Goal: Task Accomplishment & Management: Use online tool/utility

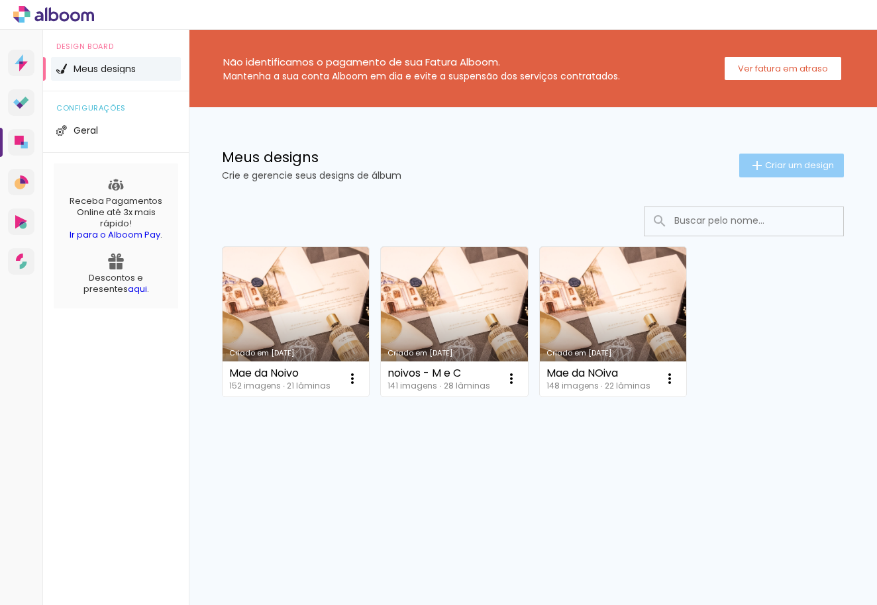
click at [799, 161] on span "Criar um design" at bounding box center [799, 165] width 69 height 9
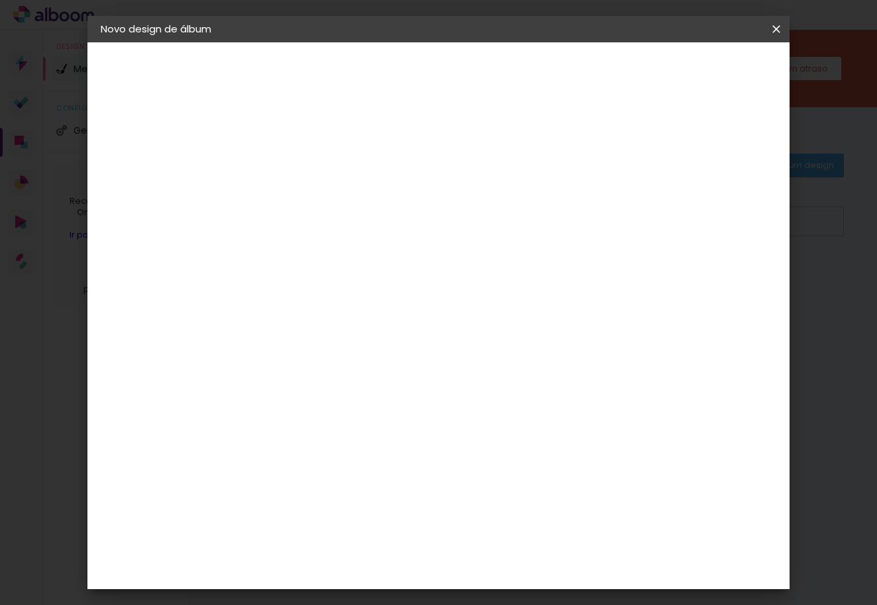
click at [0, 0] on div at bounding box center [0, 0] width 0 height 0
click at [317, 186] on input at bounding box center [317, 178] width 0 height 21
type input "Bruna e [PERSON_NAME]"
type paper-input "Bruna e [PERSON_NAME]"
click at [0, 0] on slot "Avançar" at bounding box center [0, 0] width 0 height 0
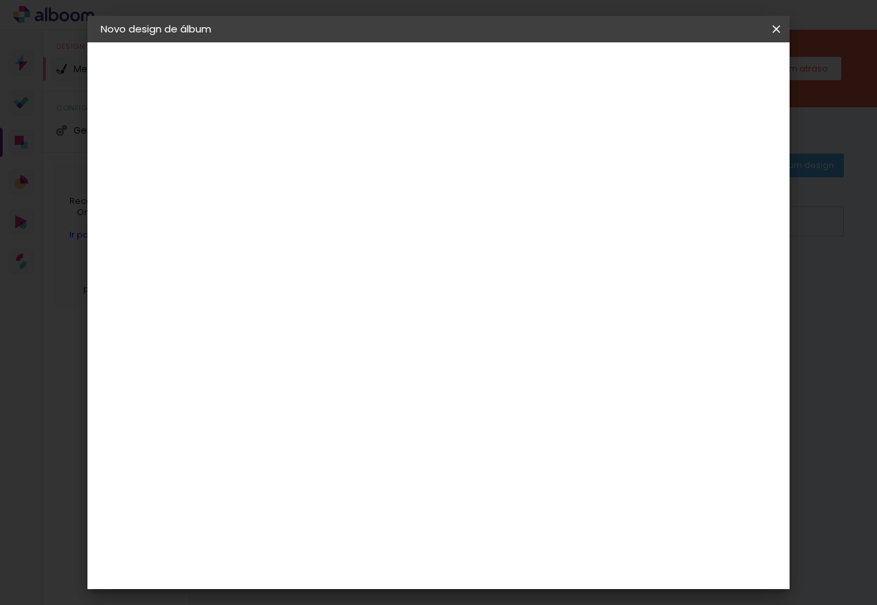
click at [421, 338] on paper-item "Ágata" at bounding box center [351, 348] width 143 height 29
click at [566, 80] on paper-button "Avançar" at bounding box center [533, 70] width 65 height 23
click at [369, 221] on input "text" at bounding box center [343, 231] width 52 height 21
click at [523, 246] on paper-item "Book" at bounding box center [524, 246] width 265 height 26
type input "Book"
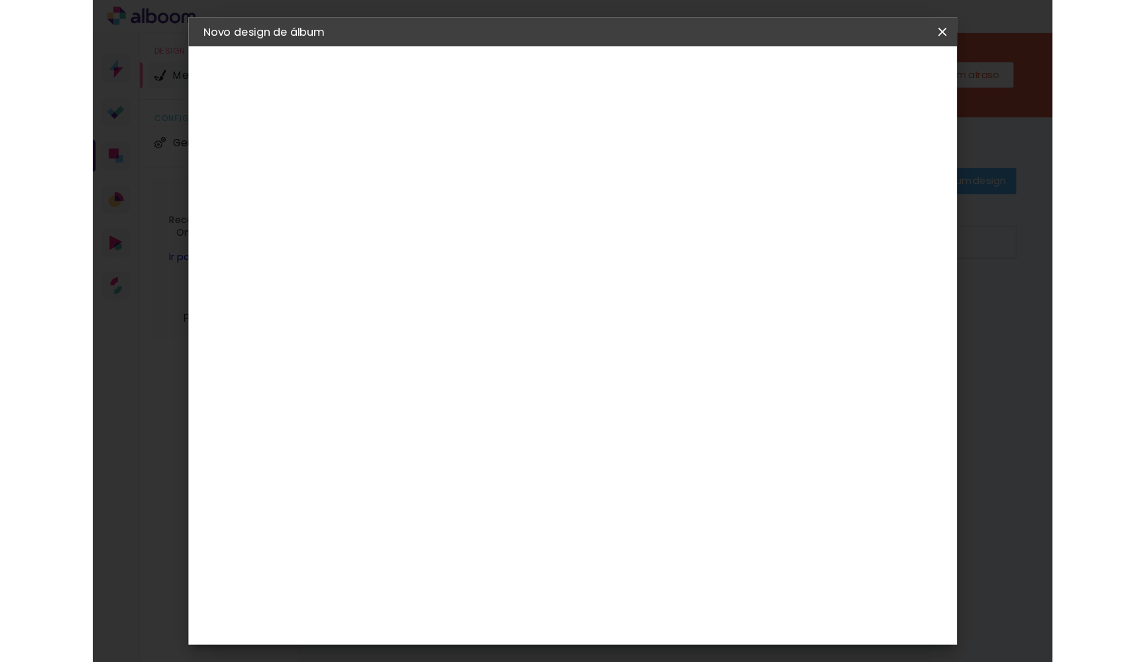
scroll to position [109, 0]
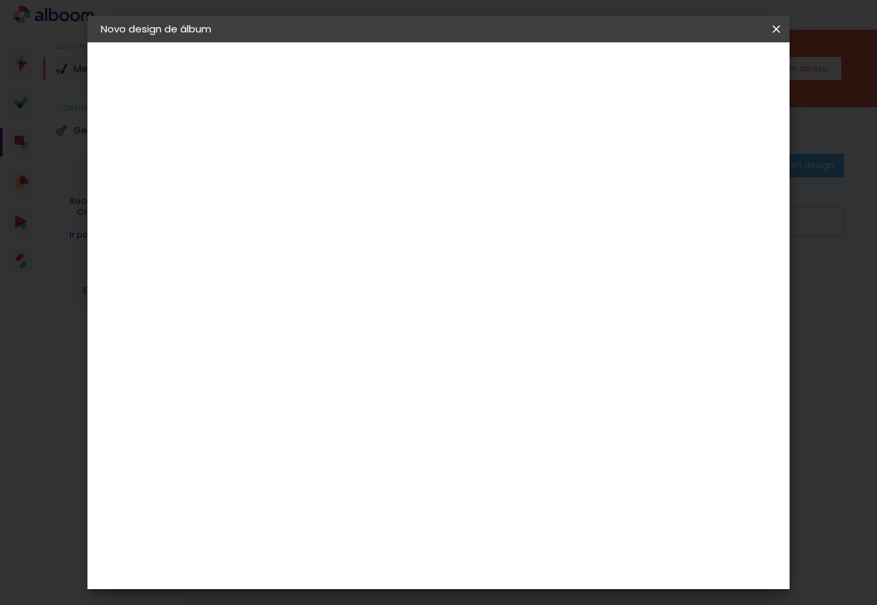
click at [407, 473] on span "30 × 30" at bounding box center [376, 486] width 62 height 27
click at [553, 81] on header "Modelo Escolha o modelo do álbum. Voltar Avançar" at bounding box center [406, 81] width 293 height 79
click at [533, 72] on paper-button "Avançar" at bounding box center [500, 70] width 65 height 23
click at [703, 72] on span "Iniciar design" at bounding box center [673, 70] width 60 height 9
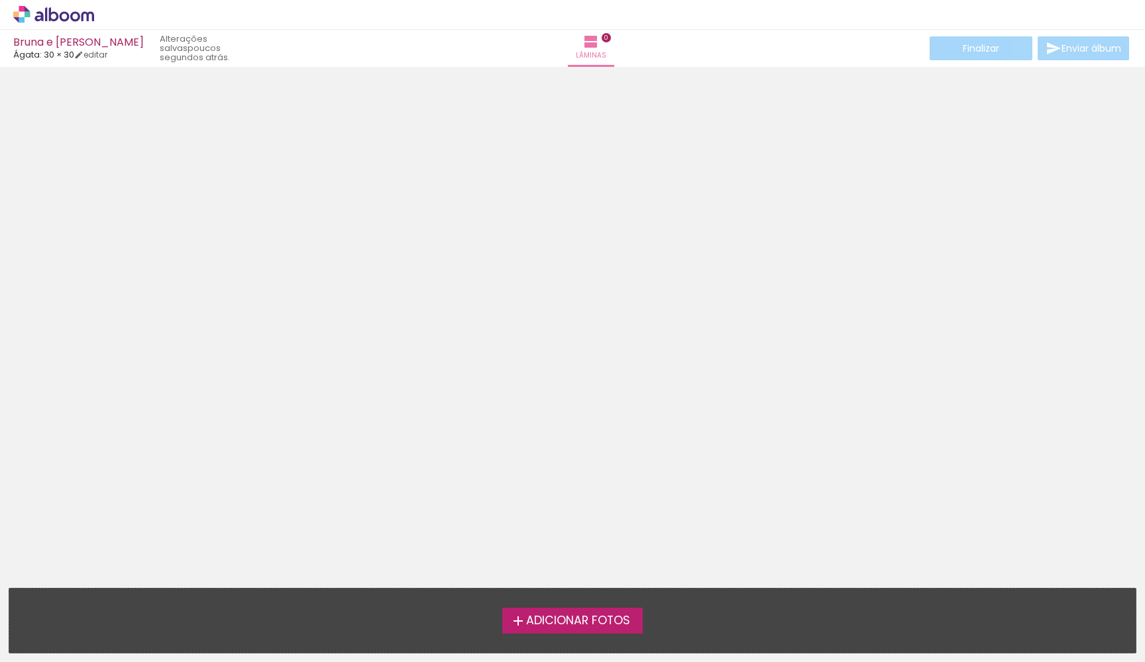
click at [577, 605] on span "Adicionar Fotos" at bounding box center [578, 621] width 104 height 12
click at [0, 0] on input "file" at bounding box center [0, 0] width 0 height 0
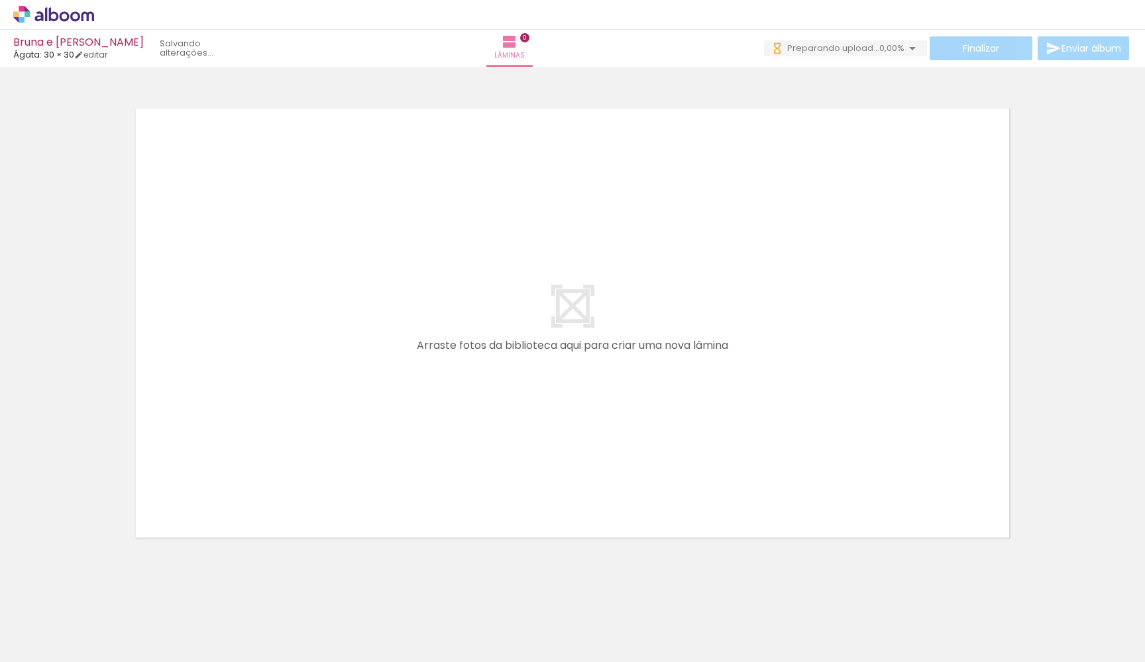
click at [63, 605] on span "Adicionar Fotos" at bounding box center [47, 644] width 40 height 15
click at [0, 0] on input "file" at bounding box center [0, 0] width 0 height 0
click at [46, 605] on span "Adicionar Fotos" at bounding box center [47, 644] width 40 height 15
click at [0, 0] on input "file" at bounding box center [0, 0] width 0 height 0
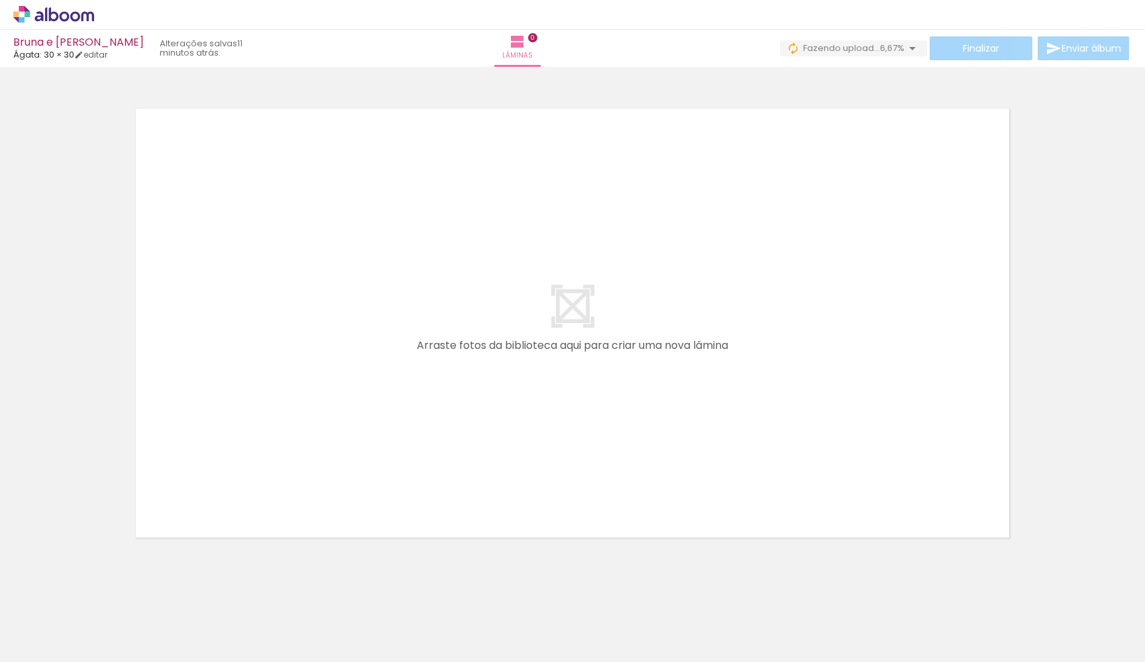
click at [36, 605] on span "Adicionar Fotos" at bounding box center [47, 644] width 40 height 15
click at [0, 0] on input "file" at bounding box center [0, 0] width 0 height 0
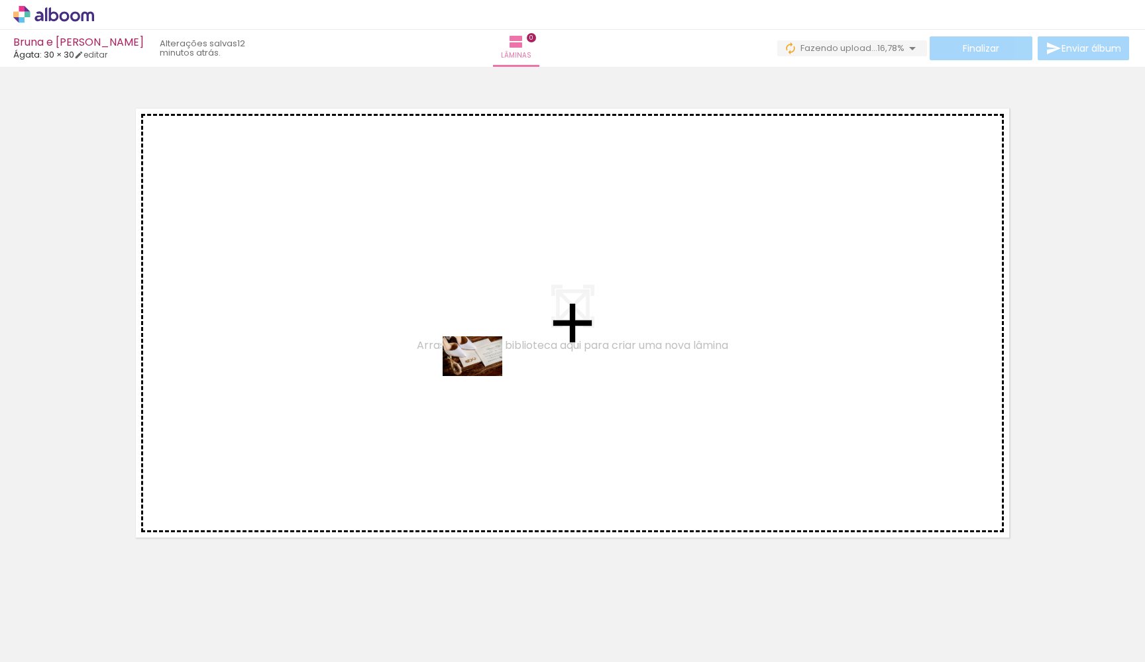
drag, startPoint x: 656, startPoint y: 630, endPoint x: 482, endPoint y: 378, distance: 306.3
click at [482, 378] on quentale-workspace at bounding box center [572, 331] width 1145 height 662
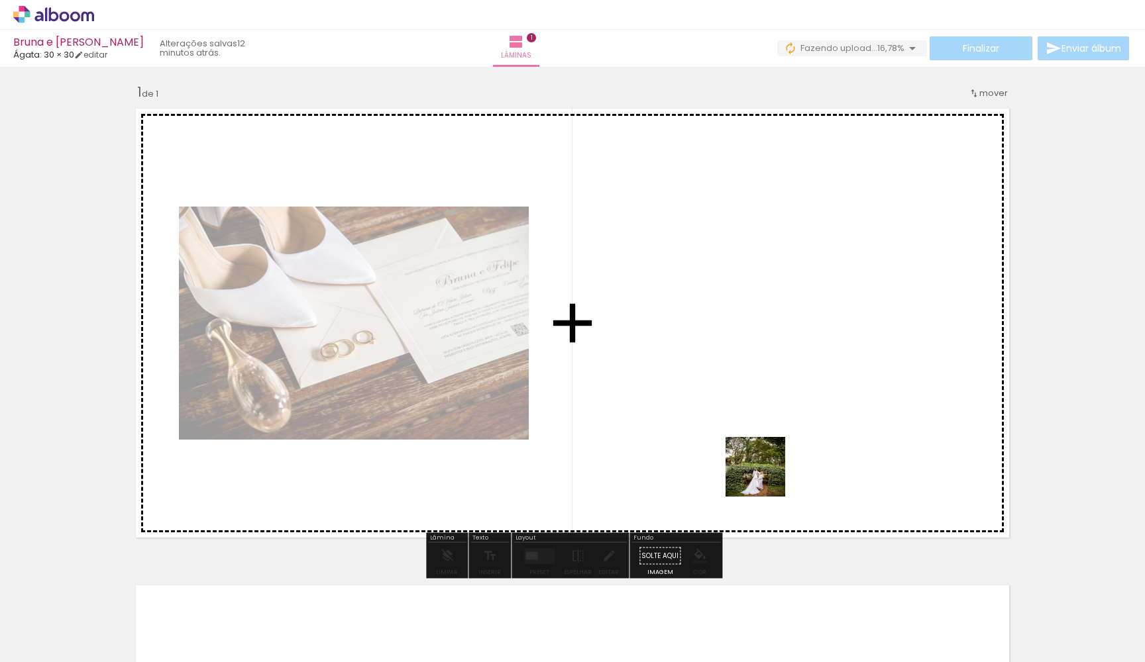
drag, startPoint x: 749, startPoint y: 618, endPoint x: 762, endPoint y: 428, distance: 190.6
click at [762, 428] on quentale-workspace at bounding box center [572, 331] width 1145 height 662
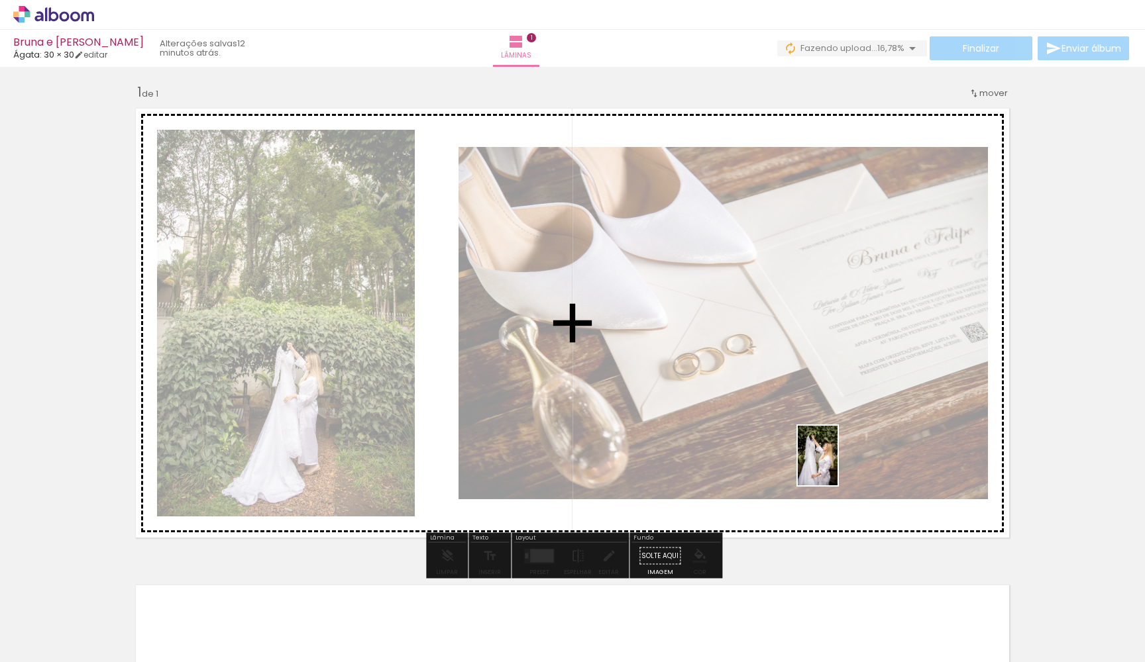
drag, startPoint x: 888, startPoint y: 639, endPoint x: 837, endPoint y: 466, distance: 180.9
click at [837, 466] on quentale-workspace at bounding box center [572, 331] width 1145 height 662
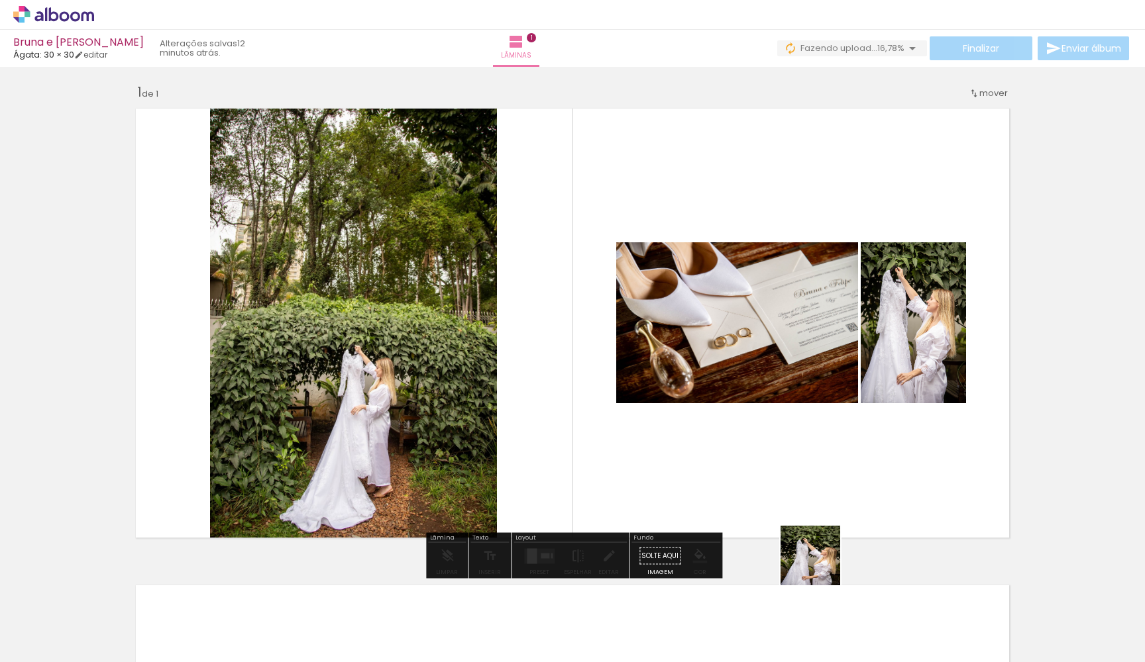
drag, startPoint x: 815, startPoint y: 615, endPoint x: 796, endPoint y: 459, distance: 156.8
click at [796, 459] on quentale-workspace at bounding box center [572, 331] width 1145 height 662
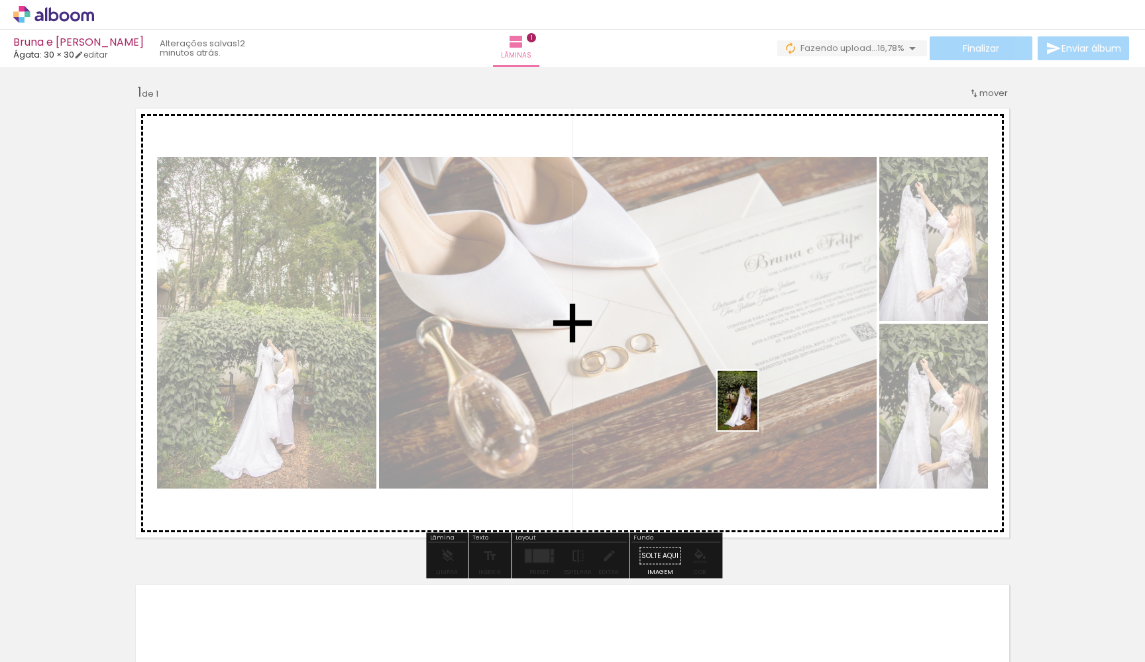
drag, startPoint x: 947, startPoint y: 626, endPoint x: 760, endPoint y: 409, distance: 286.5
click at [756, 408] on quentale-workspace at bounding box center [572, 331] width 1145 height 662
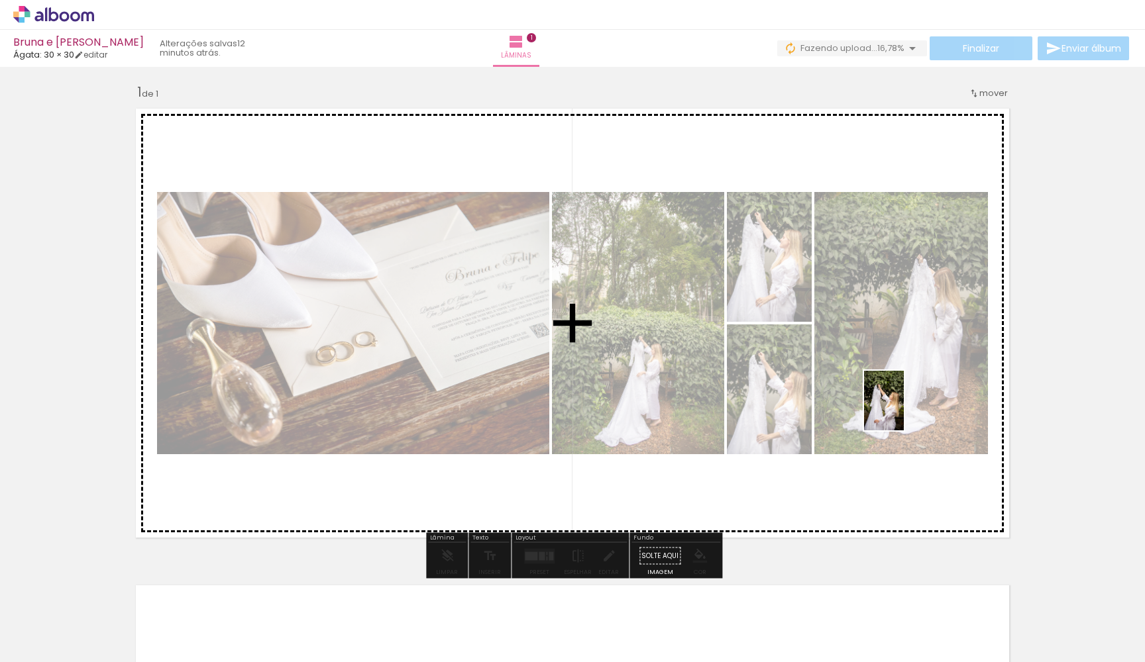
drag, startPoint x: 1041, startPoint y: 617, endPoint x: 904, endPoint y: 411, distance: 247.5
click at [876, 411] on quentale-workspace at bounding box center [572, 331] width 1145 height 662
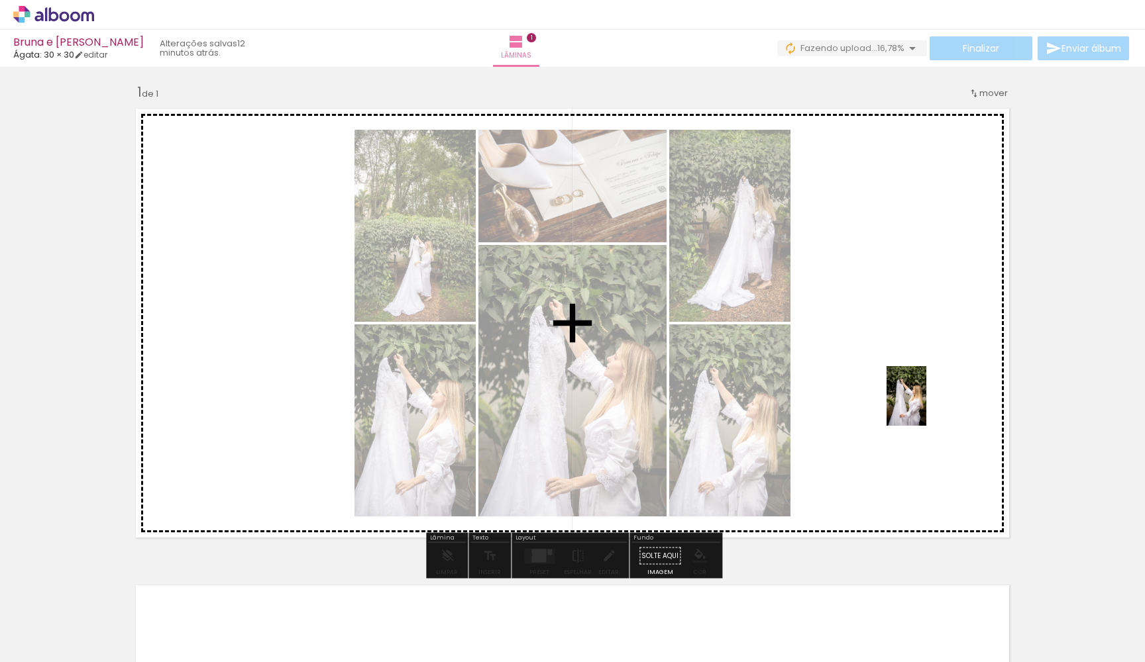
drag, startPoint x: 1115, startPoint y: 609, endPoint x: 926, endPoint y: 405, distance: 278.0
click at [876, 405] on quentale-workspace at bounding box center [572, 331] width 1145 height 662
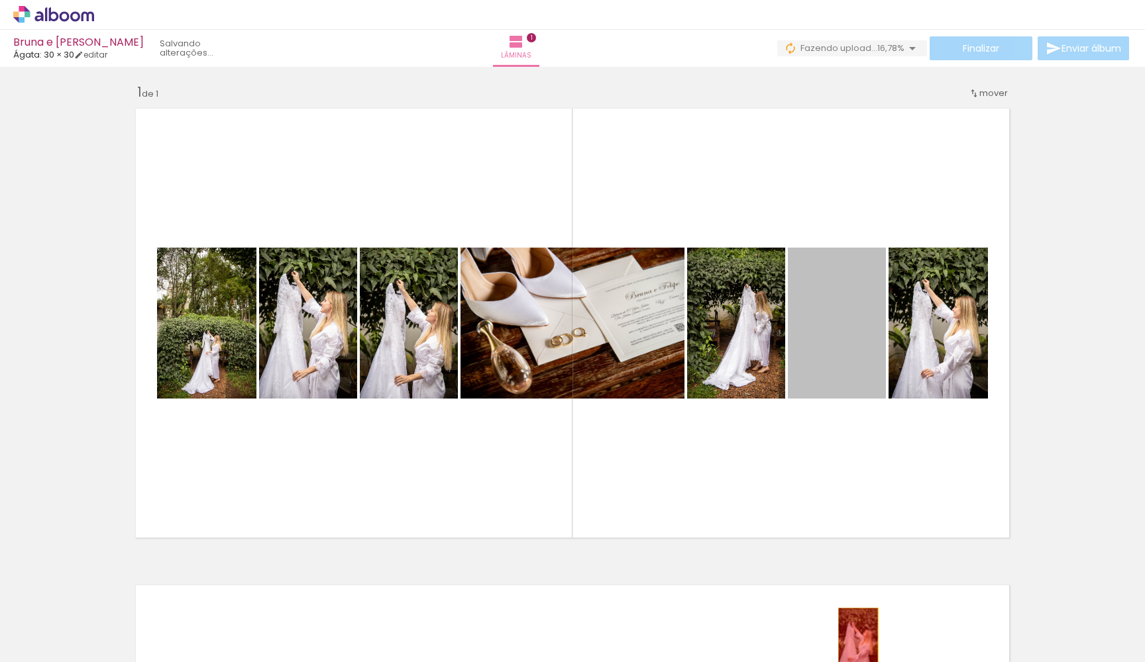
drag, startPoint x: 863, startPoint y: 326, endPoint x: 858, endPoint y: 639, distance: 312.7
click at [858, 605] on quentale-workspace at bounding box center [572, 331] width 1145 height 662
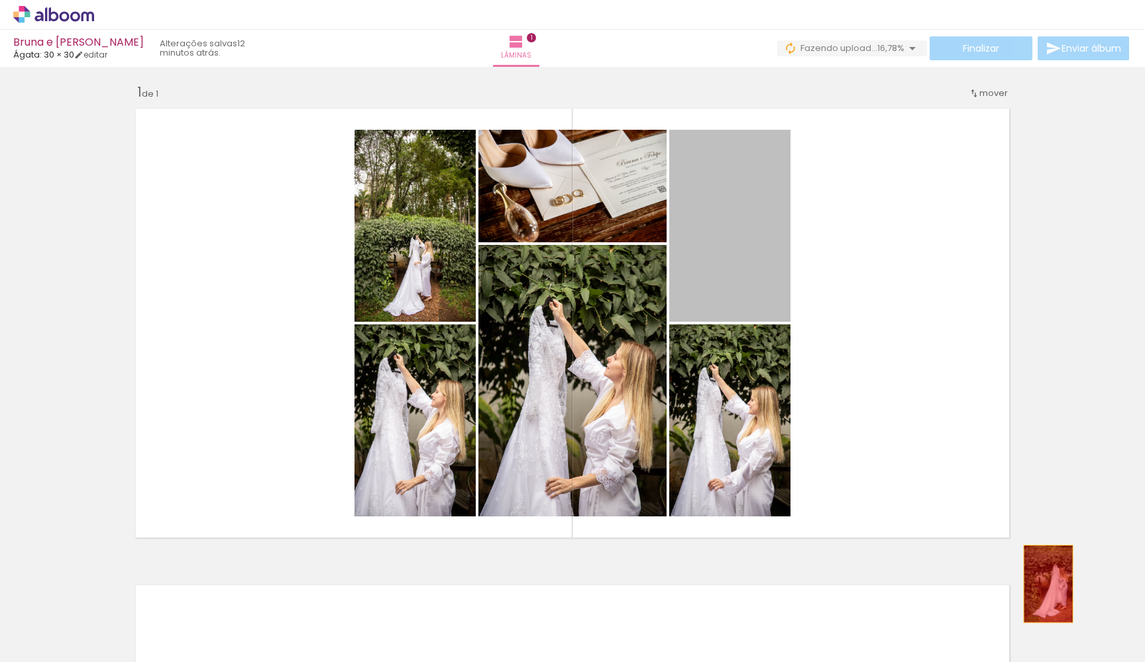
scroll to position [21, 0]
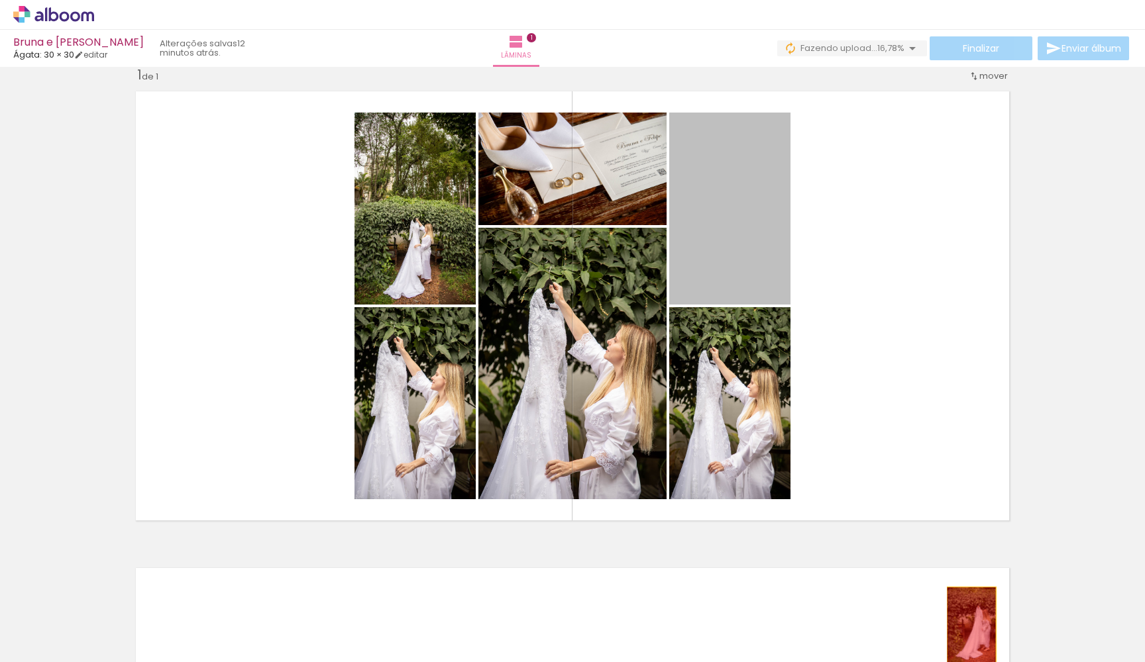
drag, startPoint x: 760, startPoint y: 275, endPoint x: 962, endPoint y: 639, distance: 416.0
click at [876, 605] on quentale-workspace at bounding box center [572, 331] width 1145 height 662
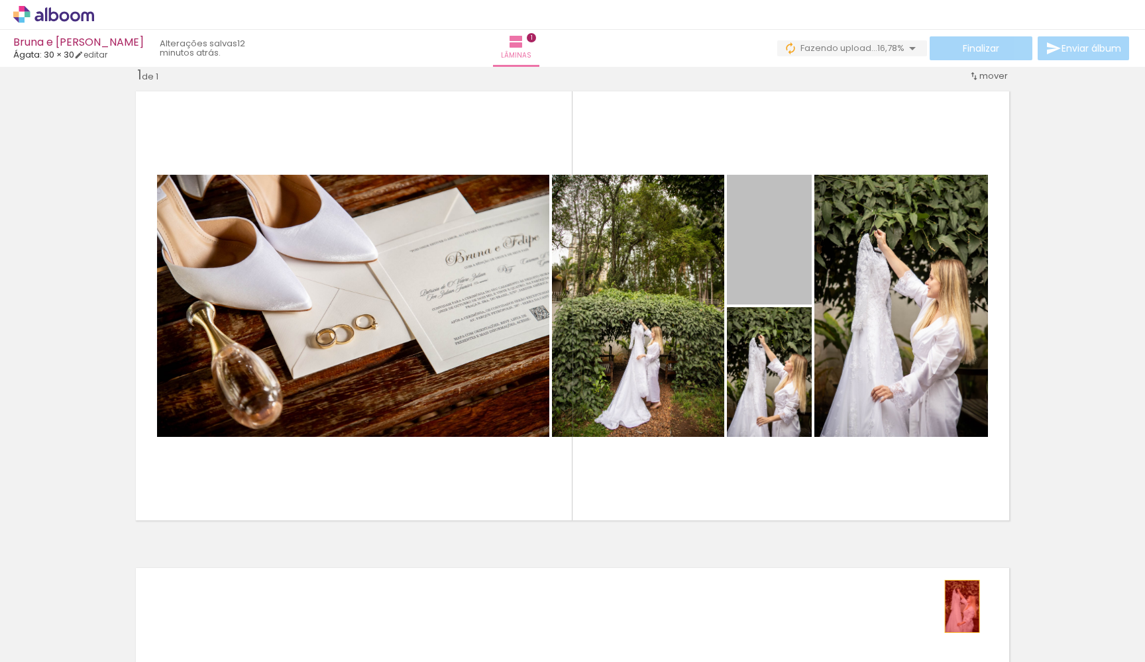
drag, startPoint x: 788, startPoint y: 275, endPoint x: 963, endPoint y: 613, distance: 380.4
click at [876, 605] on quentale-workspace at bounding box center [572, 331] width 1145 height 662
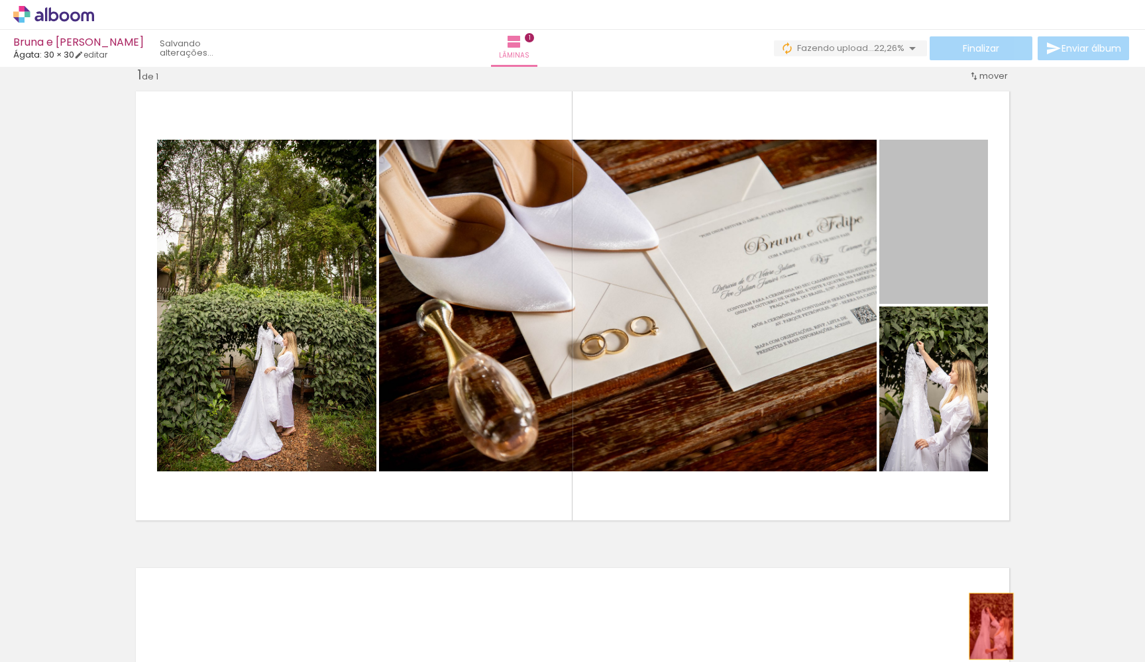
drag, startPoint x: 933, startPoint y: 269, endPoint x: 980, endPoint y: 648, distance: 381.9
click at [876, 605] on quentale-workspace at bounding box center [572, 331] width 1145 height 662
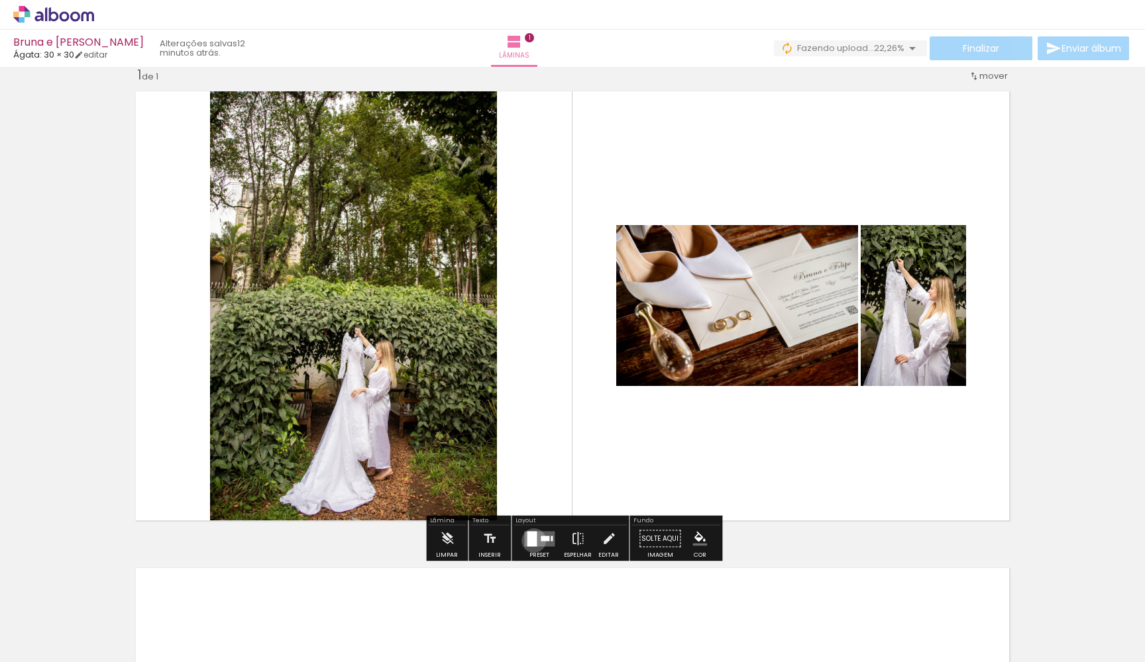
drag, startPoint x: 531, startPoint y: 541, endPoint x: 549, endPoint y: 534, distance: 19.7
click at [531, 541] on div at bounding box center [532, 538] width 10 height 15
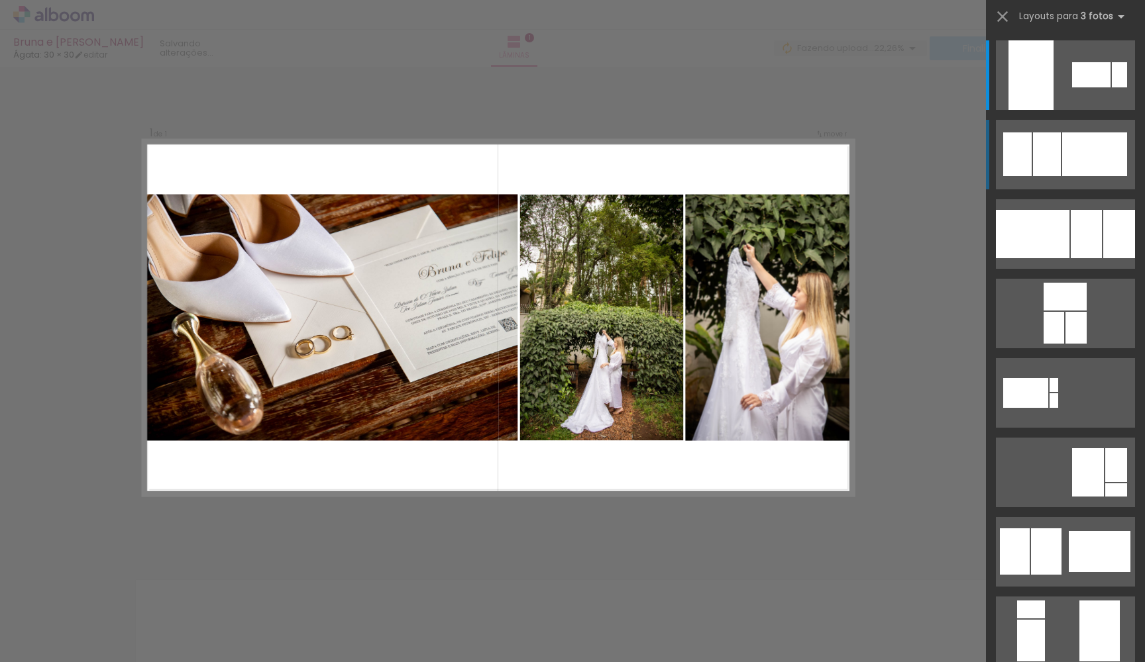
scroll to position [4, 0]
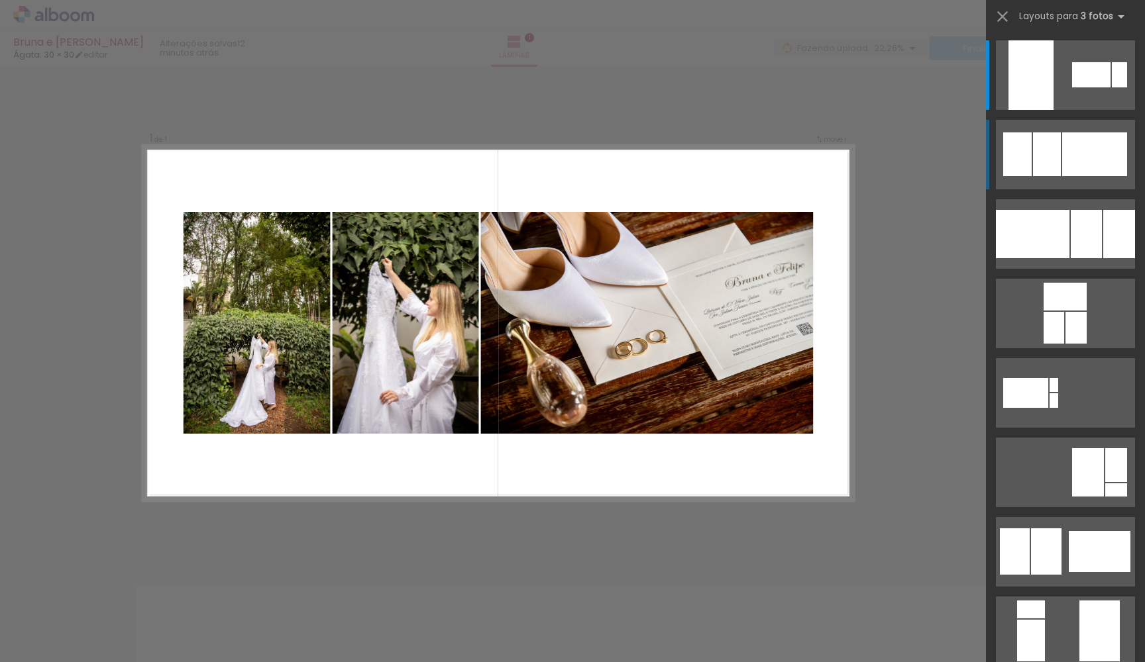
click at [876, 148] on div at bounding box center [1094, 154] width 65 height 44
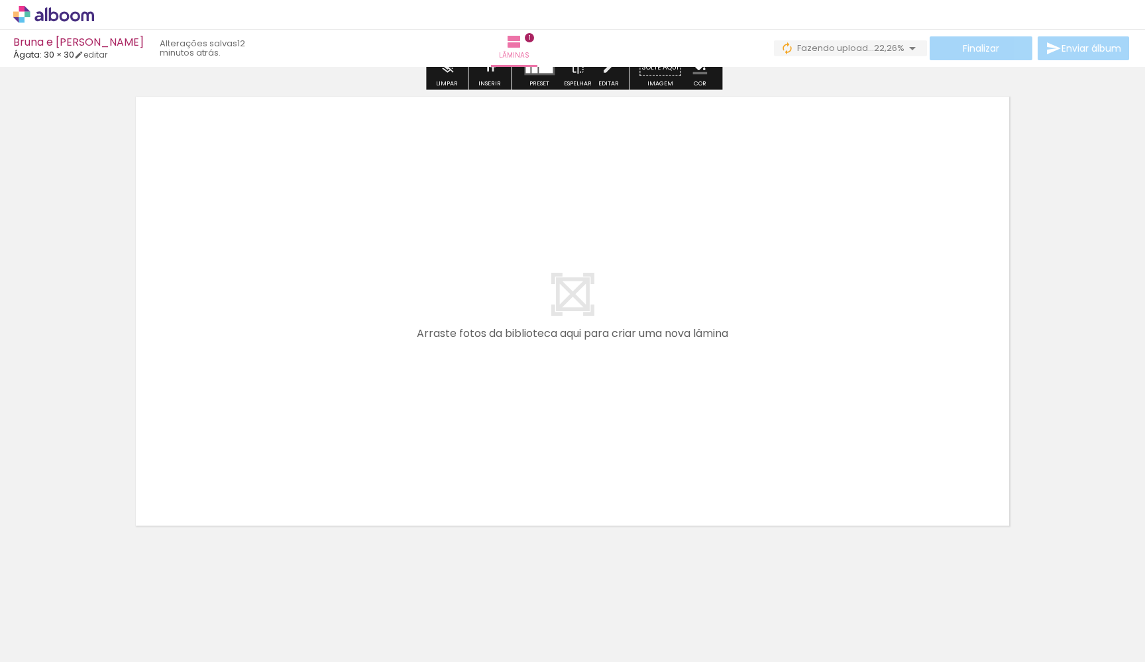
scroll to position [493, 0]
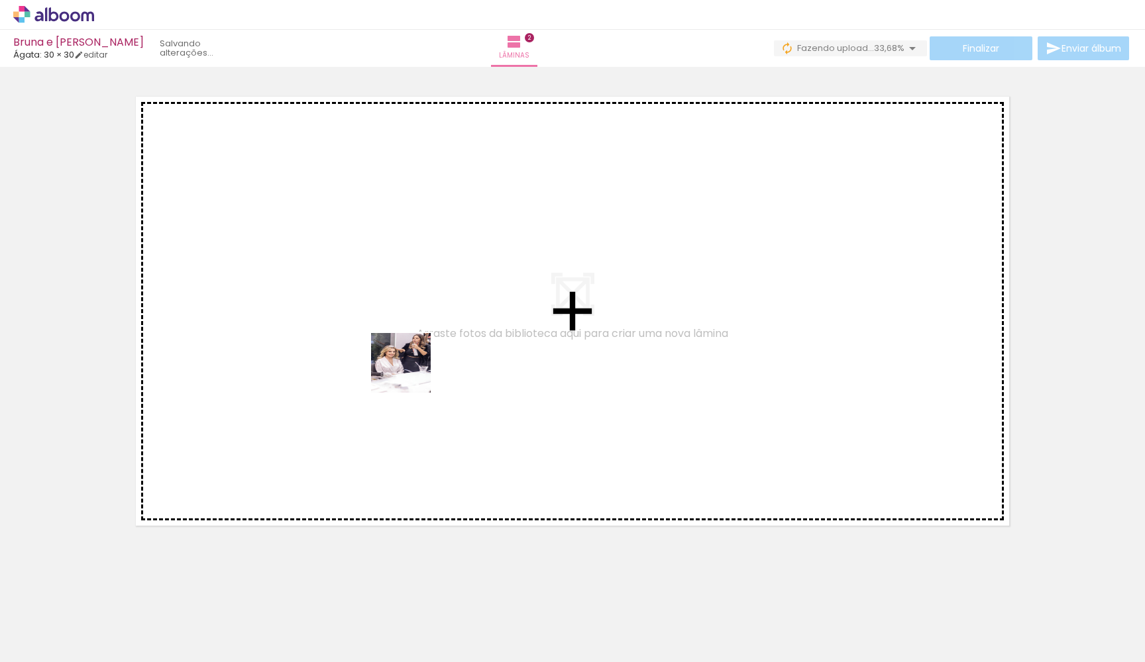
click at [409, 369] on quentale-workspace at bounding box center [572, 331] width 1145 height 662
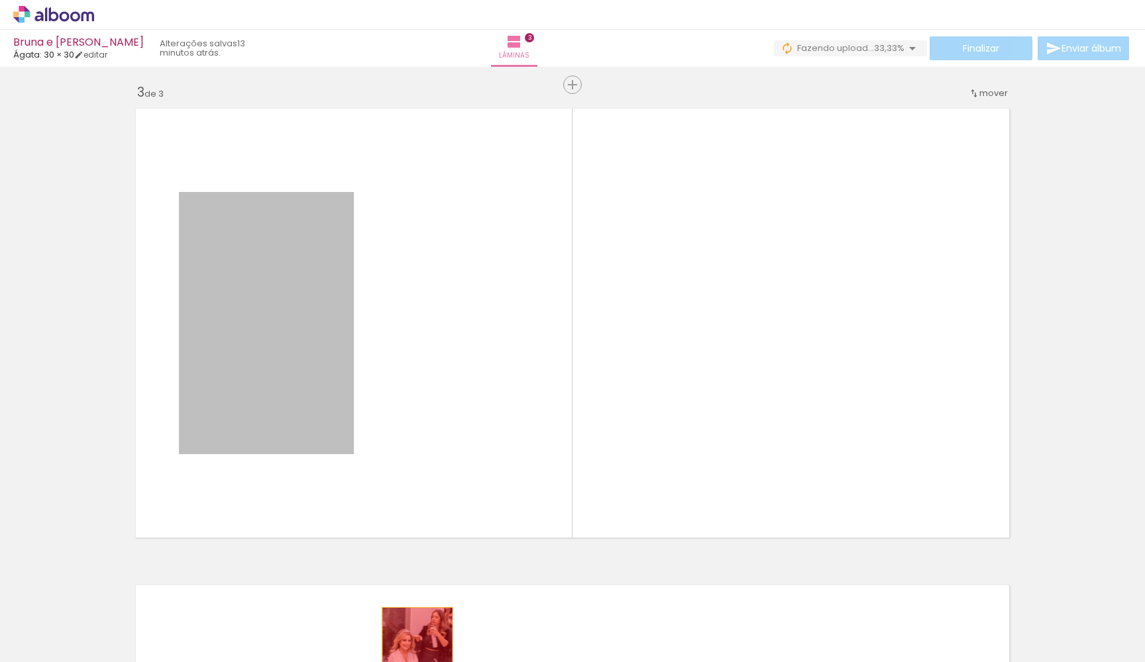
scroll to position [995, 0]
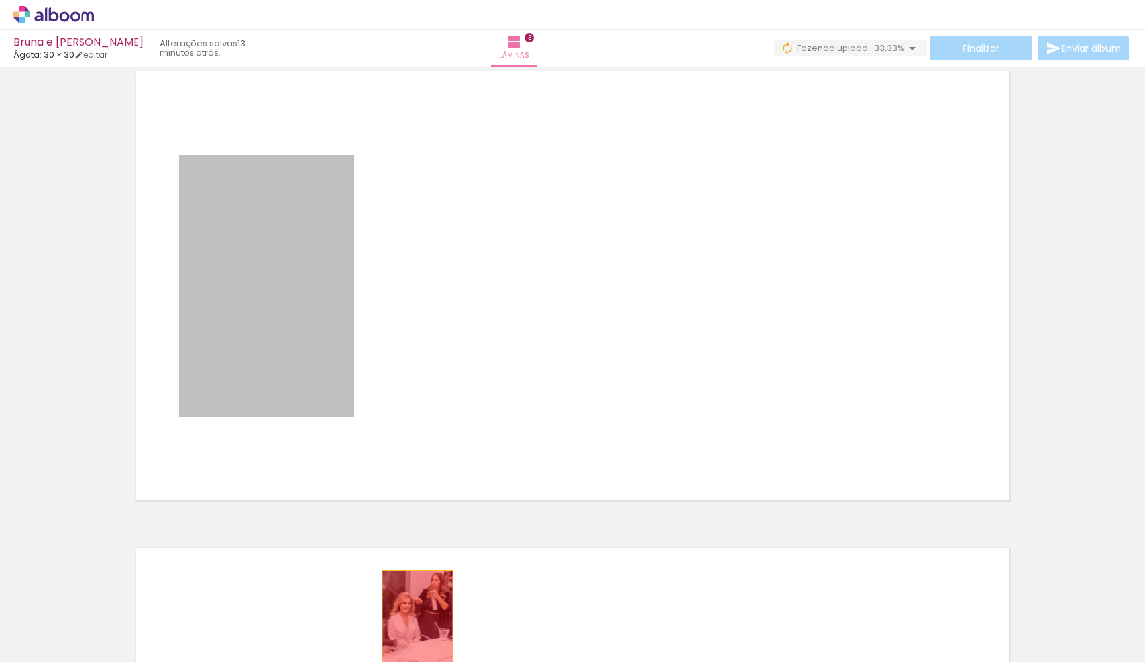
drag, startPoint x: 329, startPoint y: 343, endPoint x: 439, endPoint y: 649, distance: 324.6
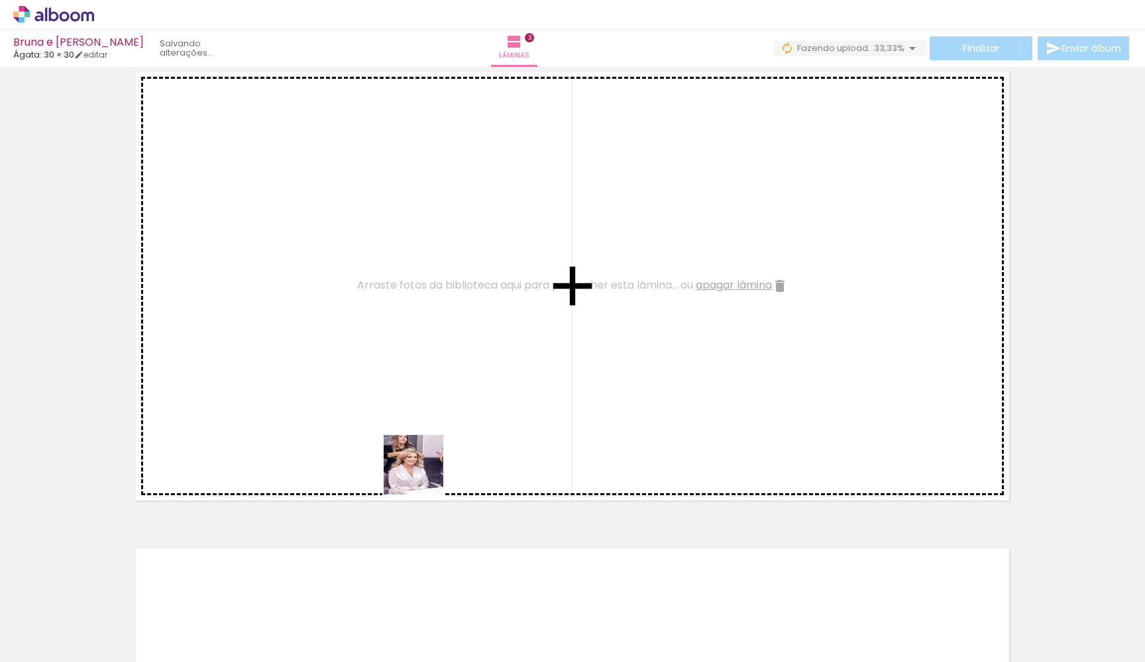
drag, startPoint x: 458, startPoint y: 529, endPoint x: 370, endPoint y: 403, distance: 153.6
click at [370, 403] on quentale-workspace at bounding box center [572, 331] width 1145 height 662
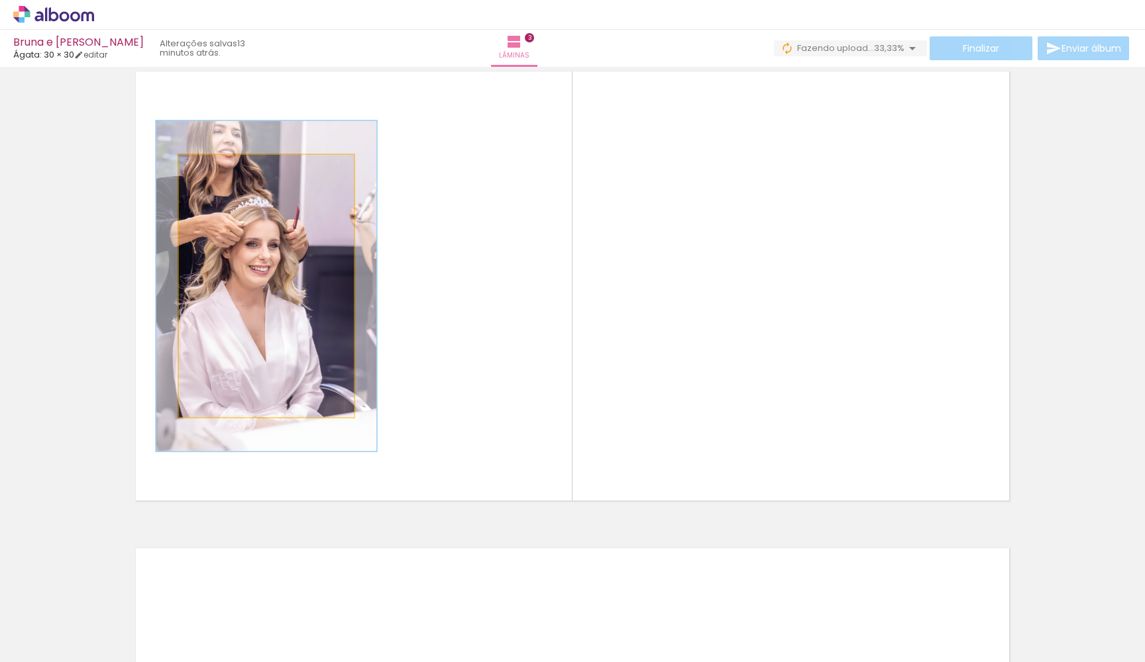
drag, startPoint x: 211, startPoint y: 166, endPoint x: 223, endPoint y: 169, distance: 12.4
type paper-slider "126"
click at [223, 169] on div at bounding box center [222, 169] width 12 height 12
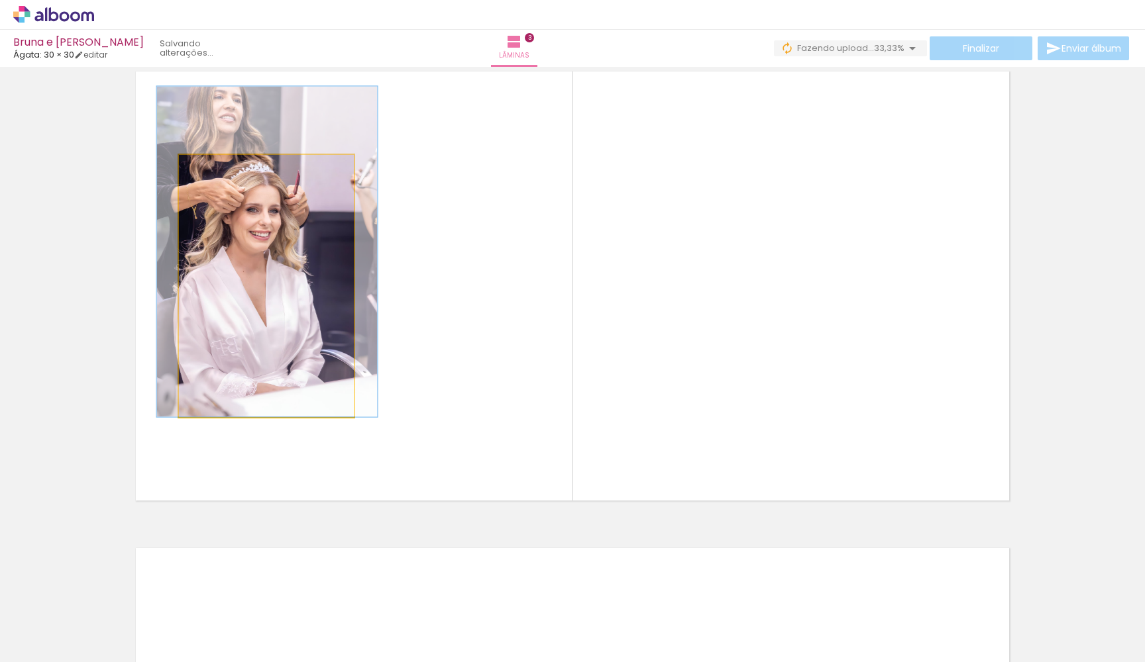
drag, startPoint x: 307, startPoint y: 251, endPoint x: 306, endPoint y: 207, distance: 44.4
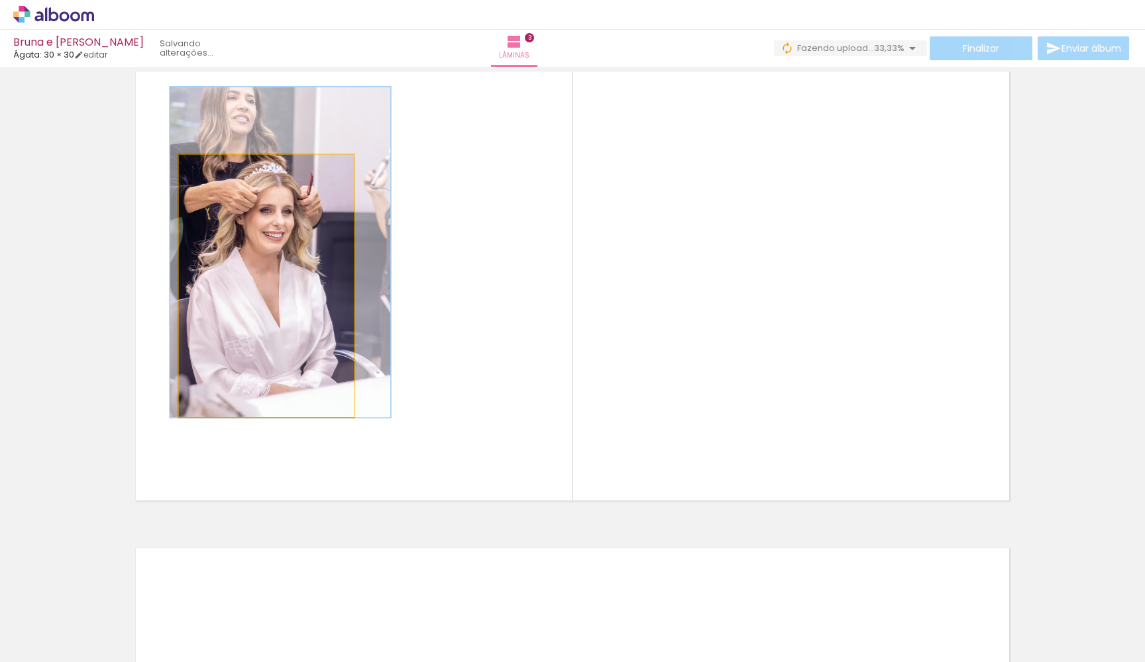
drag, startPoint x: 263, startPoint y: 276, endPoint x: 286, endPoint y: 273, distance: 23.3
click at [277, 276] on div at bounding box center [280, 252] width 221 height 331
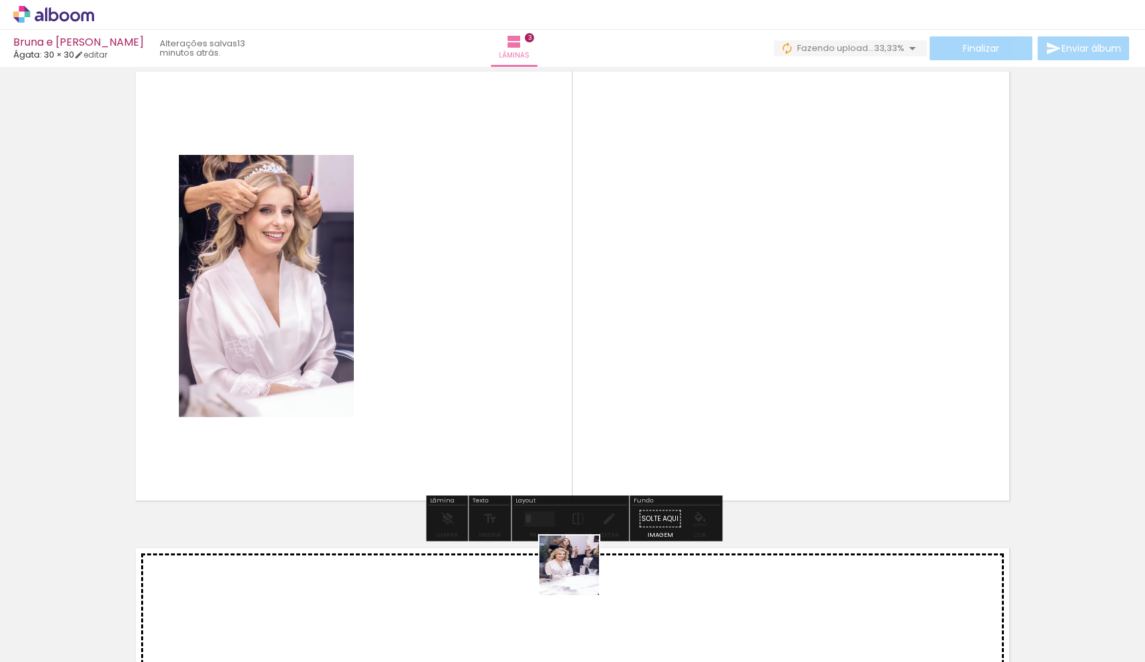
drag, startPoint x: 587, startPoint y: 588, endPoint x: 459, endPoint y: 381, distance: 243.6
click at [459, 381] on quentale-workspace at bounding box center [572, 331] width 1145 height 662
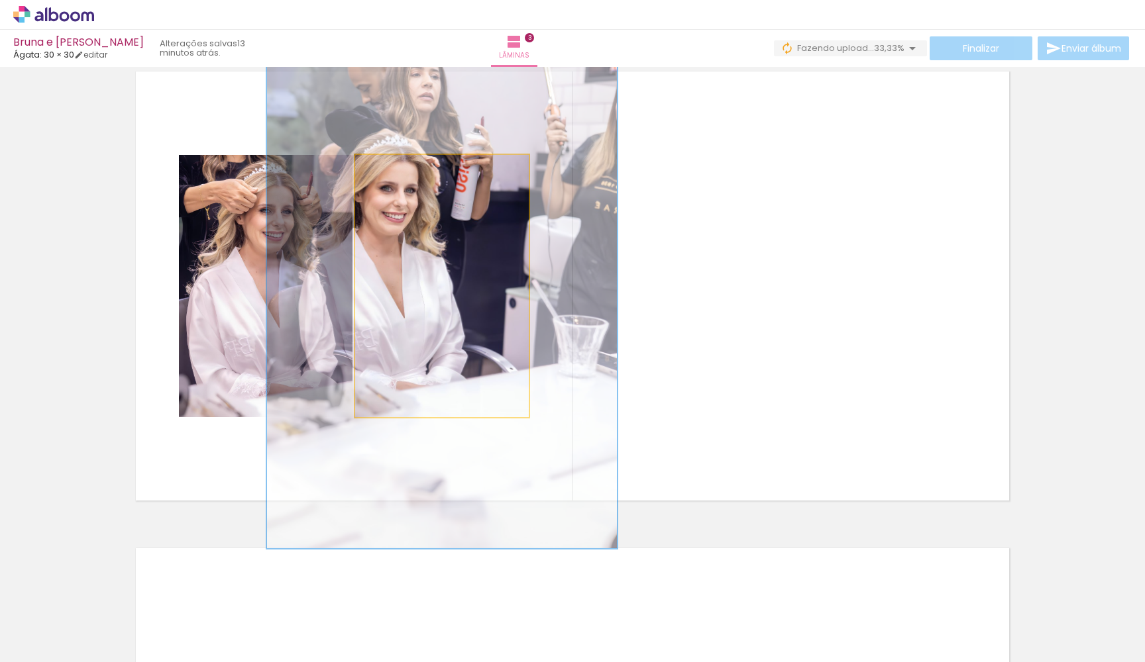
drag, startPoint x: 390, startPoint y: 169, endPoint x: 441, endPoint y: 174, distance: 51.9
type paper-slider "200"
click at [441, 174] on div at bounding box center [433, 168] width 21 height 21
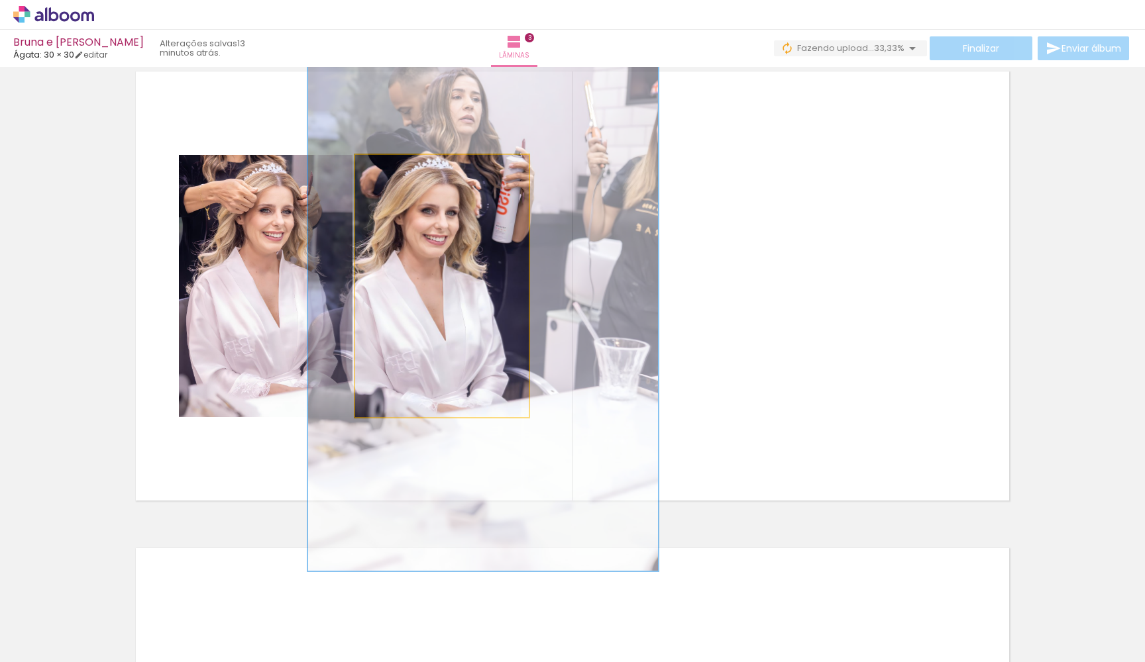
drag, startPoint x: 448, startPoint y: 245, endPoint x: 490, endPoint y: 268, distance: 47.7
click at [490, 268] on div at bounding box center [483, 308] width 350 height 525
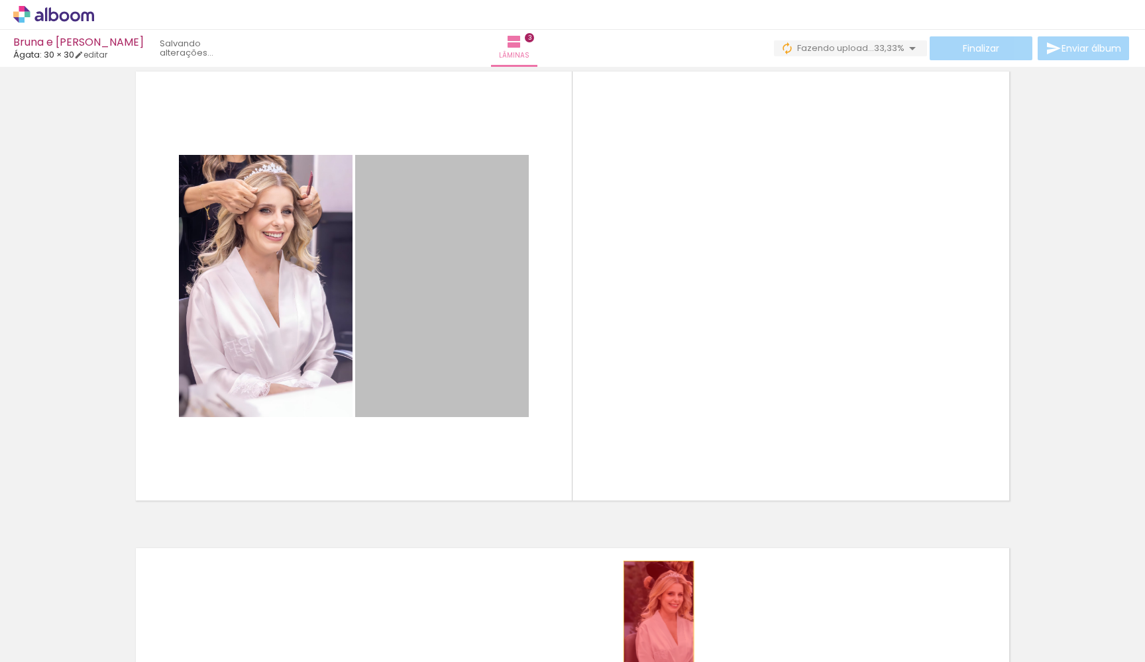
drag, startPoint x: 492, startPoint y: 249, endPoint x: 623, endPoint y: 630, distance: 402.6
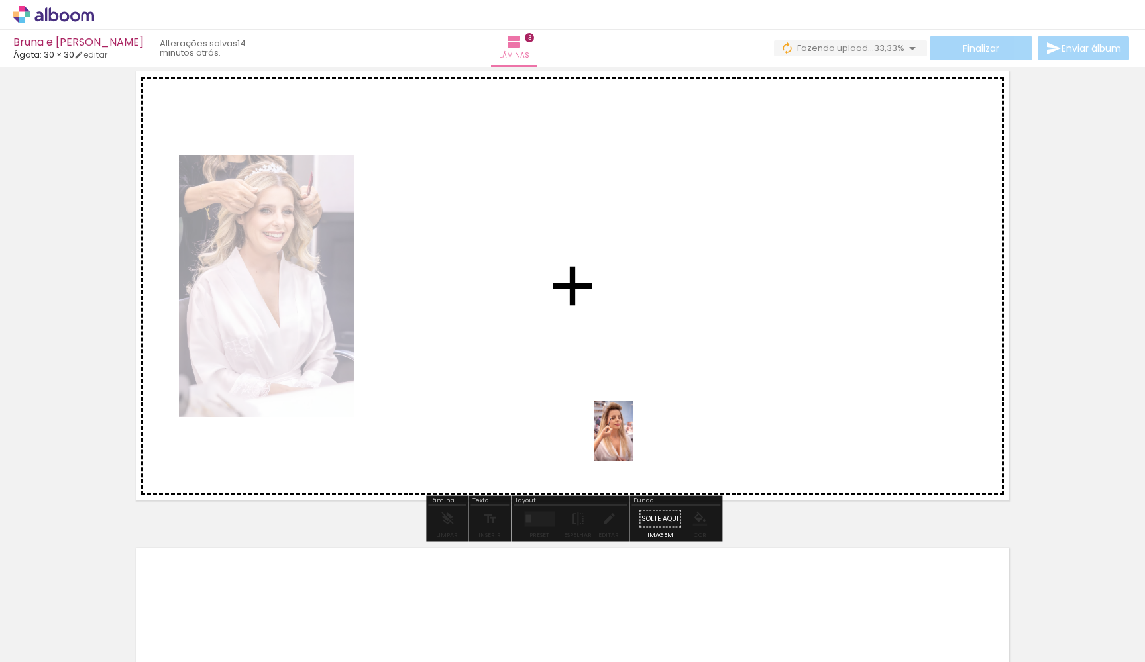
drag, startPoint x: 755, startPoint y: 631, endPoint x: 633, endPoint y: 441, distance: 225.8
click at [633, 441] on quentale-workspace at bounding box center [572, 331] width 1145 height 662
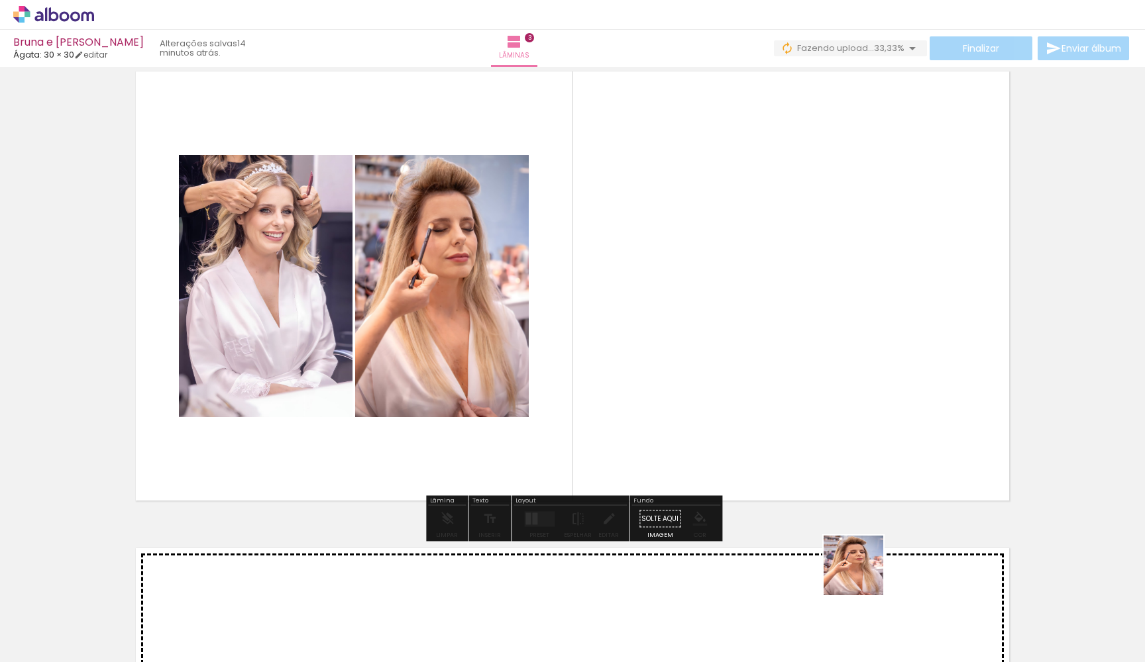
drag, startPoint x: 895, startPoint y: 623, endPoint x: 751, endPoint y: 428, distance: 242.6
click at [747, 429] on quentale-workspace at bounding box center [572, 331] width 1145 height 662
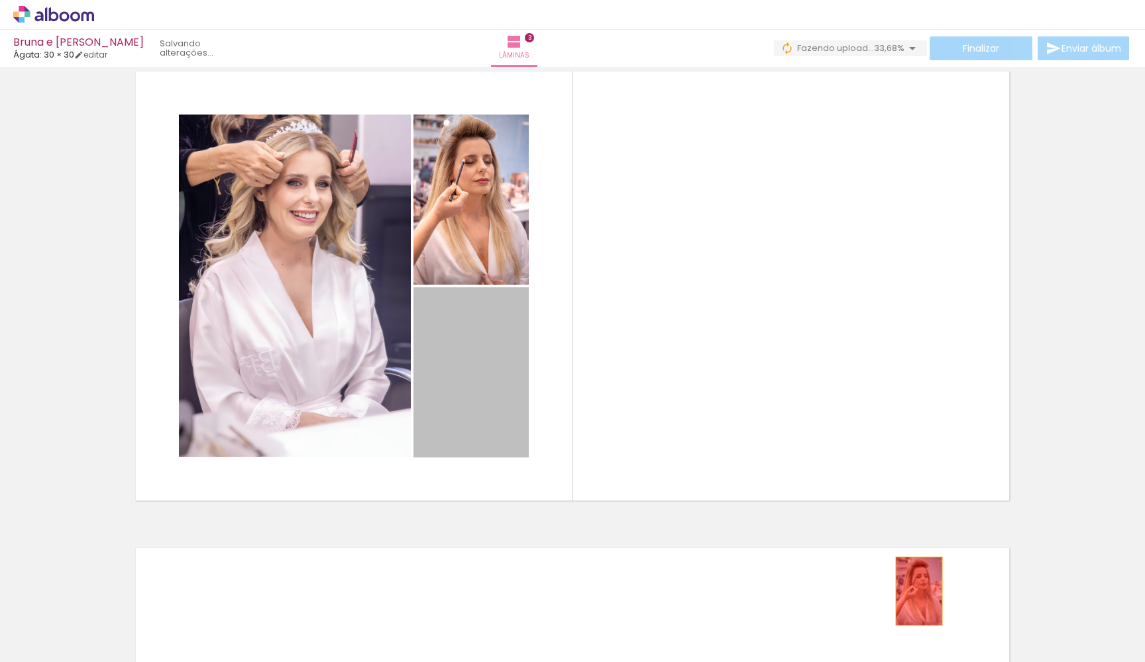
drag, startPoint x: 575, startPoint y: 382, endPoint x: 829, endPoint y: 624, distance: 350.5
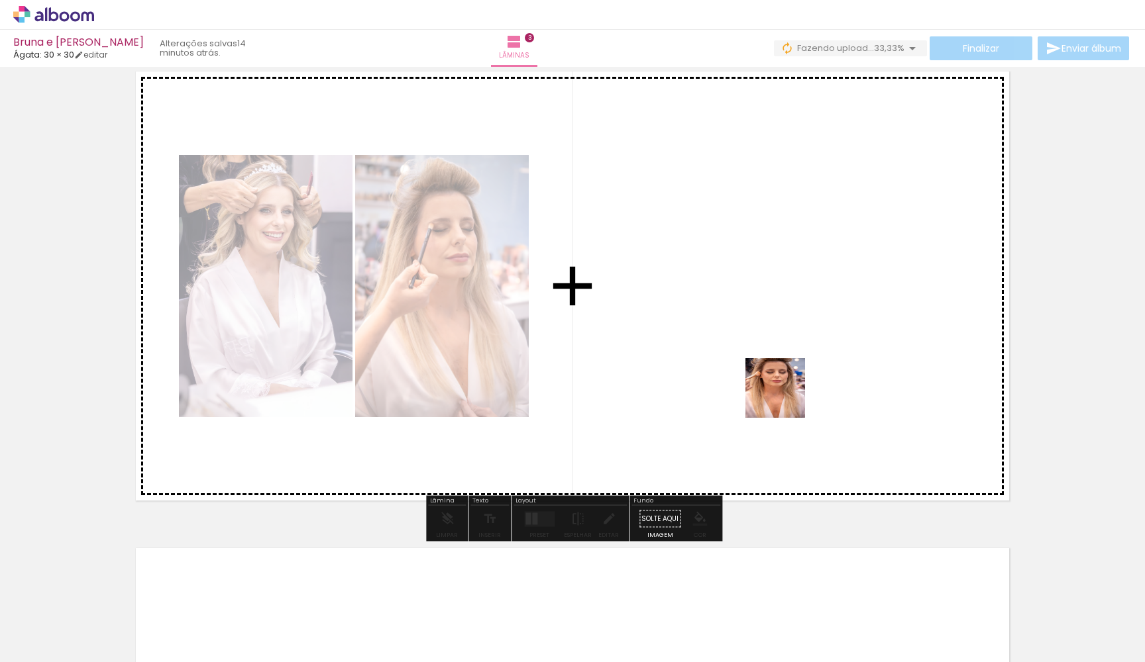
drag, startPoint x: 970, startPoint y: 623, endPoint x: 759, endPoint y: 374, distance: 326.6
click at [759, 374] on quentale-workspace at bounding box center [572, 331] width 1145 height 662
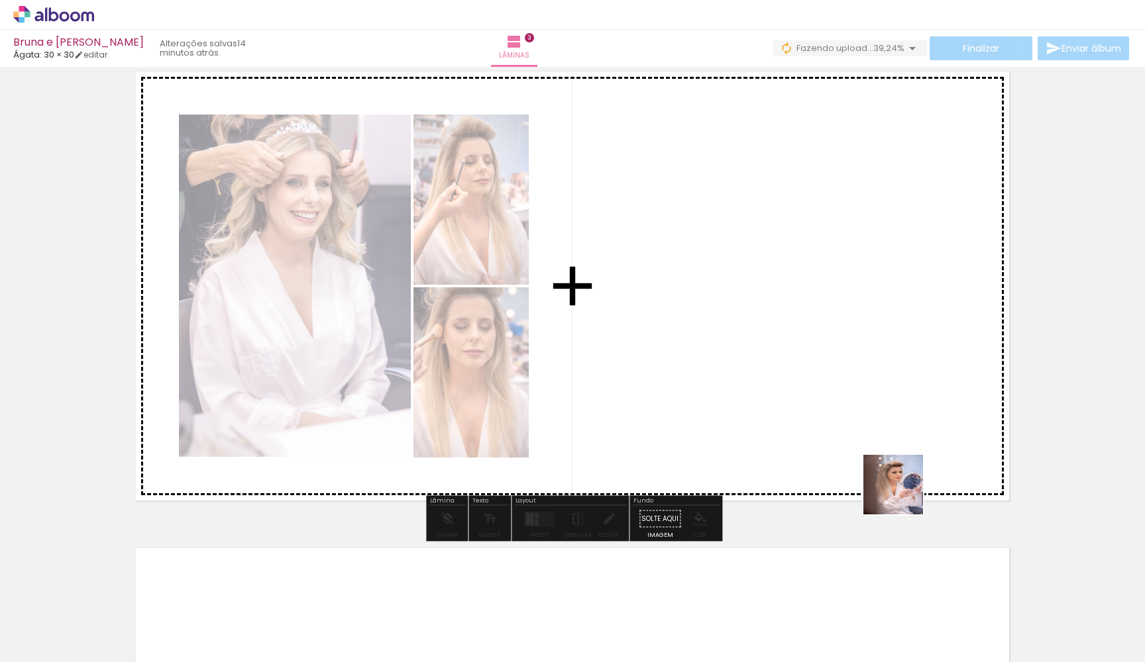
drag, startPoint x: 1028, startPoint y: 603, endPoint x: 829, endPoint y: 446, distance: 253.7
click at [828, 444] on quentale-workspace at bounding box center [572, 331] width 1145 height 662
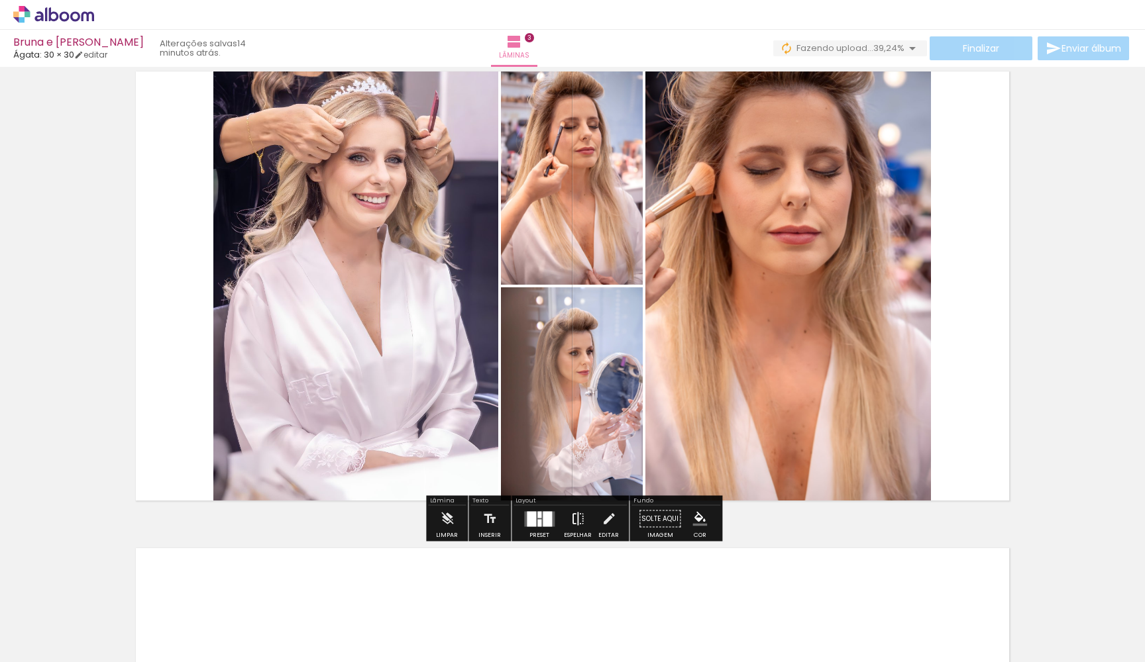
click at [575, 525] on iron-icon at bounding box center [577, 519] width 15 height 26
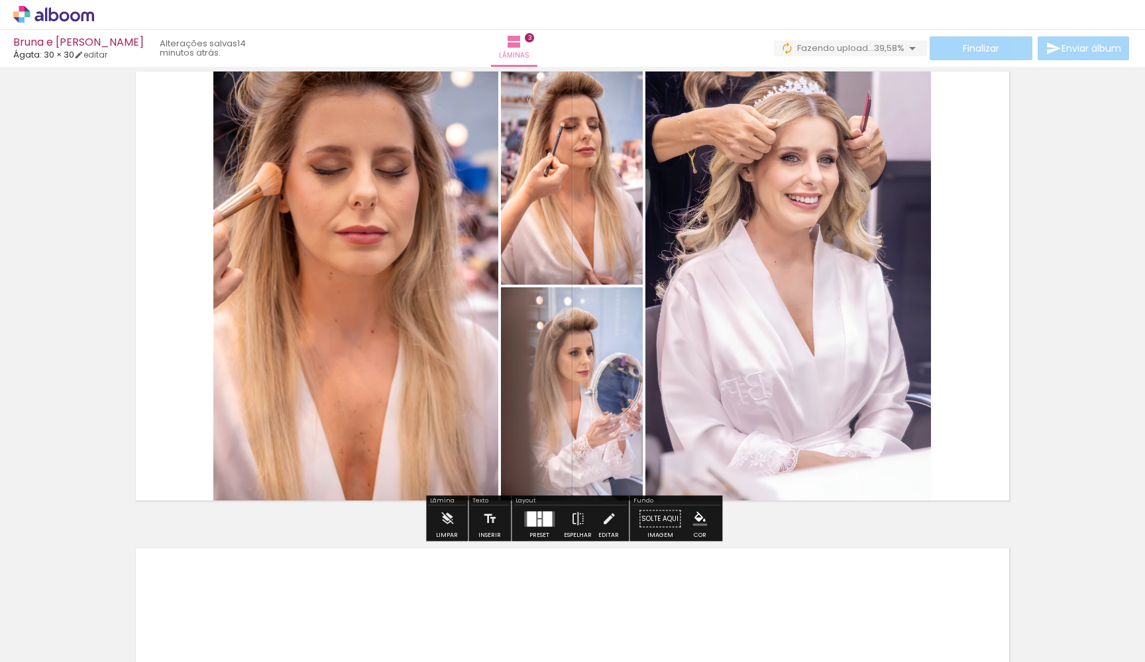
scroll to position [0, 12609]
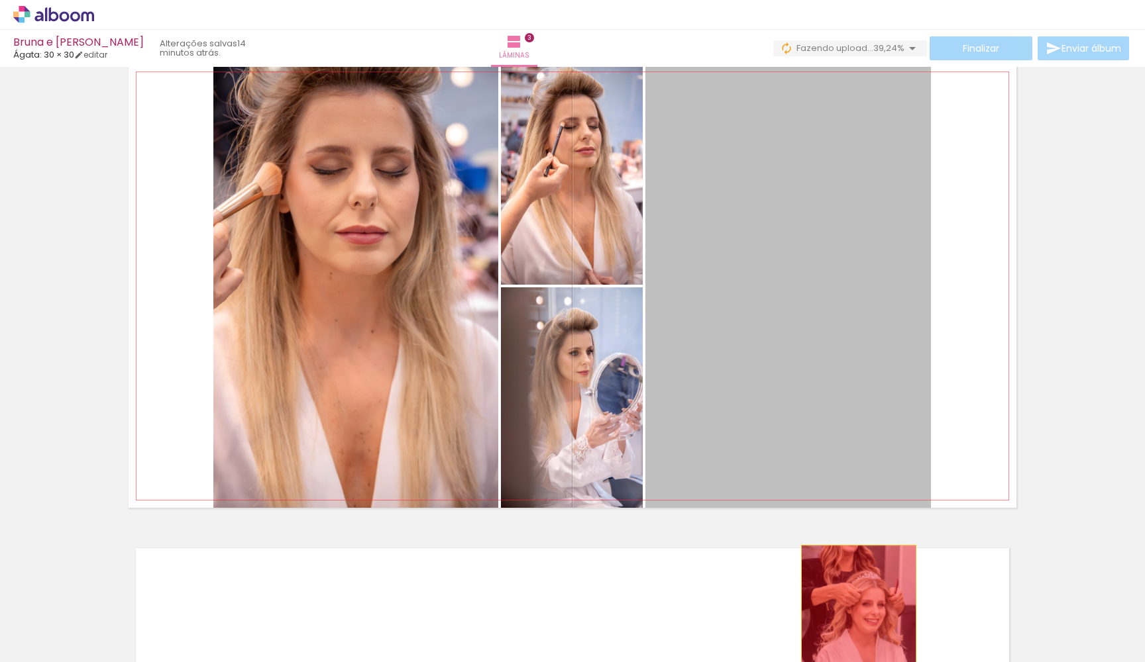
drag, startPoint x: 839, startPoint y: 341, endPoint x: 853, endPoint y: 635, distance: 293.8
click at [853, 635] on quentale-workspace at bounding box center [572, 331] width 1145 height 662
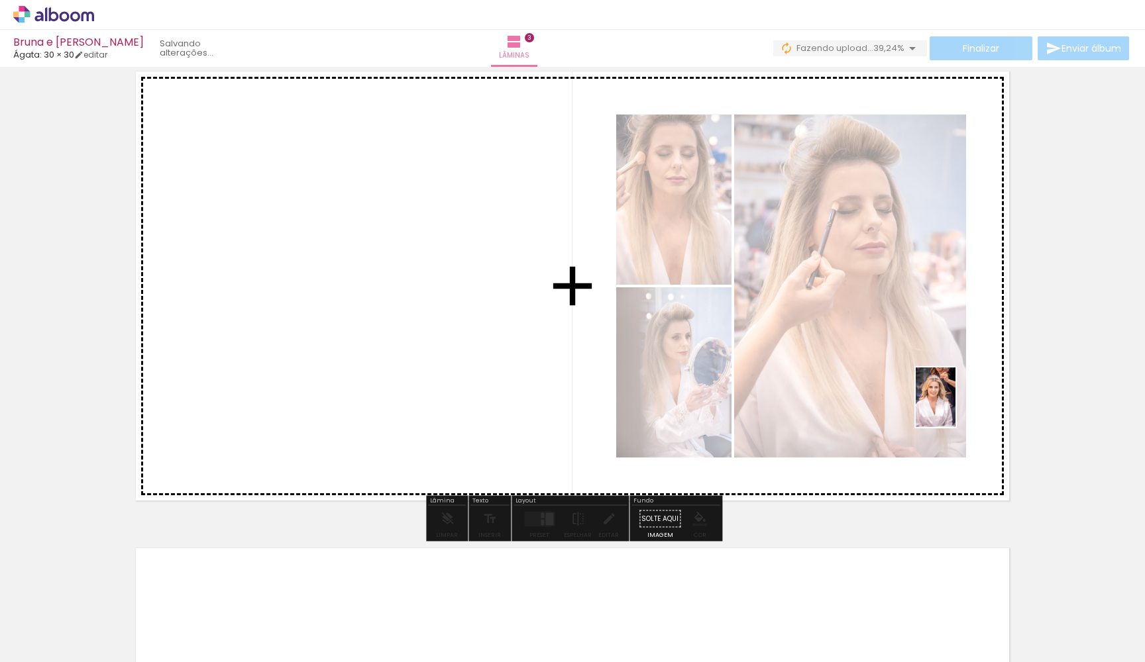
drag, startPoint x: 1031, startPoint y: 608, endPoint x: 955, endPoint y: 407, distance: 214.7
click at [955, 407] on quentale-workspace at bounding box center [572, 331] width 1145 height 662
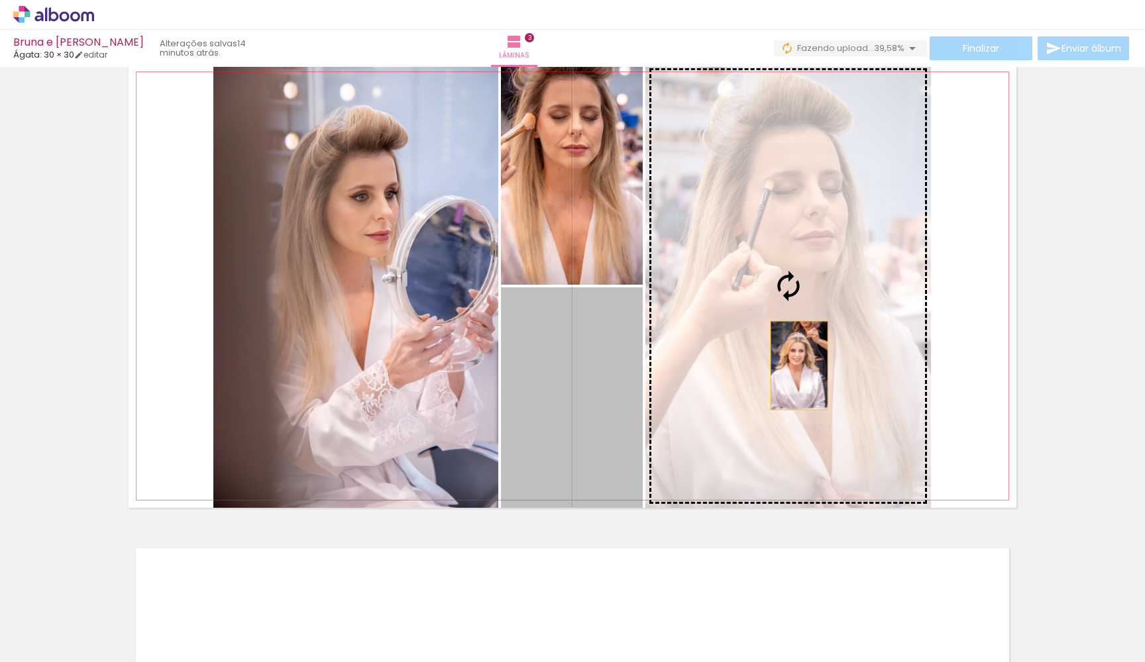
drag, startPoint x: 563, startPoint y: 407, endPoint x: 800, endPoint y: 366, distance: 240.0
click at [0, 0] on slot at bounding box center [0, 0] width 0 height 0
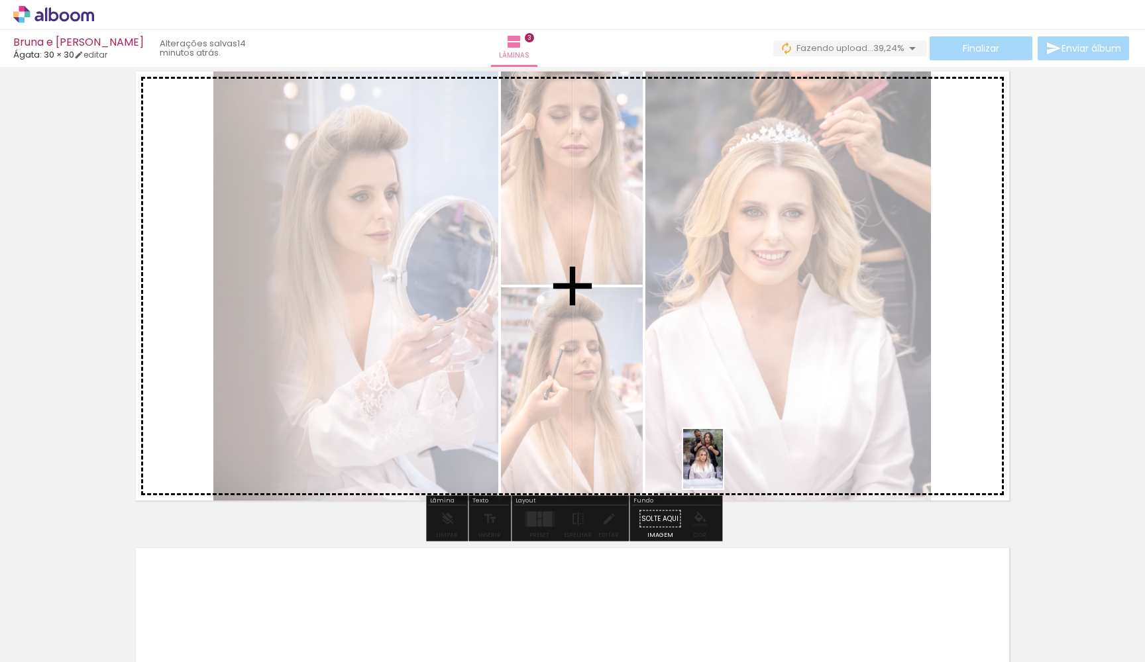
drag, startPoint x: 802, startPoint y: 601, endPoint x: 723, endPoint y: 469, distance: 154.2
click at [723, 469] on quentale-workspace at bounding box center [572, 331] width 1145 height 662
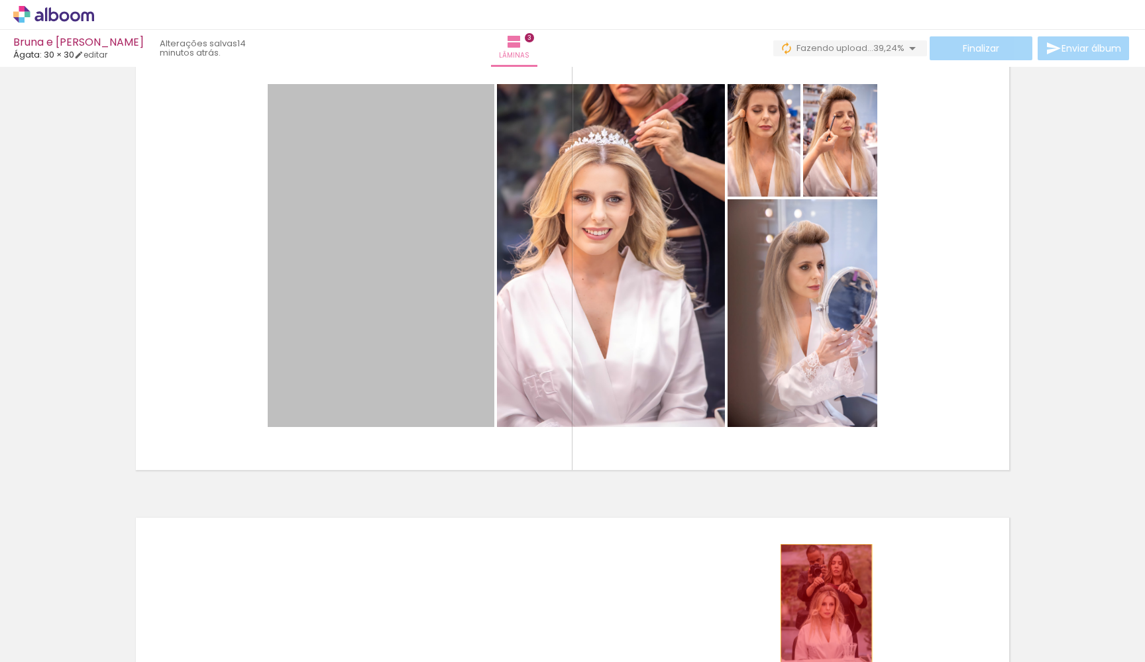
drag, startPoint x: 429, startPoint y: 369, endPoint x: 791, endPoint y: 647, distance: 455.9
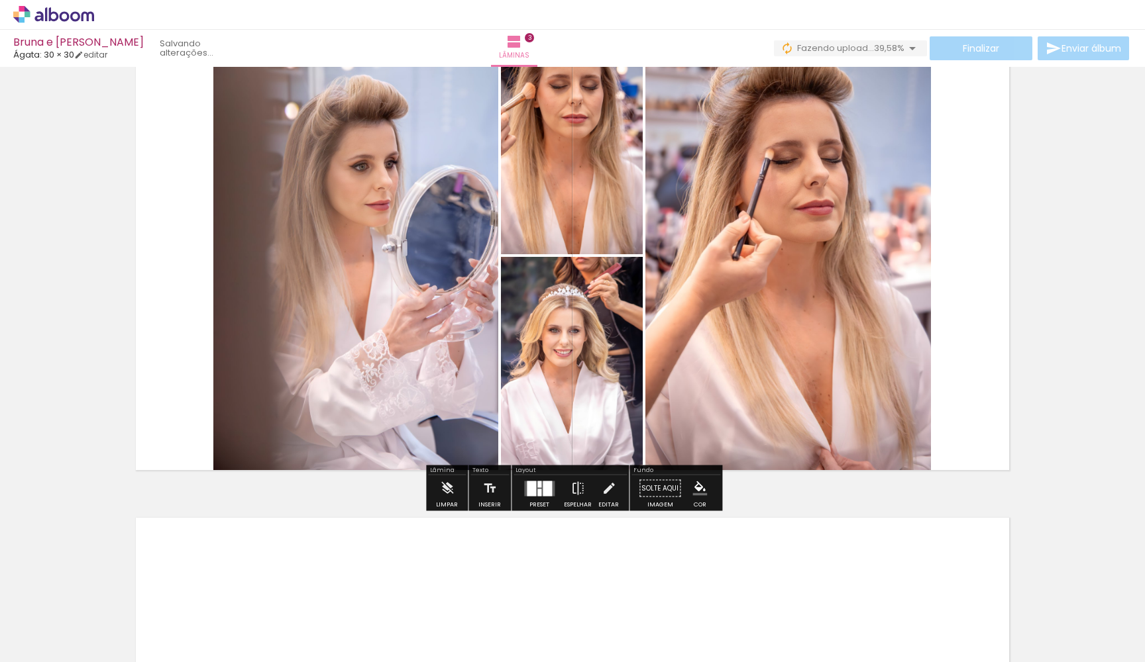
scroll to position [1038, 0]
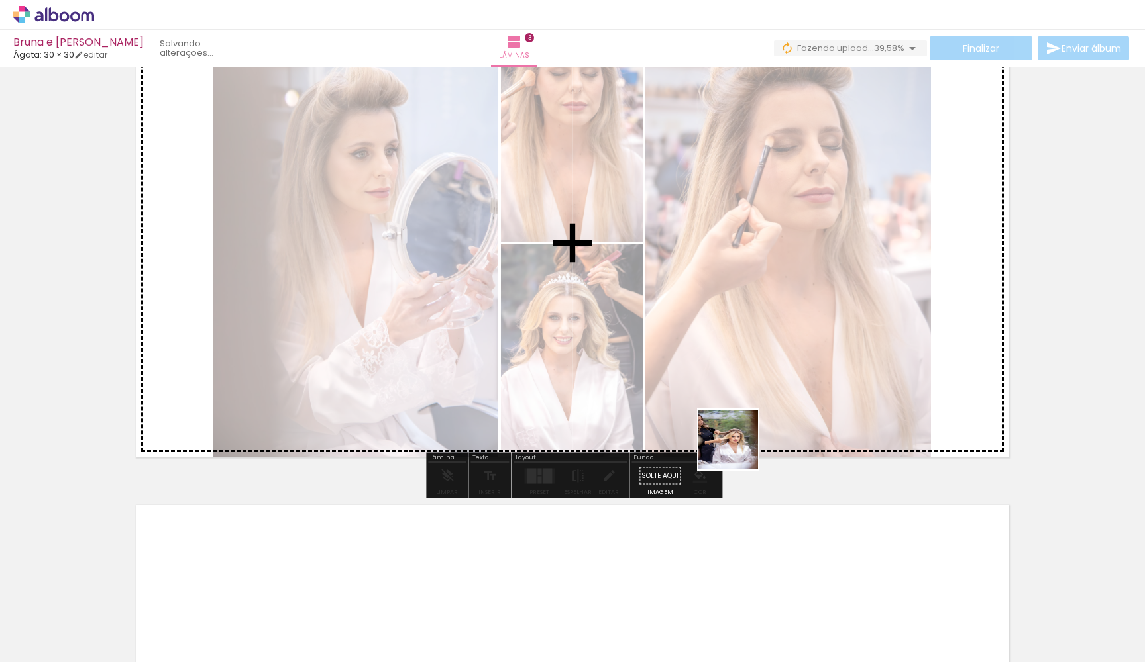
drag, startPoint x: 878, startPoint y: 614, endPoint x: 640, endPoint y: 329, distance: 372.0
click at [640, 329] on quentale-workspace at bounding box center [572, 331] width 1145 height 662
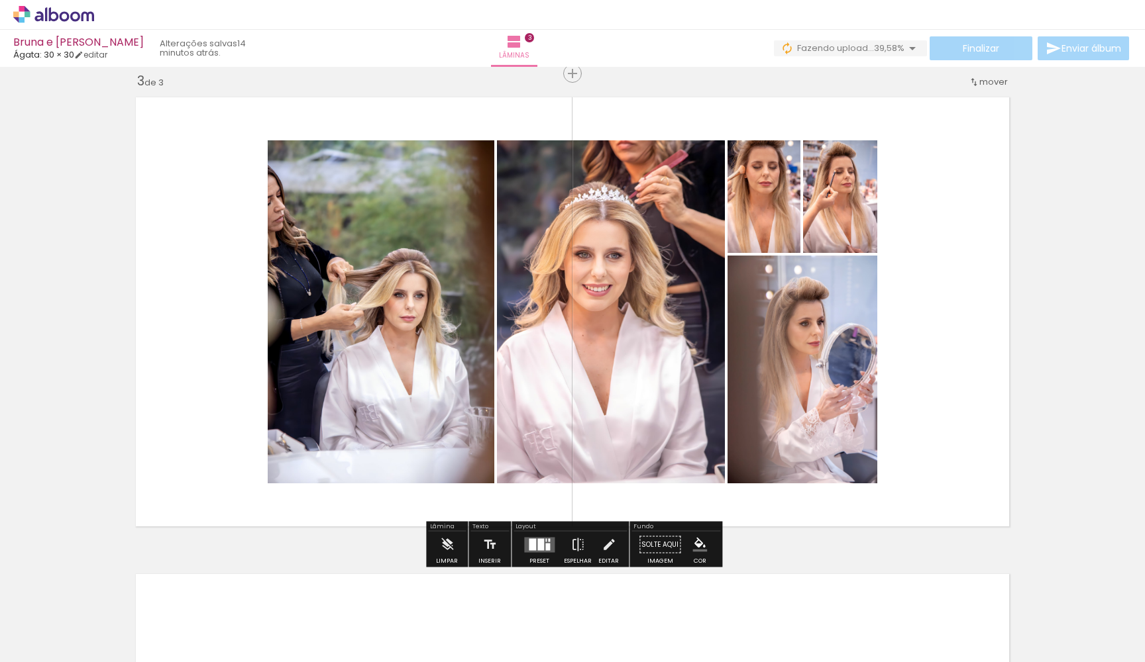
scroll to position [961, 0]
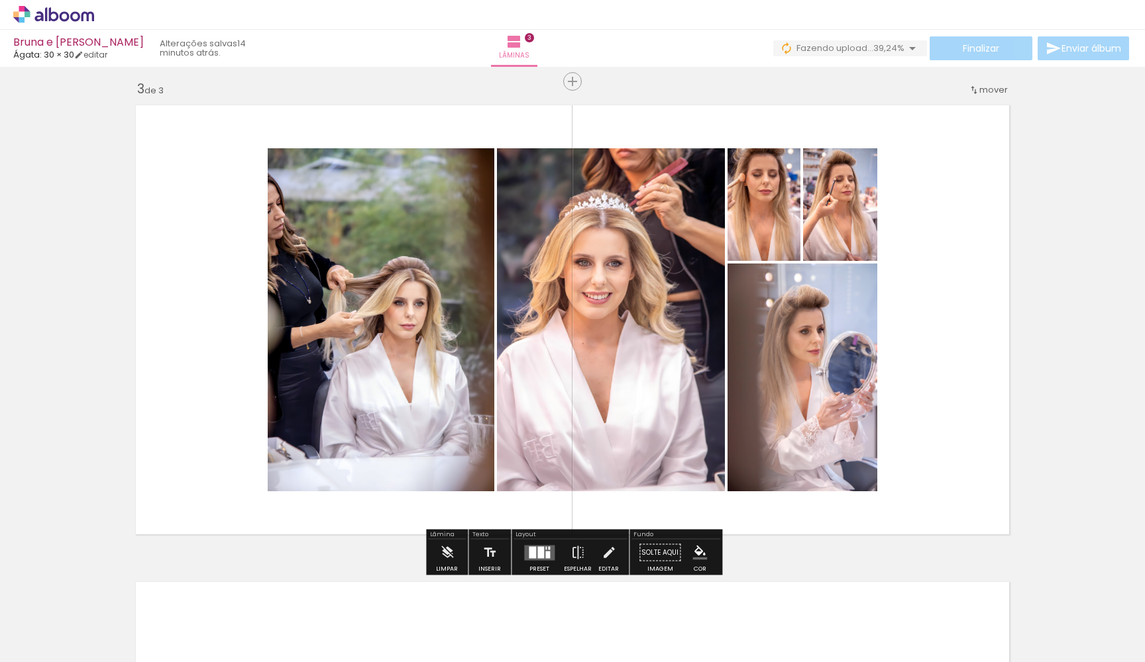
click at [537, 553] on div at bounding box center [540, 553] width 7 height 12
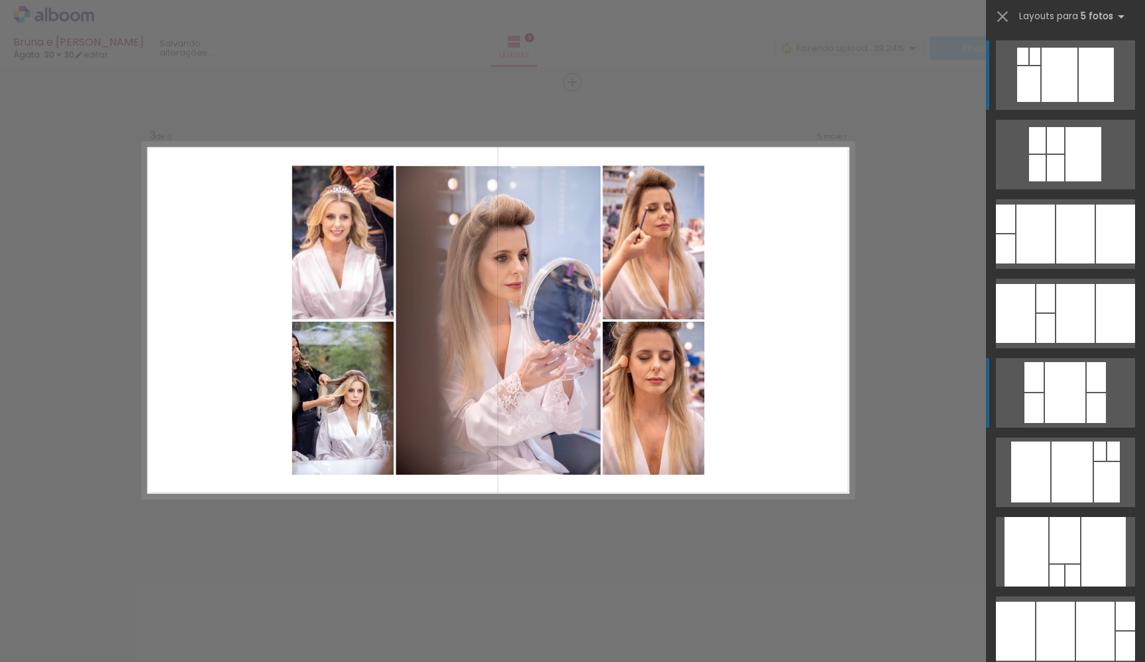
scroll to position [958, 0]
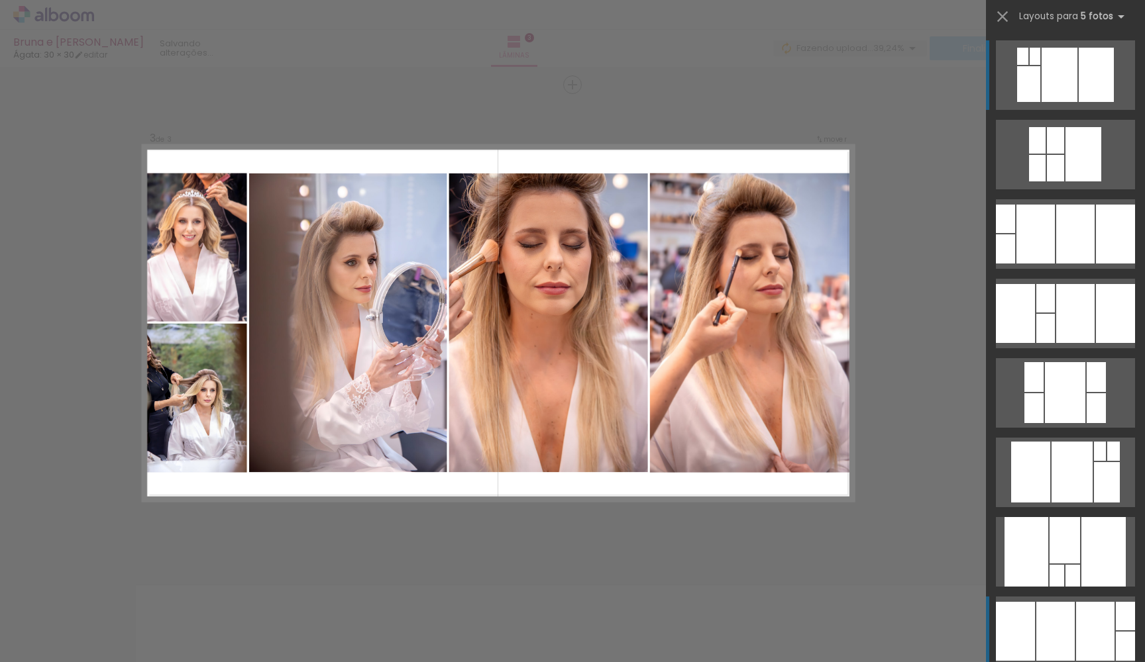
click at [1040, 102] on div at bounding box center [1028, 84] width 23 height 36
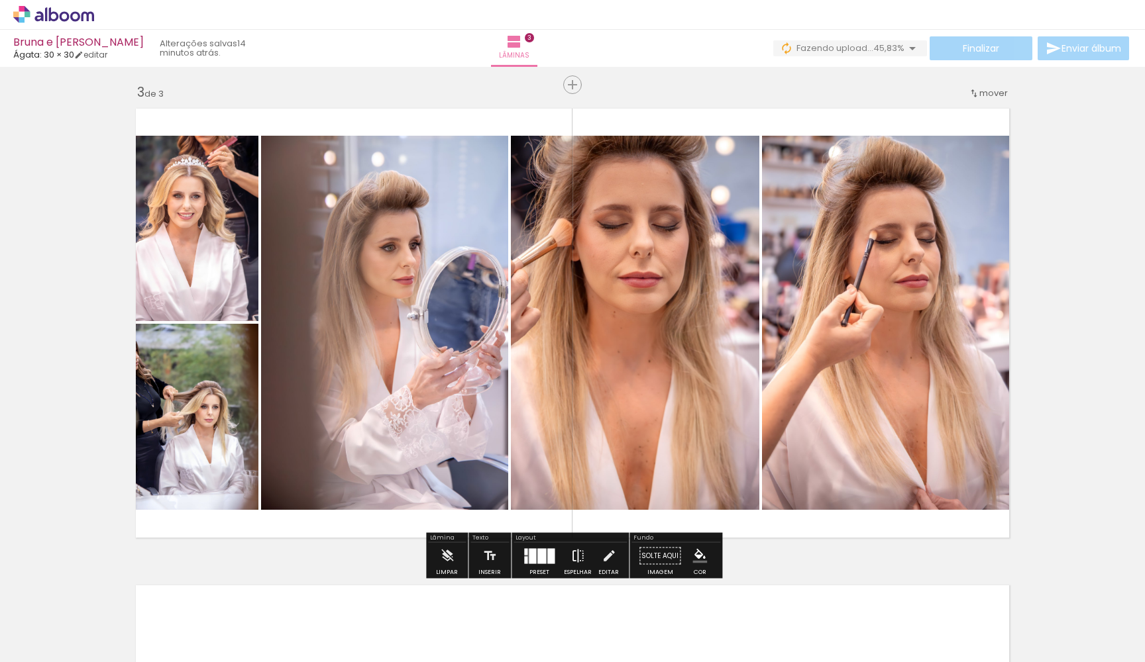
click at [577, 558] on iron-icon at bounding box center [577, 556] width 15 height 26
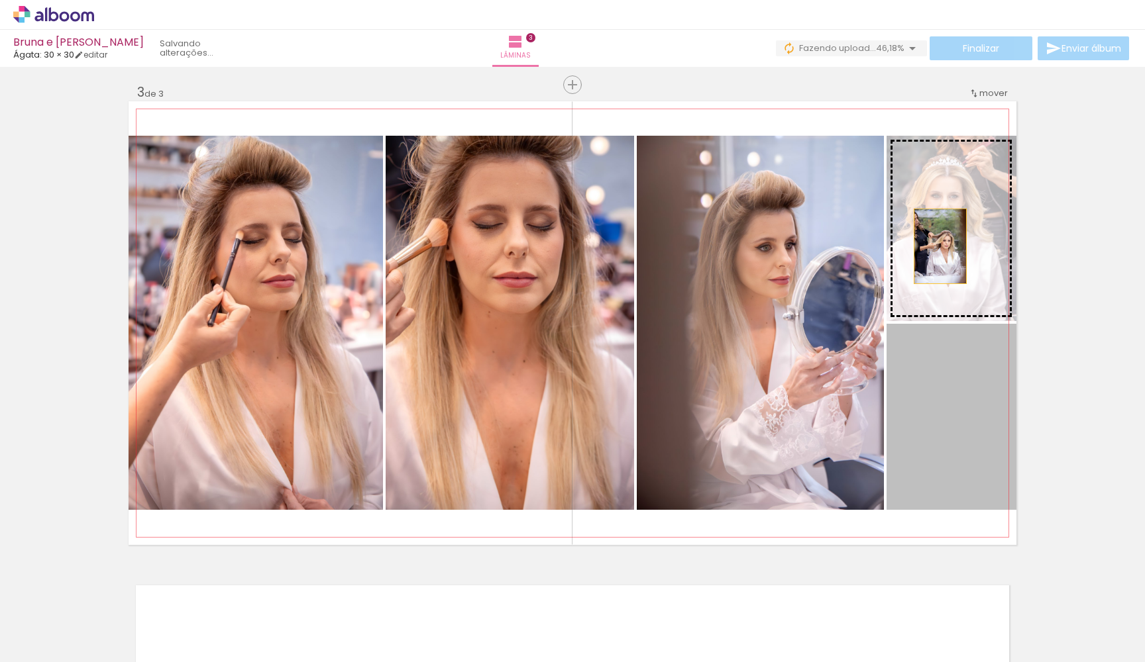
drag, startPoint x: 939, startPoint y: 397, endPoint x: 940, endPoint y: 235, distance: 161.6
click at [0, 0] on slot at bounding box center [0, 0] width 0 height 0
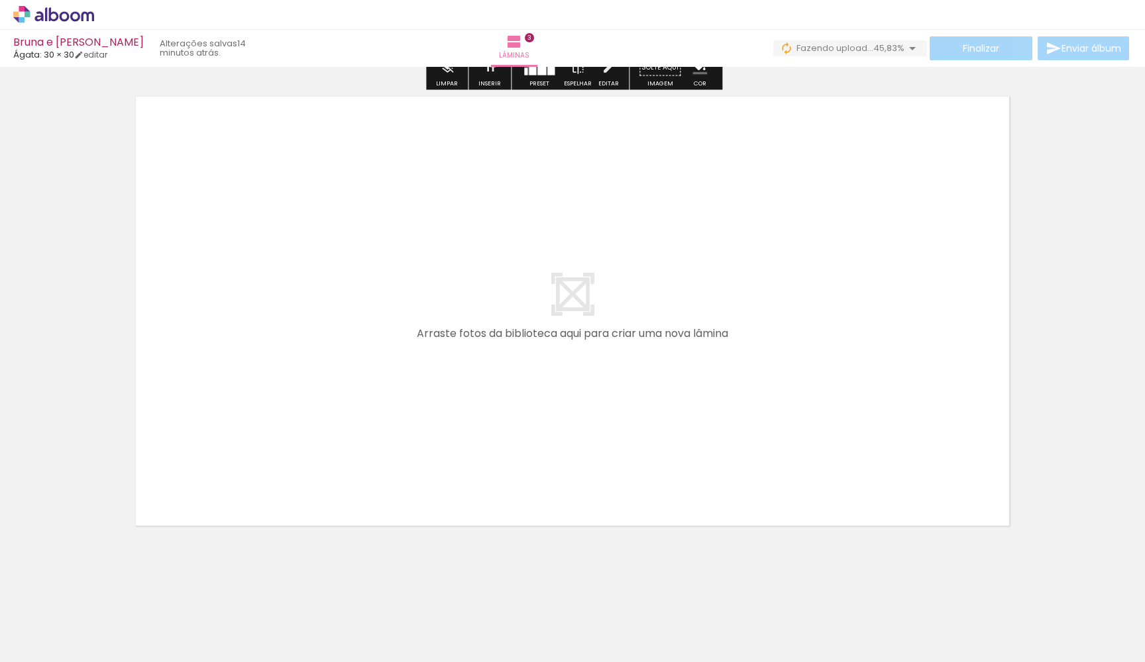
scroll to position [0, 12446]
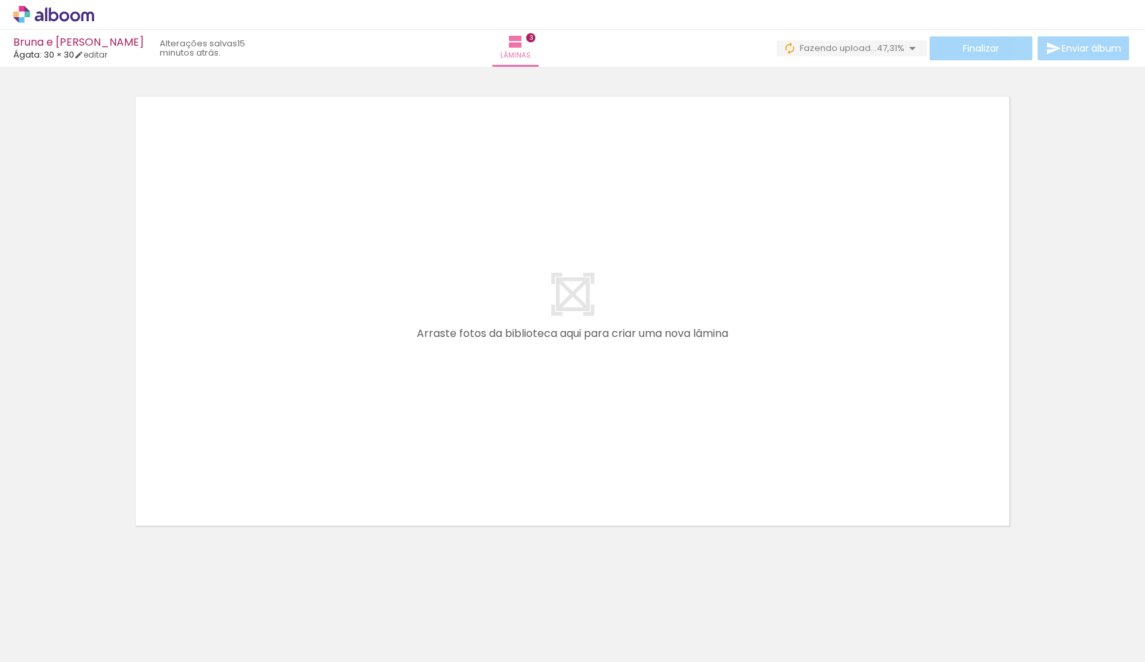
scroll to position [0, 12728]
click at [562, 361] on quentale-layouter at bounding box center [573, 311] width 888 height 444
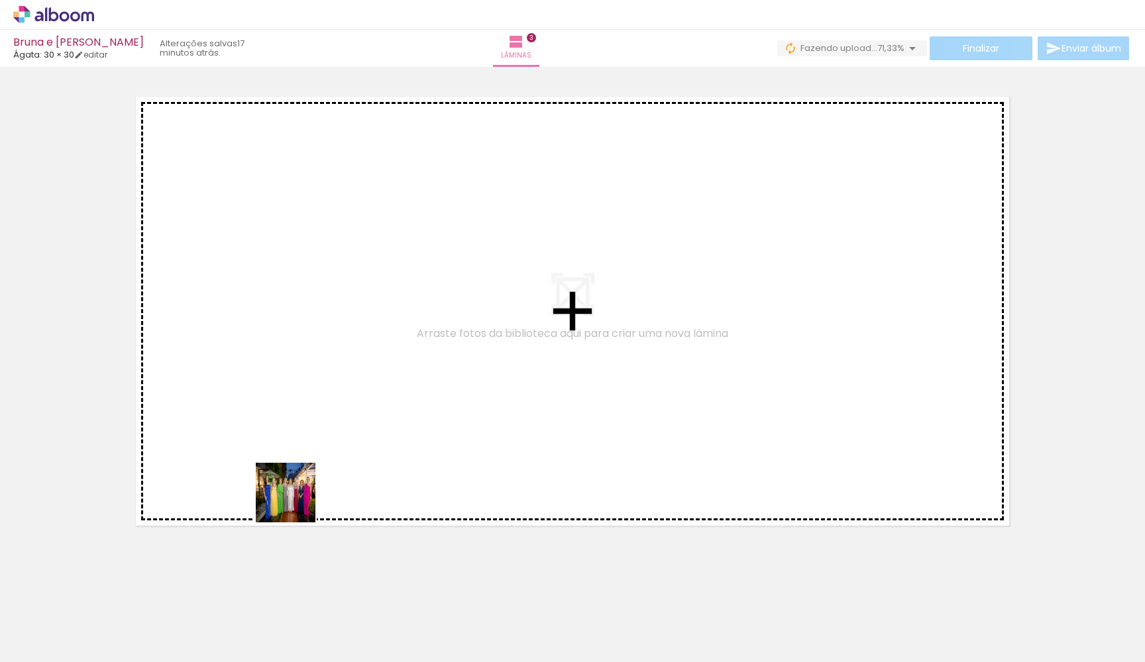
click at [362, 393] on quentale-workspace at bounding box center [572, 331] width 1145 height 662
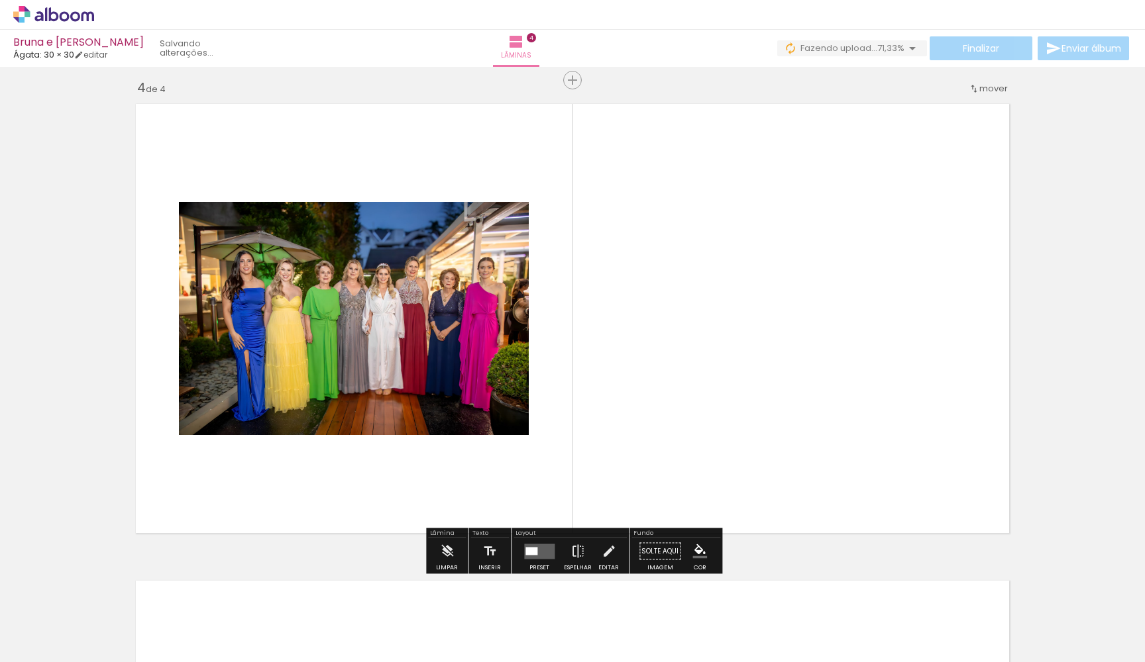
scroll to position [1435, 0]
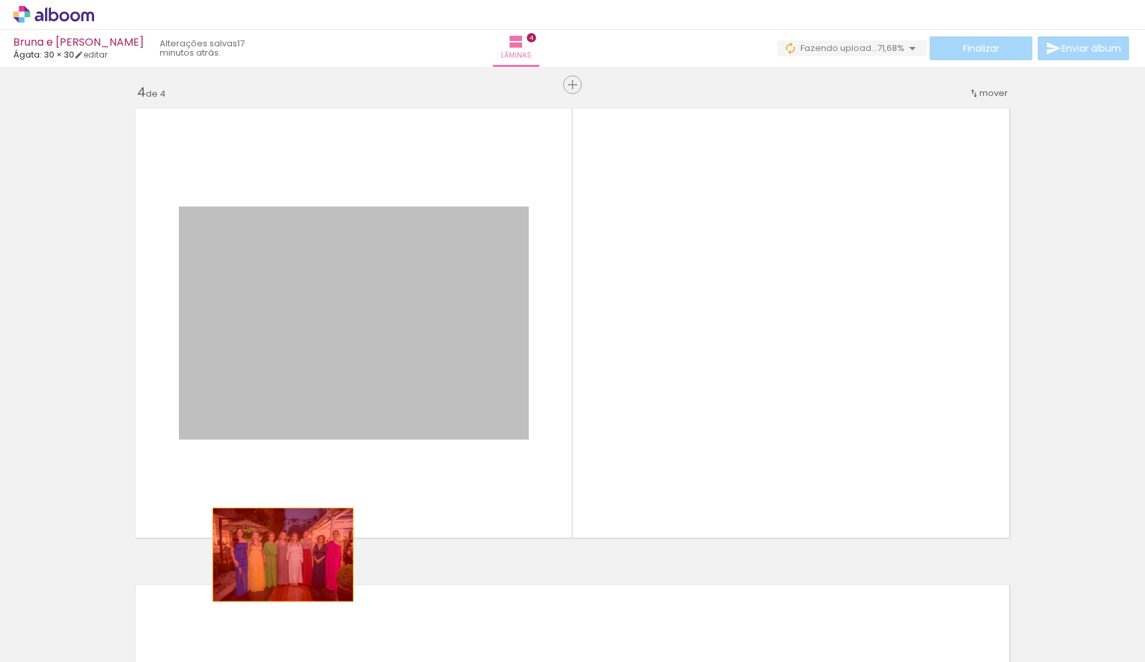
drag, startPoint x: 419, startPoint y: 321, endPoint x: 274, endPoint y: 603, distance: 316.4
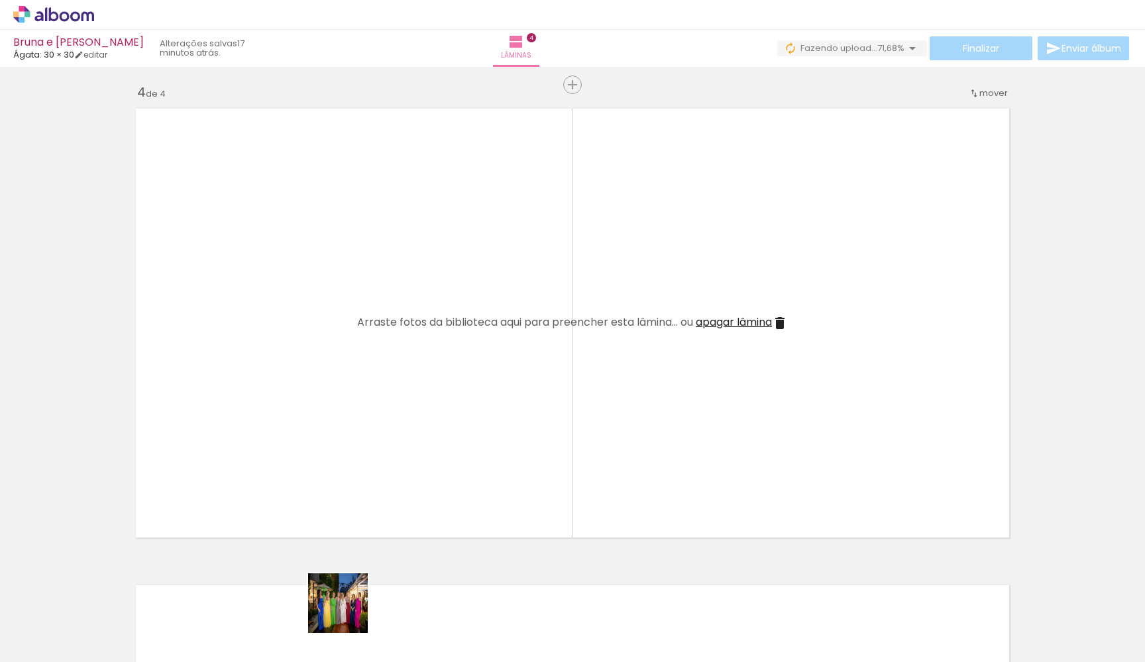
click at [357, 382] on quentale-workspace at bounding box center [572, 331] width 1145 height 662
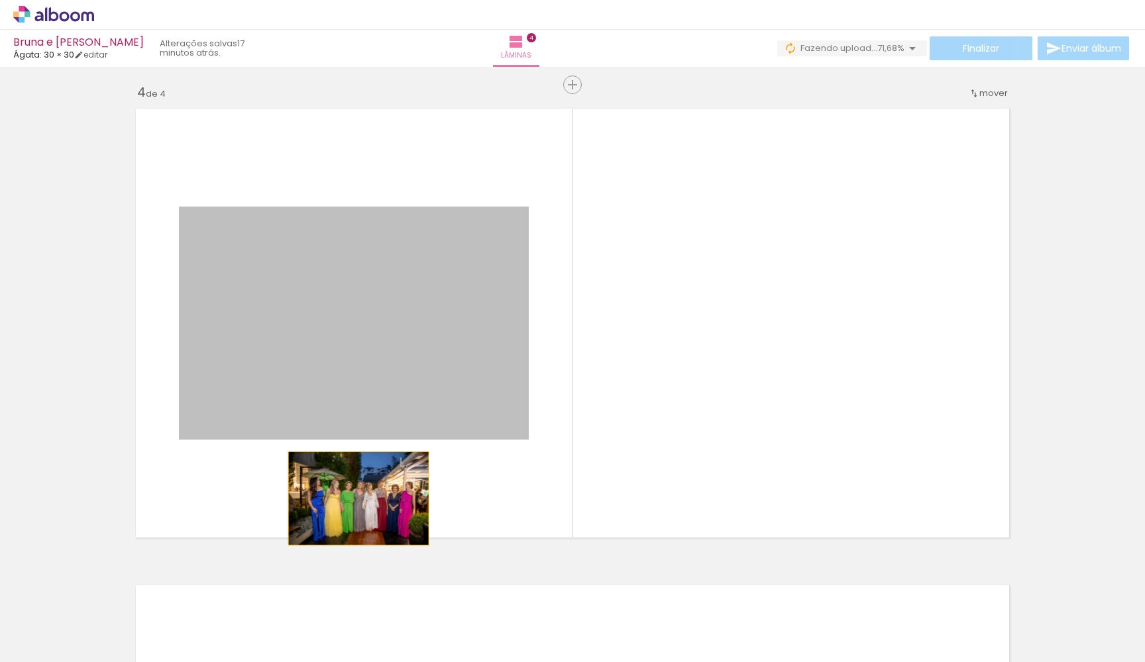
drag, startPoint x: 424, startPoint y: 390, endPoint x: 301, endPoint y: 586, distance: 232.1
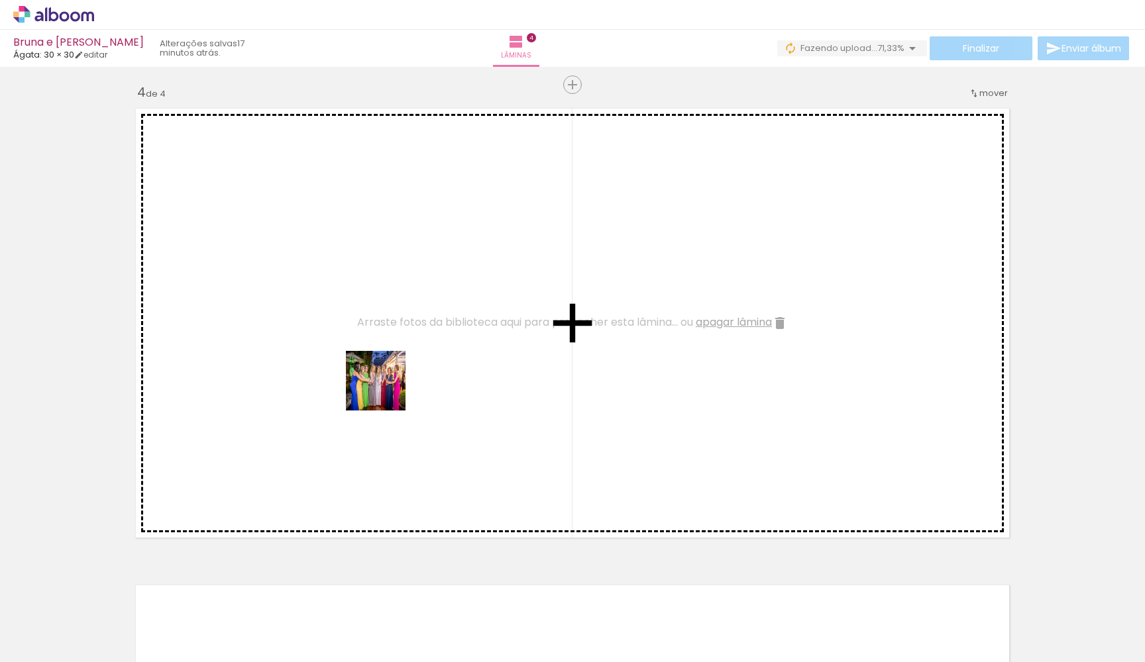
drag, startPoint x: 209, startPoint y: 611, endPoint x: 414, endPoint y: 353, distance: 329.6
click at [414, 353] on quentale-workspace at bounding box center [572, 331] width 1145 height 662
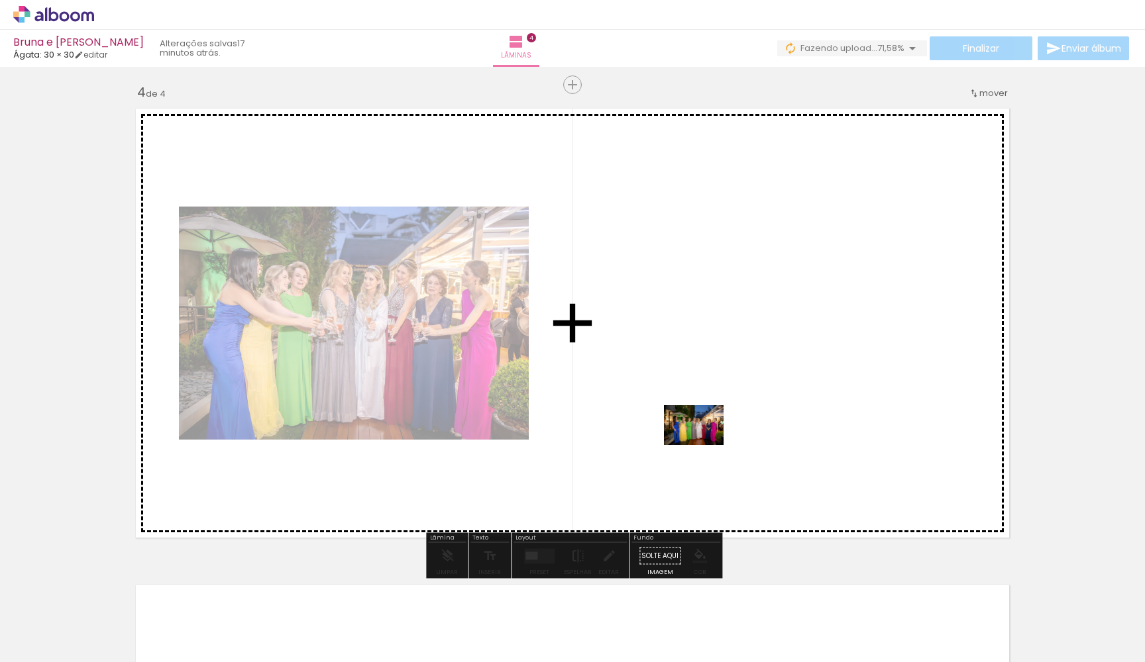
drag, startPoint x: 283, startPoint y: 621, endPoint x: 704, endPoint y: 445, distance: 456.1
click at [704, 445] on quentale-workspace at bounding box center [572, 331] width 1145 height 662
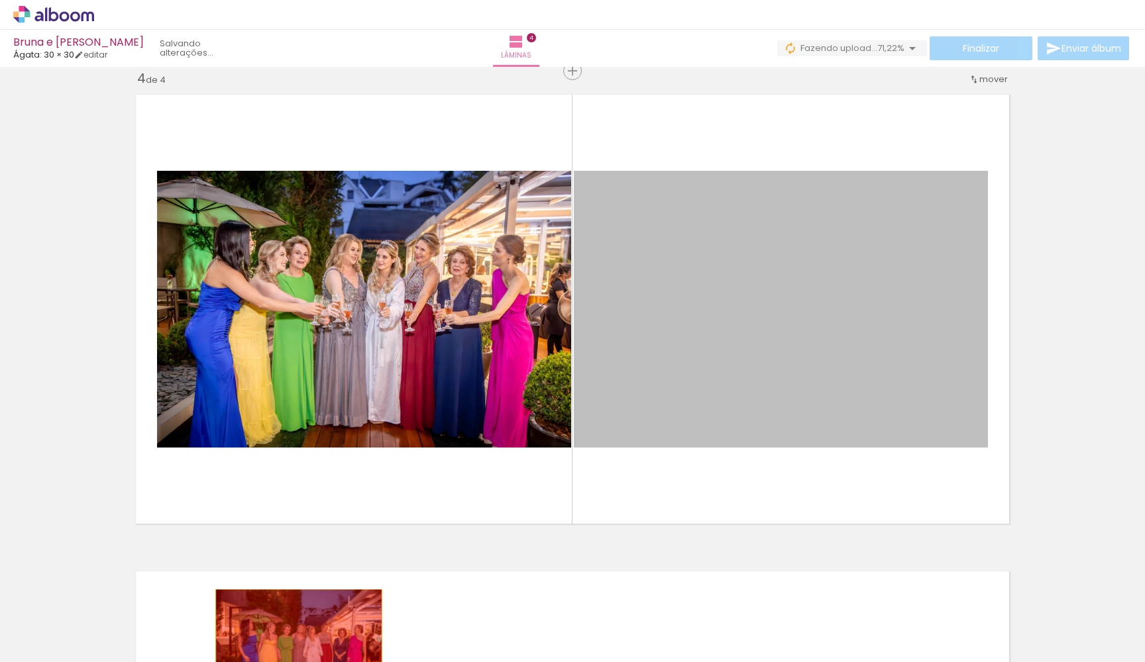
drag, startPoint x: 778, startPoint y: 290, endPoint x: 294, endPoint y: 656, distance: 606.8
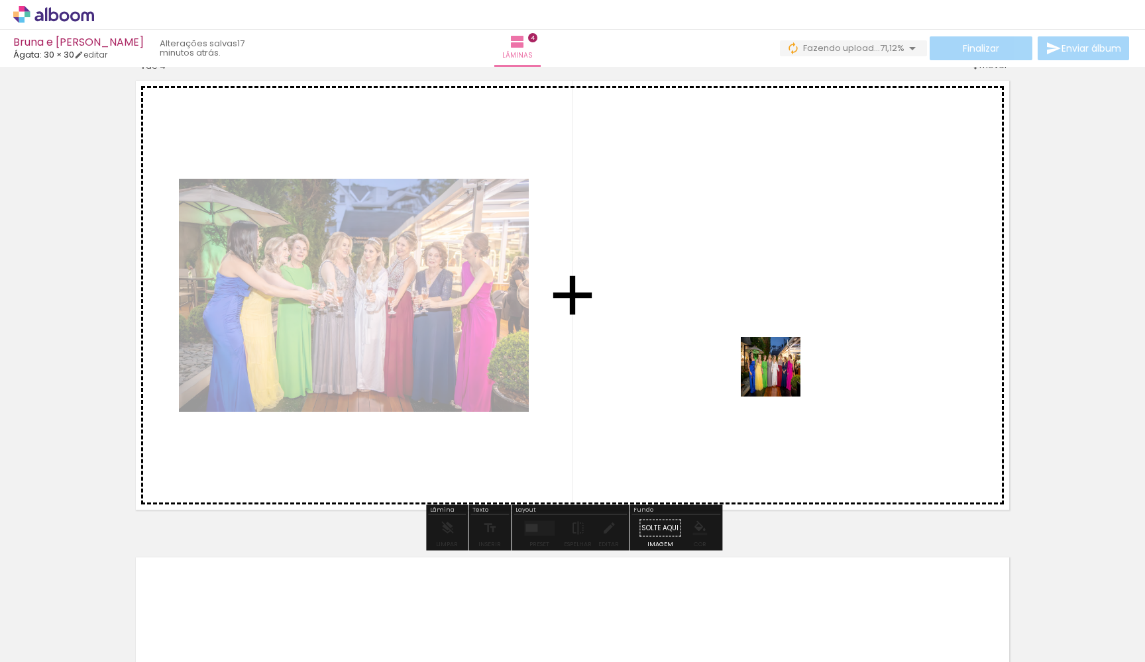
click at [780, 377] on quentale-workspace at bounding box center [572, 331] width 1145 height 662
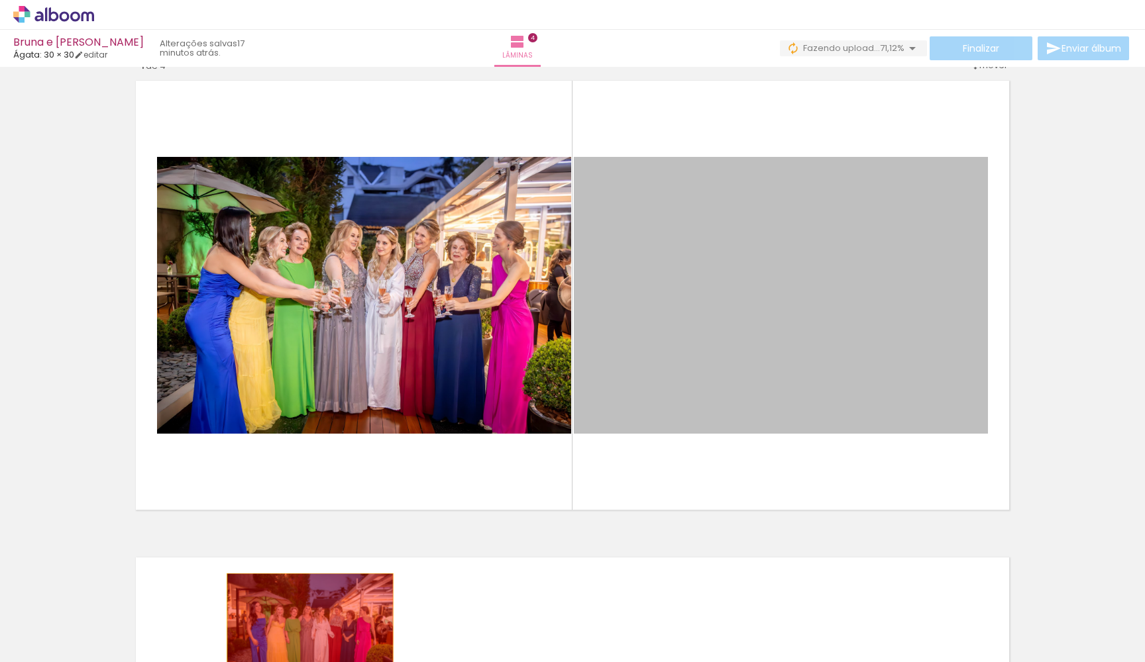
drag, startPoint x: 864, startPoint y: 340, endPoint x: 276, endPoint y: 627, distance: 654.4
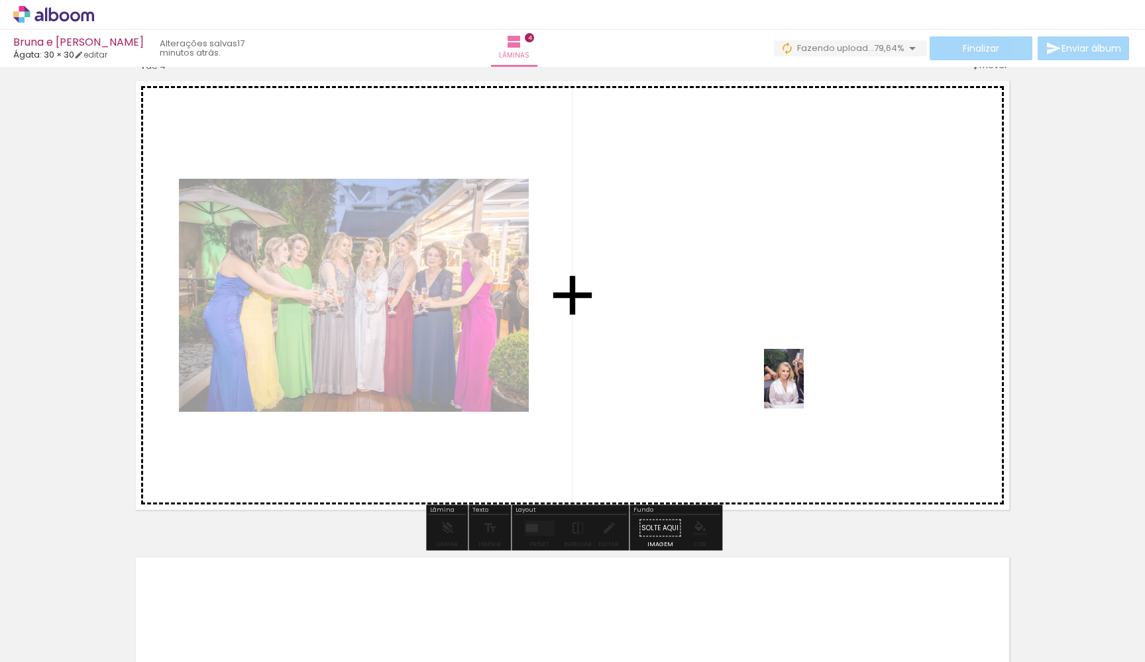
drag, startPoint x: 517, startPoint y: 525, endPoint x: 817, endPoint y: 375, distance: 335.6
click at [817, 375] on quentale-workspace at bounding box center [572, 331] width 1145 height 662
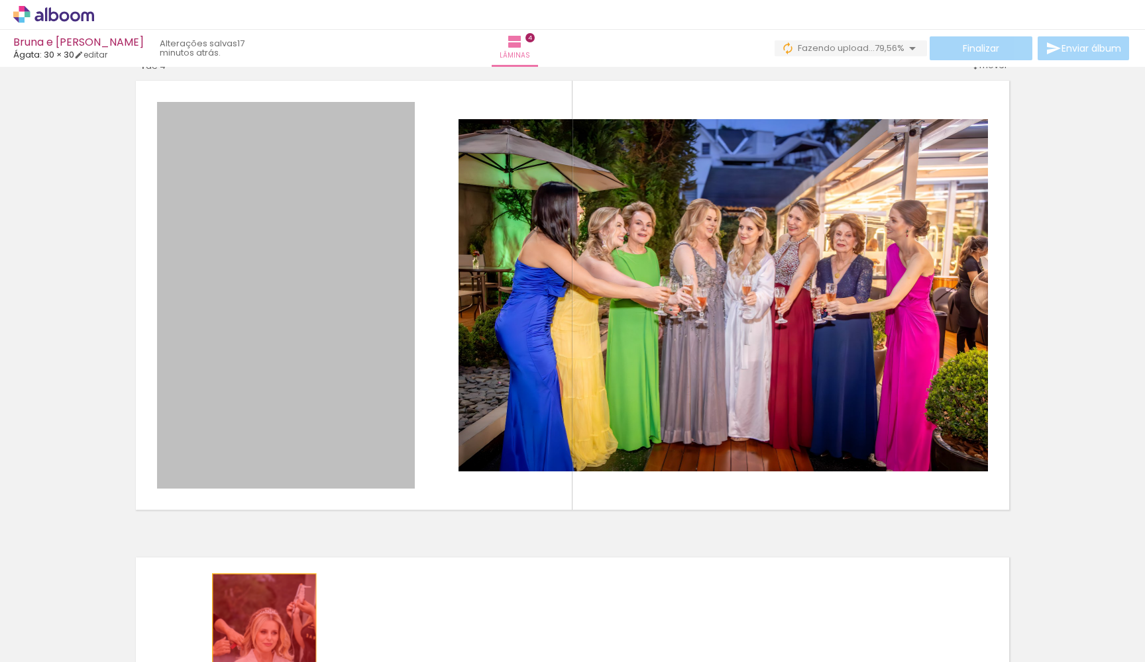
drag, startPoint x: 307, startPoint y: 359, endPoint x: 266, endPoint y: 649, distance: 292.4
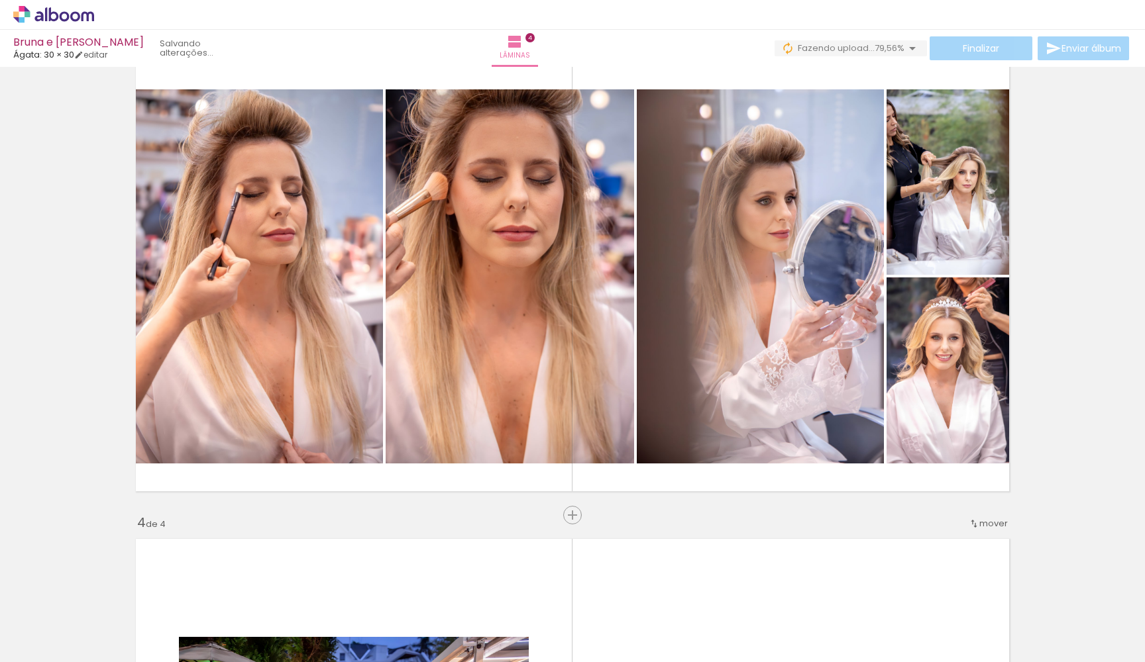
scroll to position [966, 0]
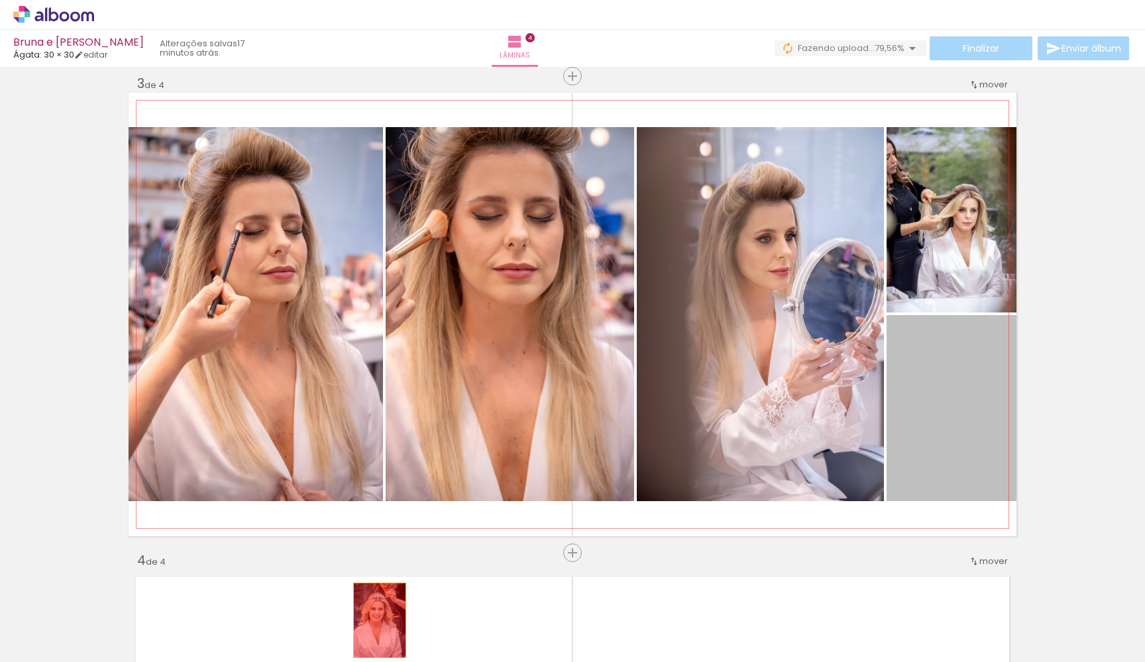
drag, startPoint x: 945, startPoint y: 413, endPoint x: 380, endPoint y: 620, distance: 601.7
click at [380, 620] on quentale-workspace at bounding box center [572, 331] width 1145 height 662
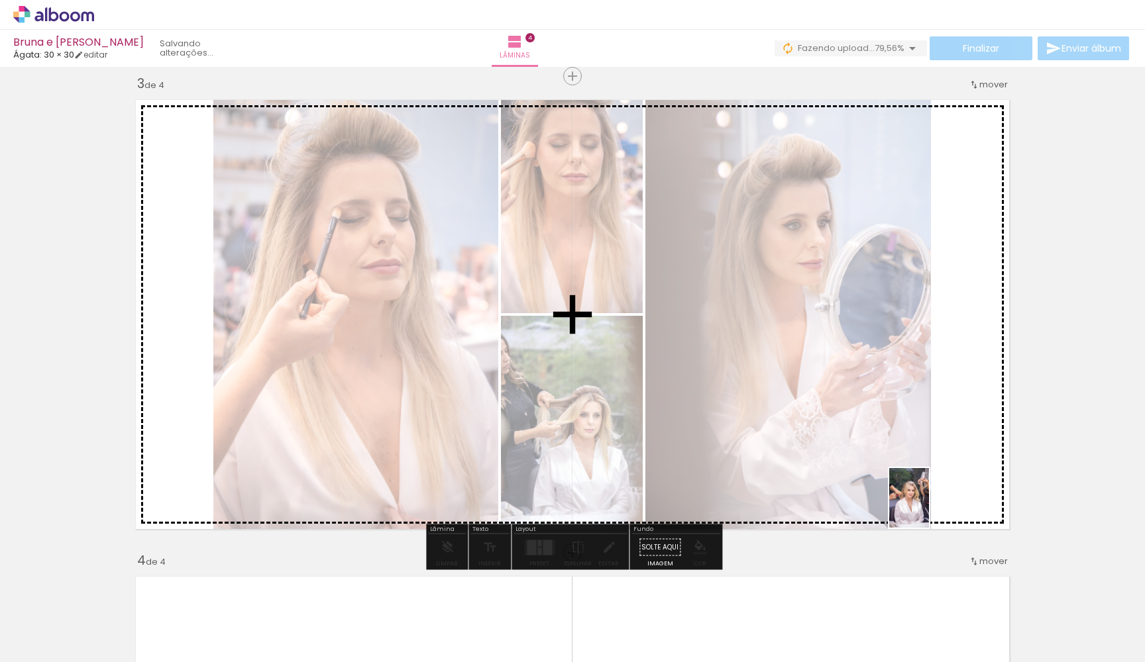
drag, startPoint x: 405, startPoint y: 601, endPoint x: 929, endPoint y: 508, distance: 531.6
click at [929, 508] on quentale-workspace at bounding box center [572, 331] width 1145 height 662
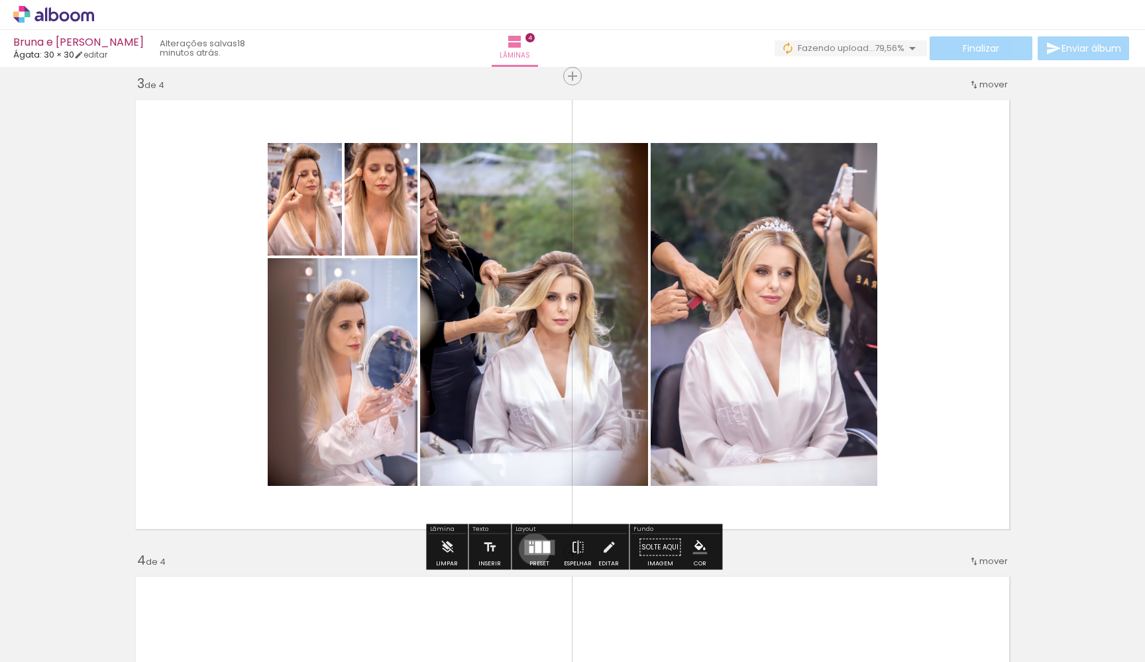
click at [531, 549] on quentale-layouter at bounding box center [539, 547] width 30 height 15
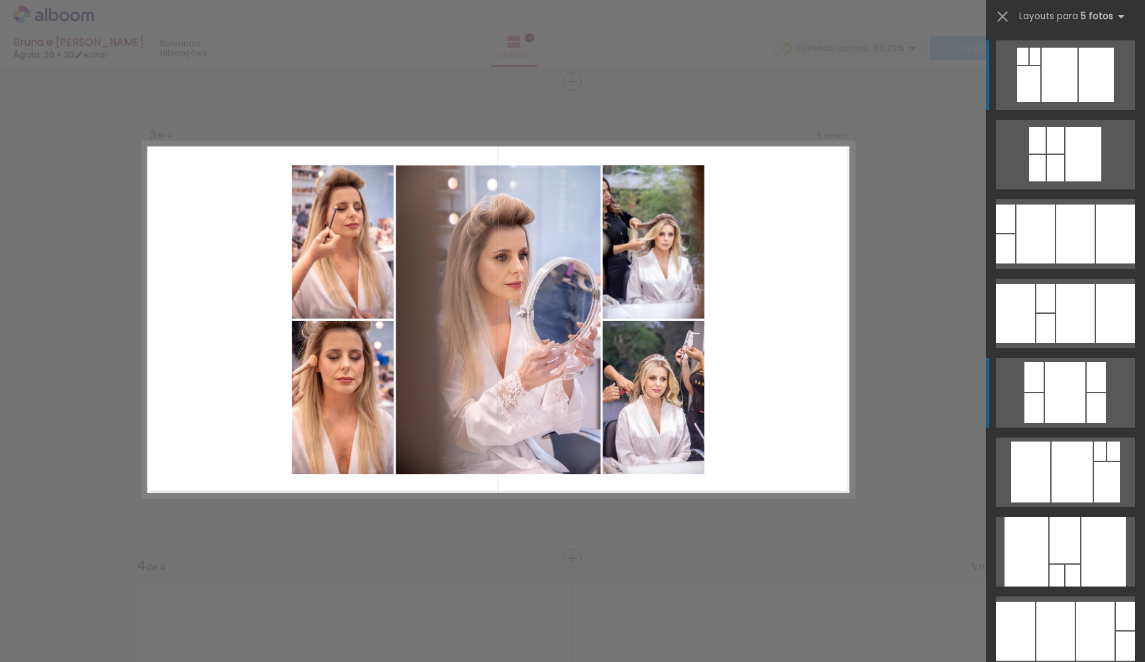
scroll to position [958, 0]
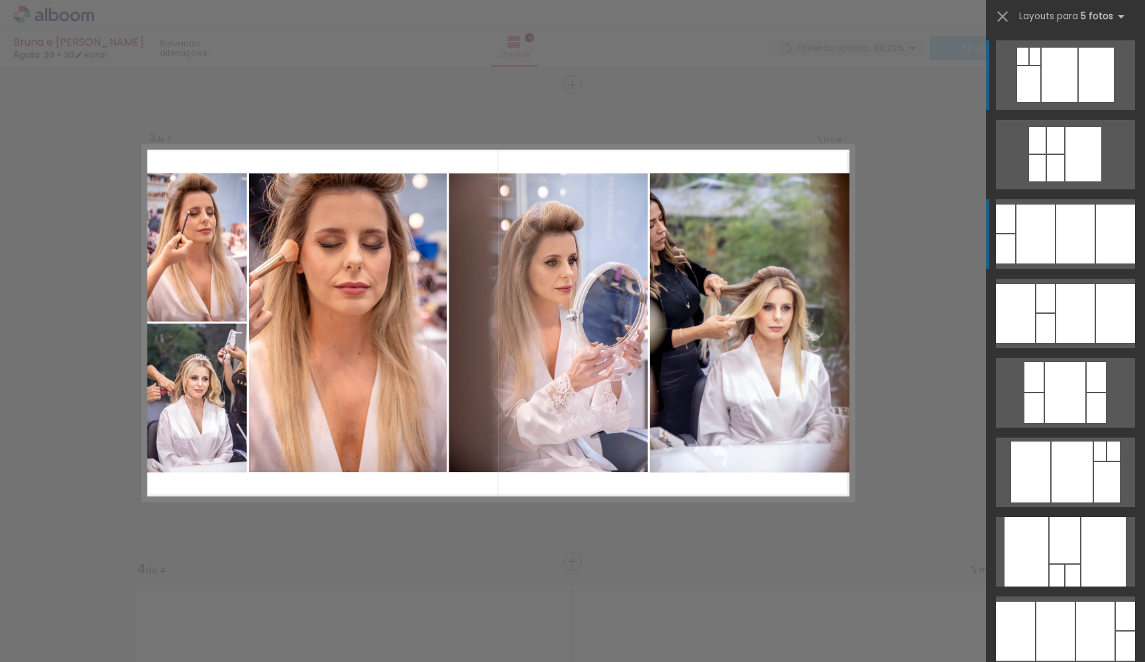
click at [1086, 247] on div at bounding box center [1075, 234] width 38 height 59
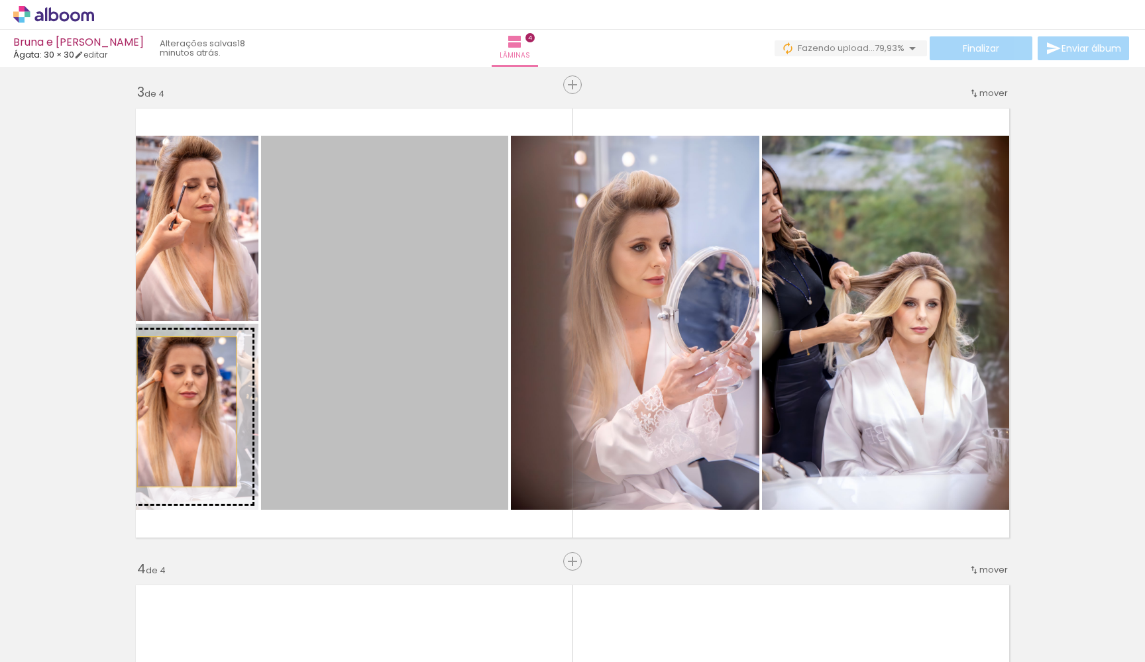
drag, startPoint x: 363, startPoint y: 358, endPoint x: 182, endPoint y: 411, distance: 189.3
click at [0, 0] on slot at bounding box center [0, 0] width 0 height 0
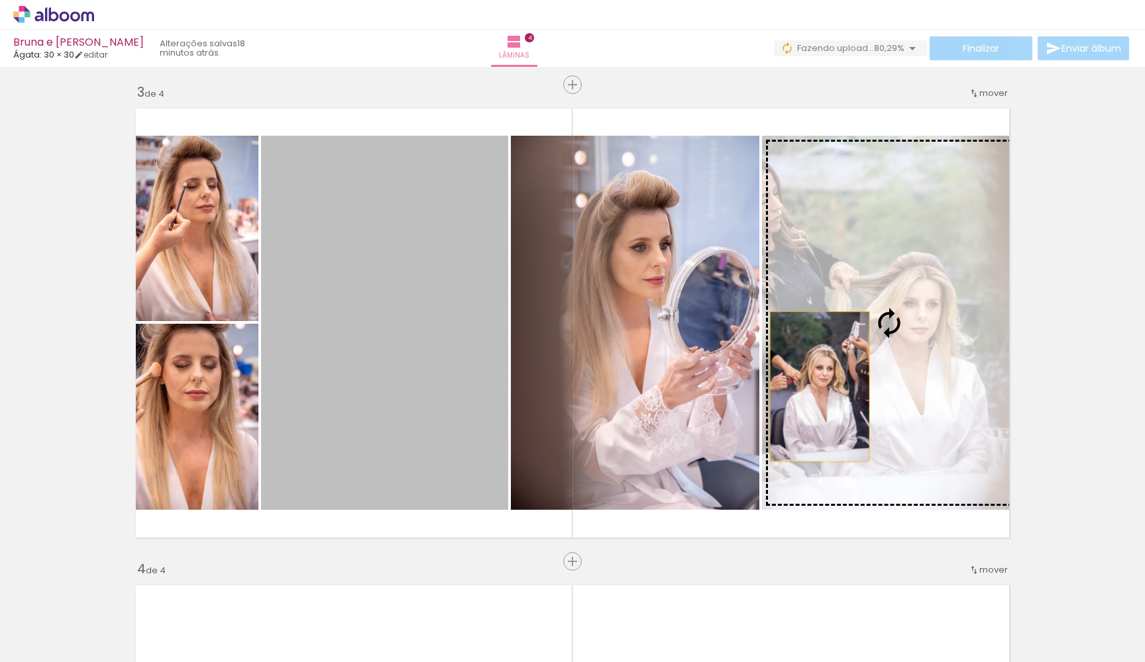
drag, startPoint x: 358, startPoint y: 391, endPoint x: 829, endPoint y: 387, distance: 470.3
click at [0, 0] on slot at bounding box center [0, 0] width 0 height 0
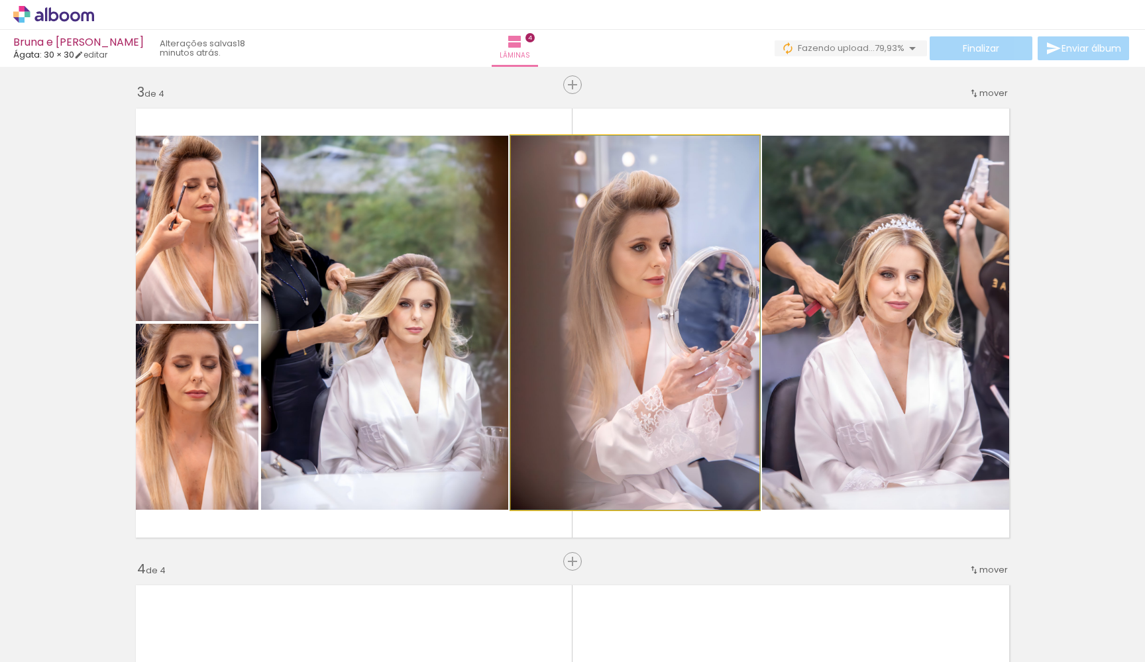
drag, startPoint x: 645, startPoint y: 351, endPoint x: 402, endPoint y: 351, distance: 243.1
click at [0, 0] on slot at bounding box center [0, 0] width 0 height 0
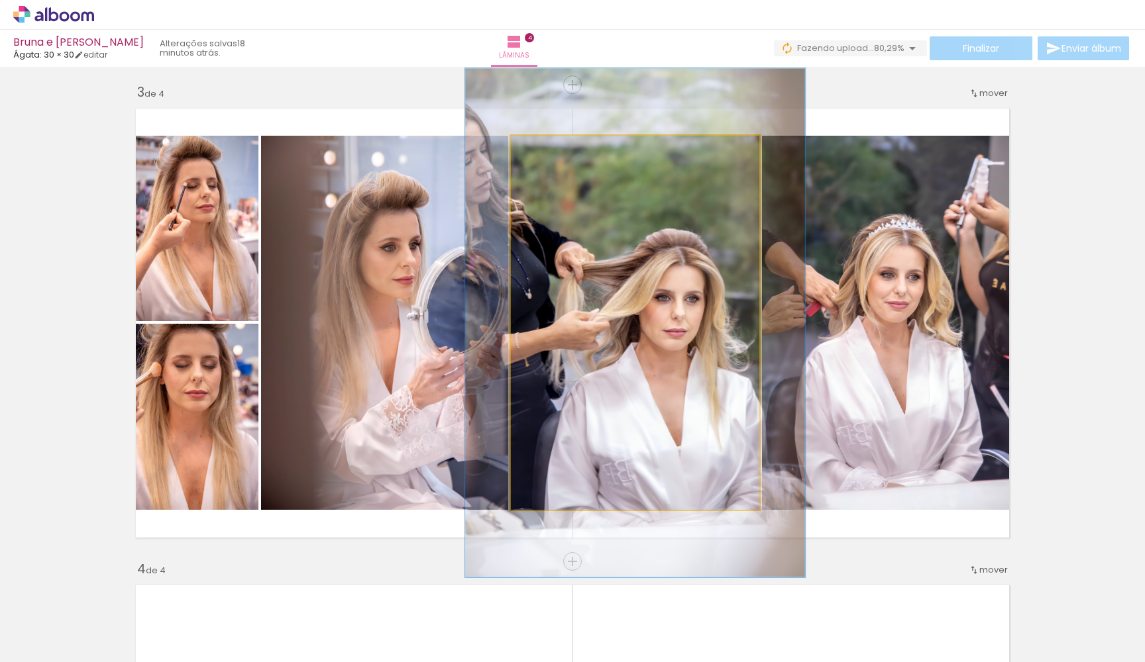
drag, startPoint x: 546, startPoint y: 152, endPoint x: 563, endPoint y: 156, distance: 17.7
type paper-slider "137"
click at [563, 156] on div at bounding box center [558, 149] width 21 height 21
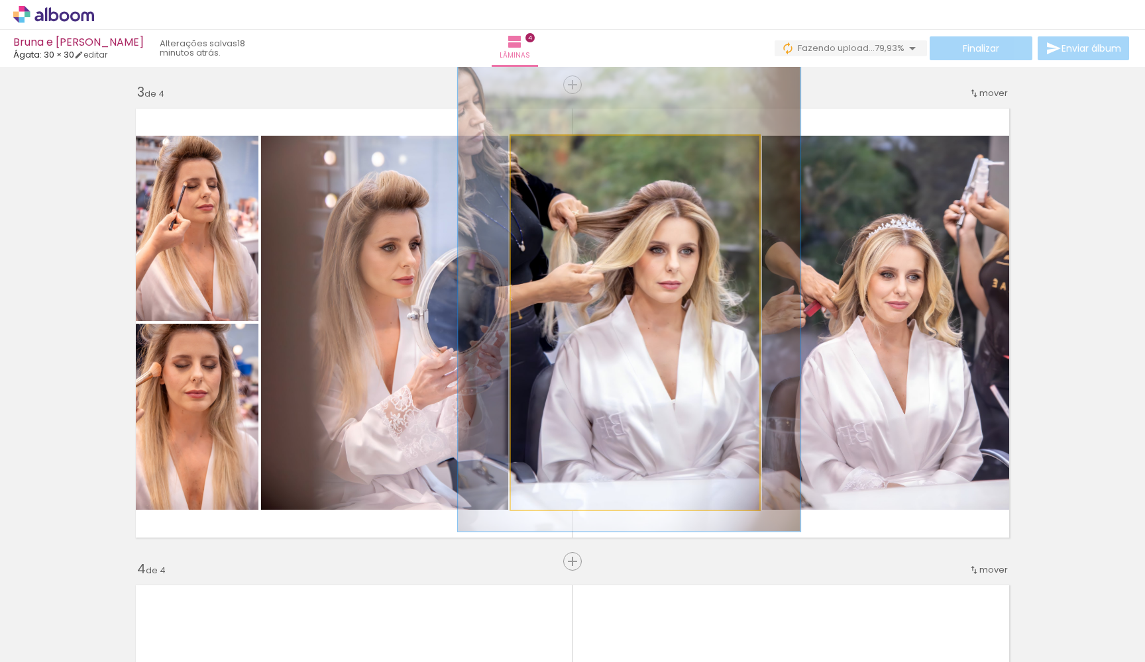
drag, startPoint x: 616, startPoint y: 295, endPoint x: 609, endPoint y: 249, distance: 46.2
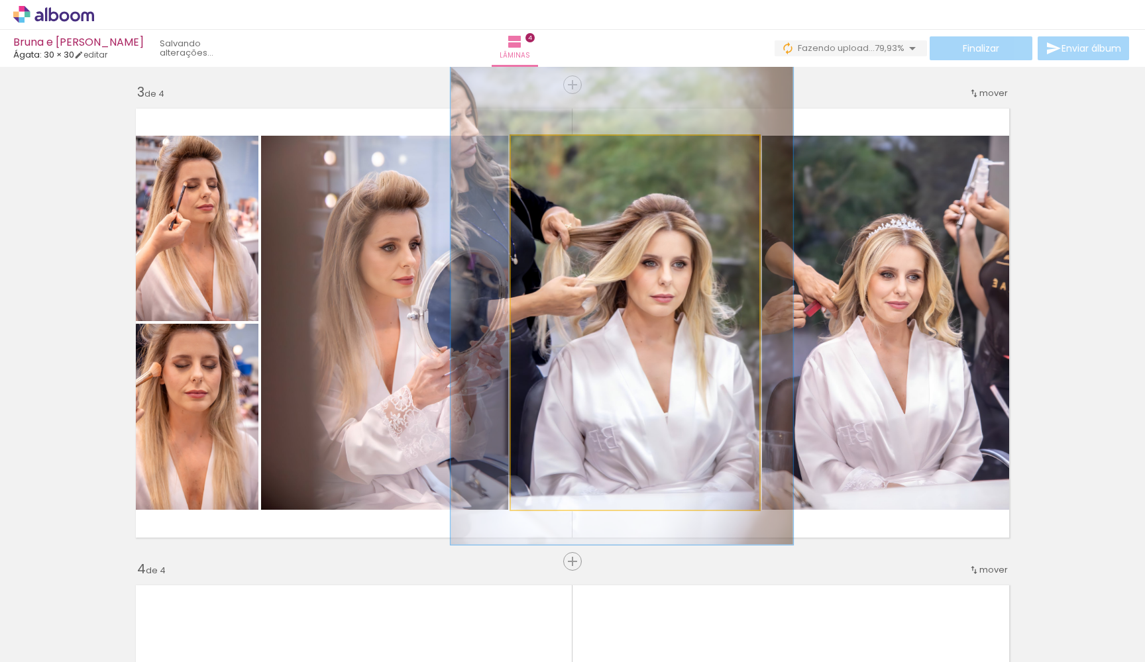
drag, startPoint x: 647, startPoint y: 293, endPoint x: 641, endPoint y: 305, distance: 12.4
click at [641, 305] on div at bounding box center [621, 288] width 342 height 513
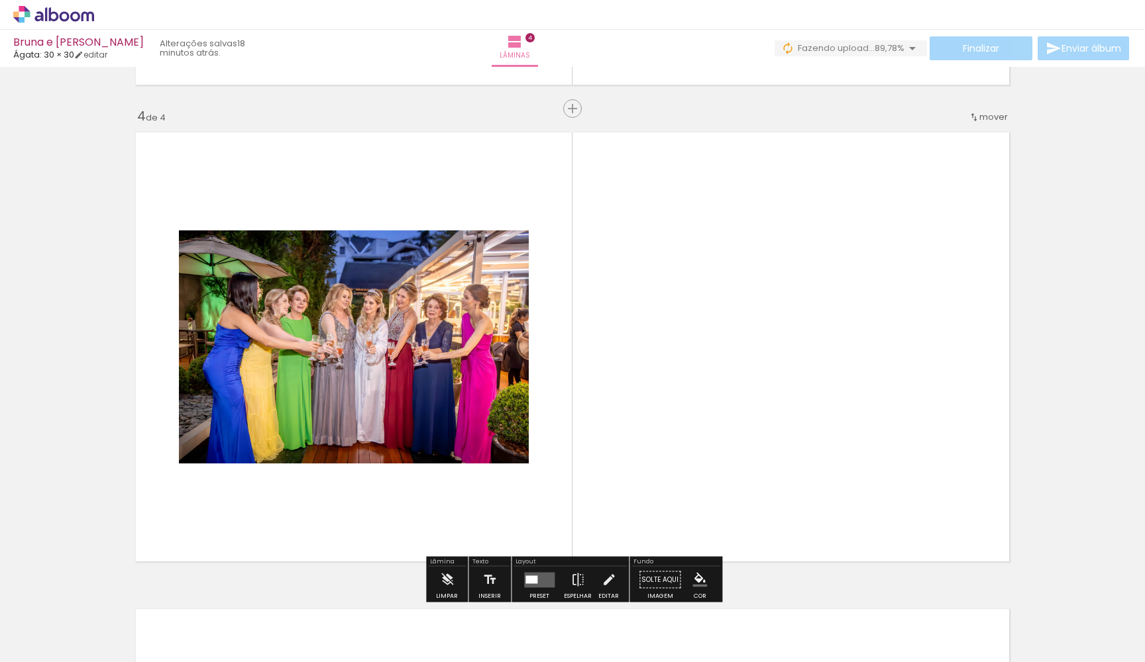
scroll to position [1408, 0]
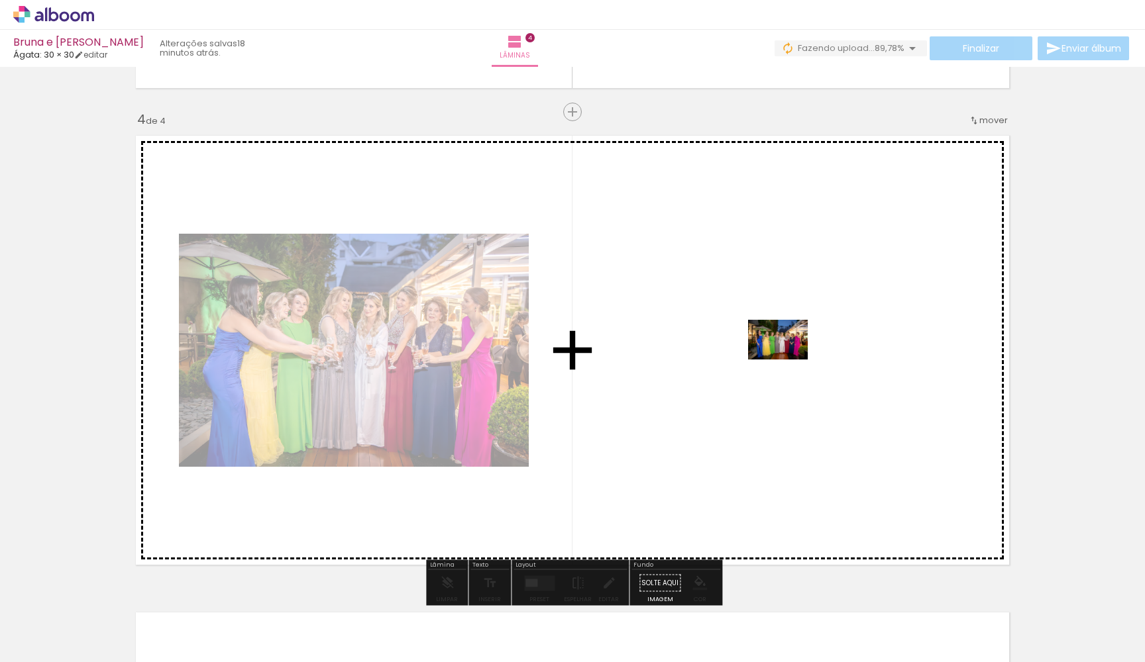
click at [788, 354] on quentale-workspace at bounding box center [572, 331] width 1145 height 662
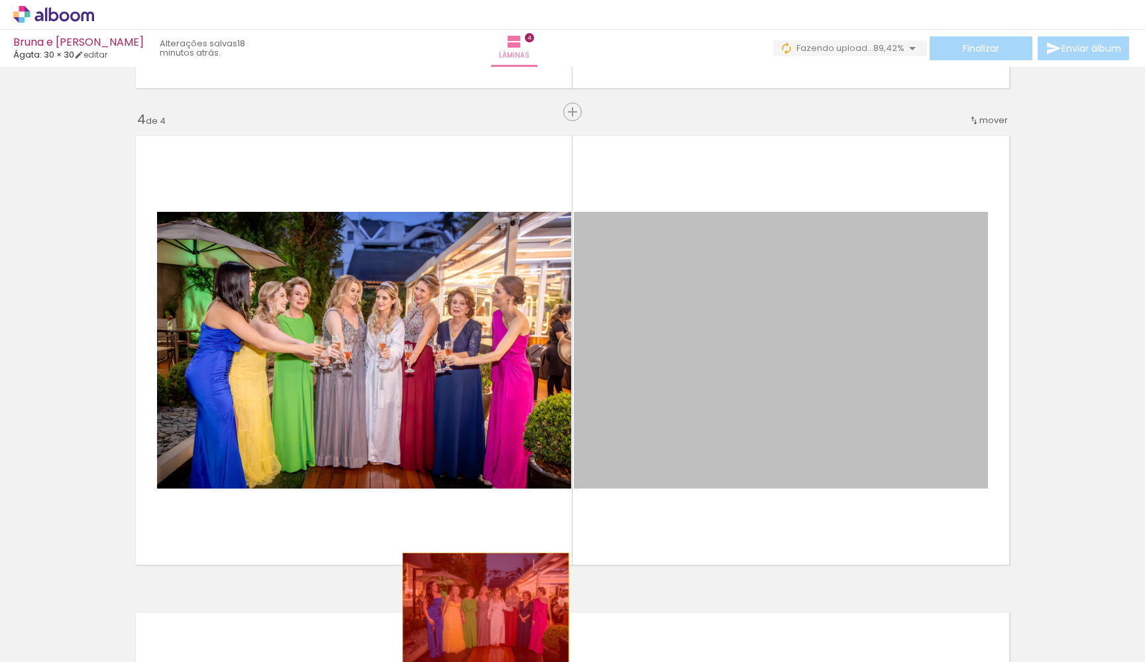
drag, startPoint x: 696, startPoint y: 416, endPoint x: 469, endPoint y: 627, distance: 309.8
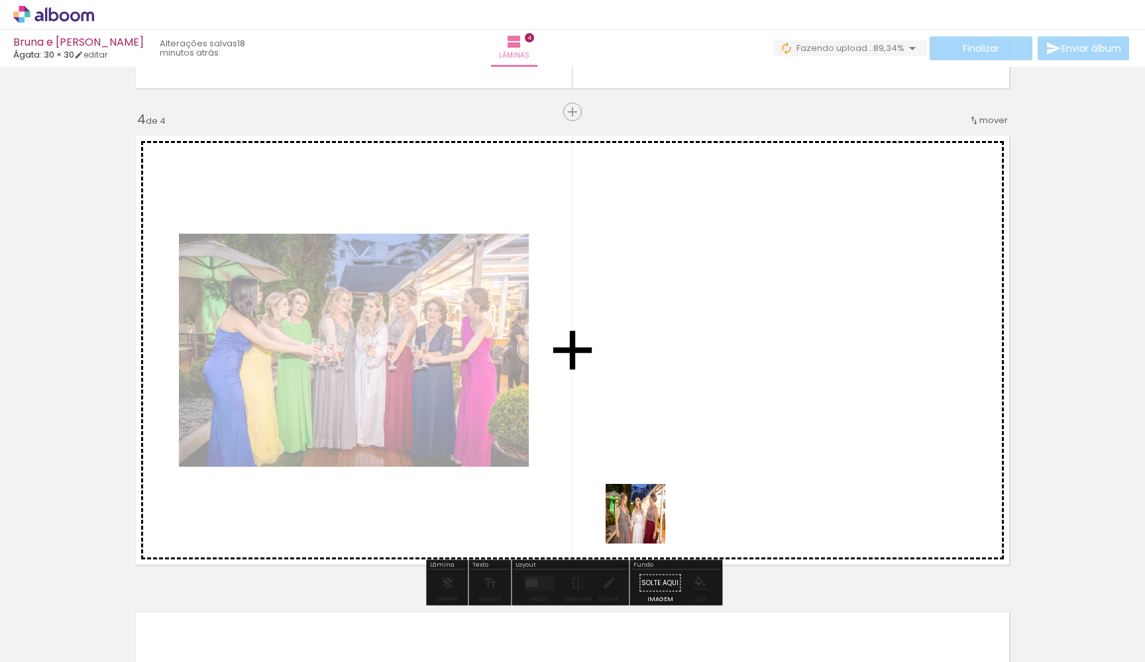
click at [787, 431] on quentale-workspace at bounding box center [572, 331] width 1145 height 662
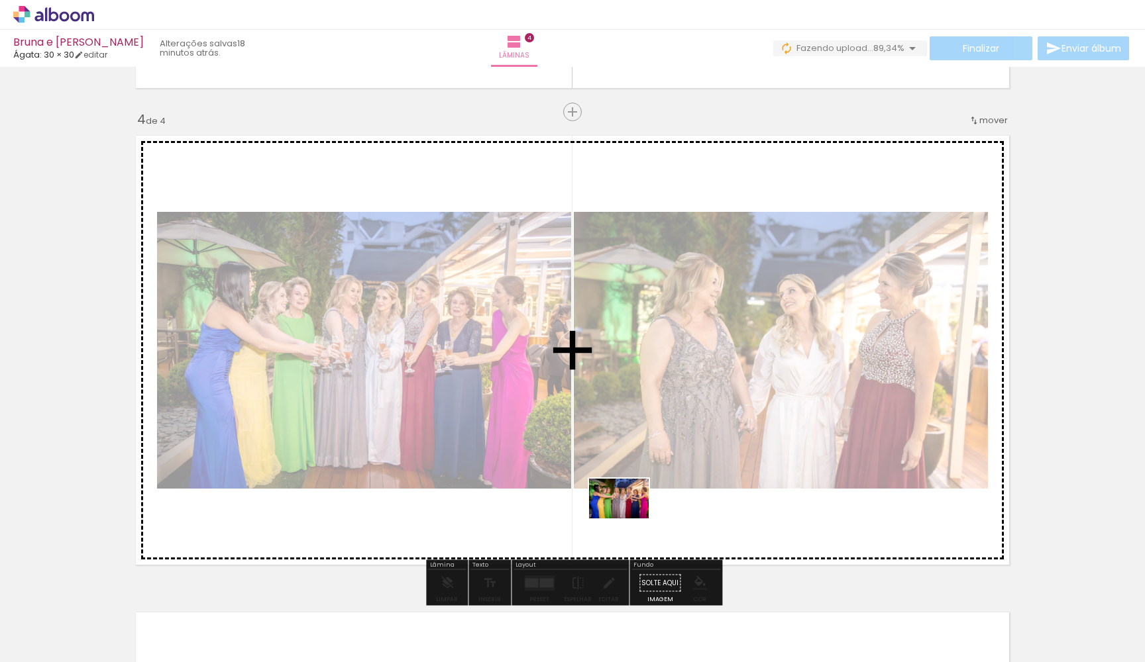
drag, startPoint x: 639, startPoint y: 620, endPoint x: 634, endPoint y: 517, distance: 102.8
click at [634, 517] on quentale-workspace at bounding box center [572, 331] width 1145 height 662
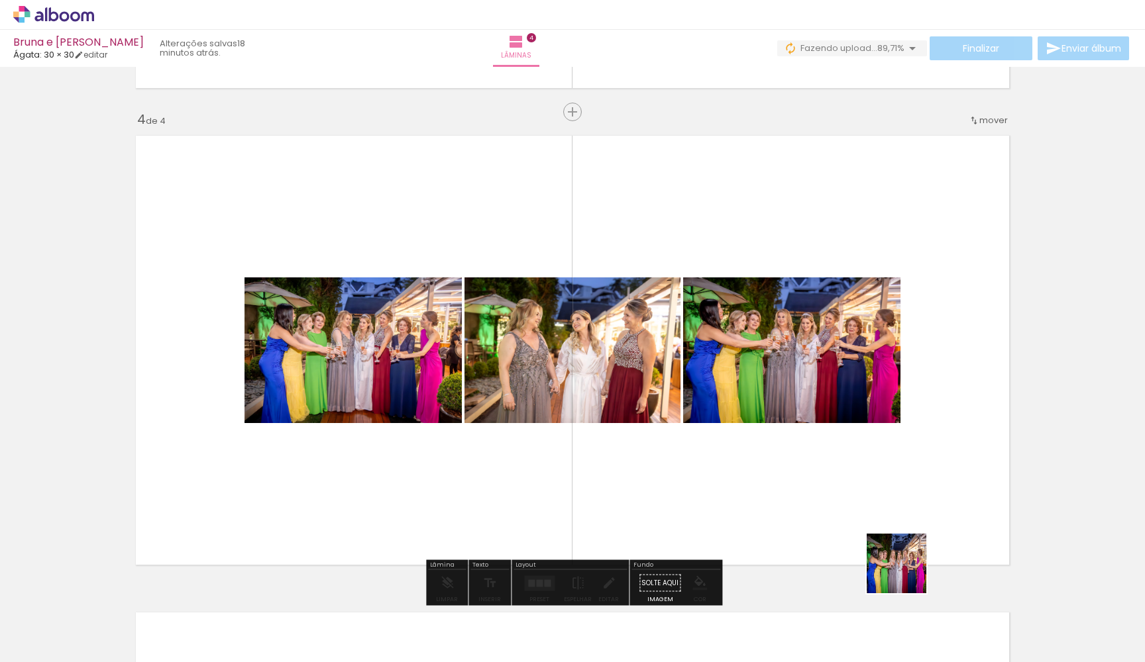
drag, startPoint x: 906, startPoint y: 574, endPoint x: 829, endPoint y: 480, distance: 121.9
click at [829, 480] on quentale-workspace at bounding box center [572, 331] width 1145 height 662
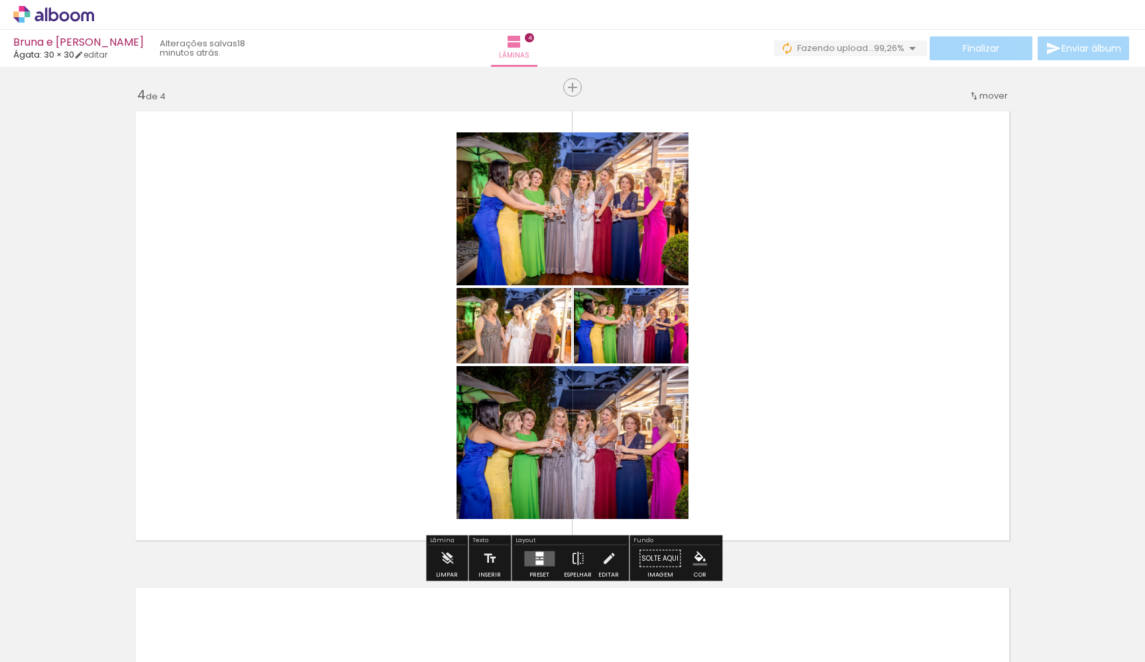
scroll to position [1426, 0]
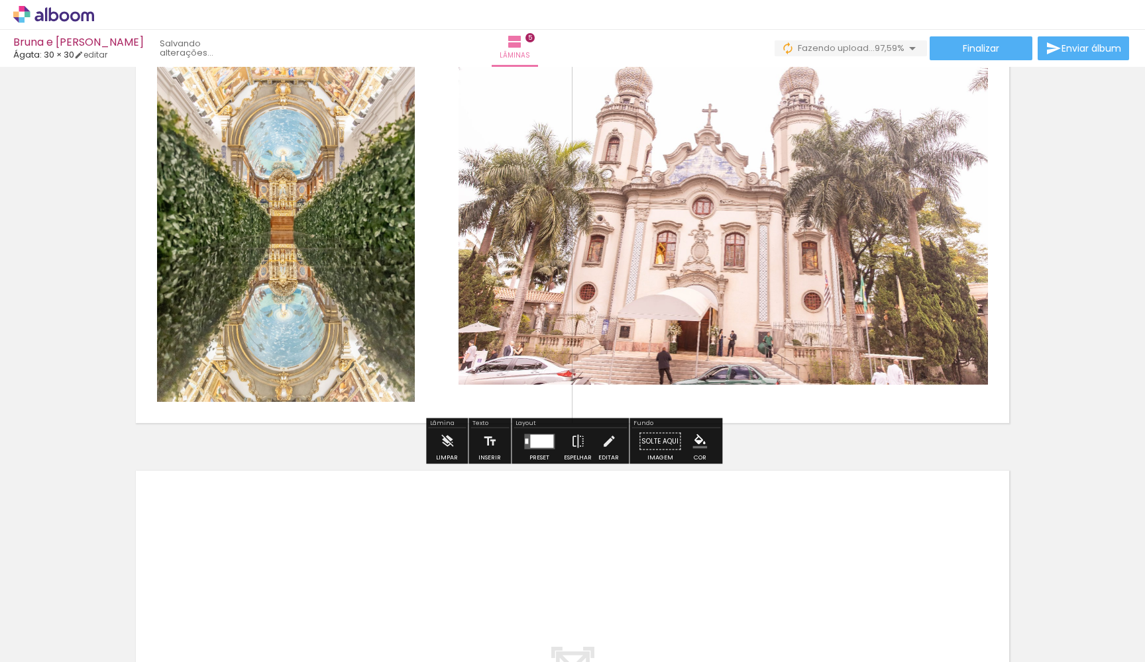
scroll to position [2027, 0]
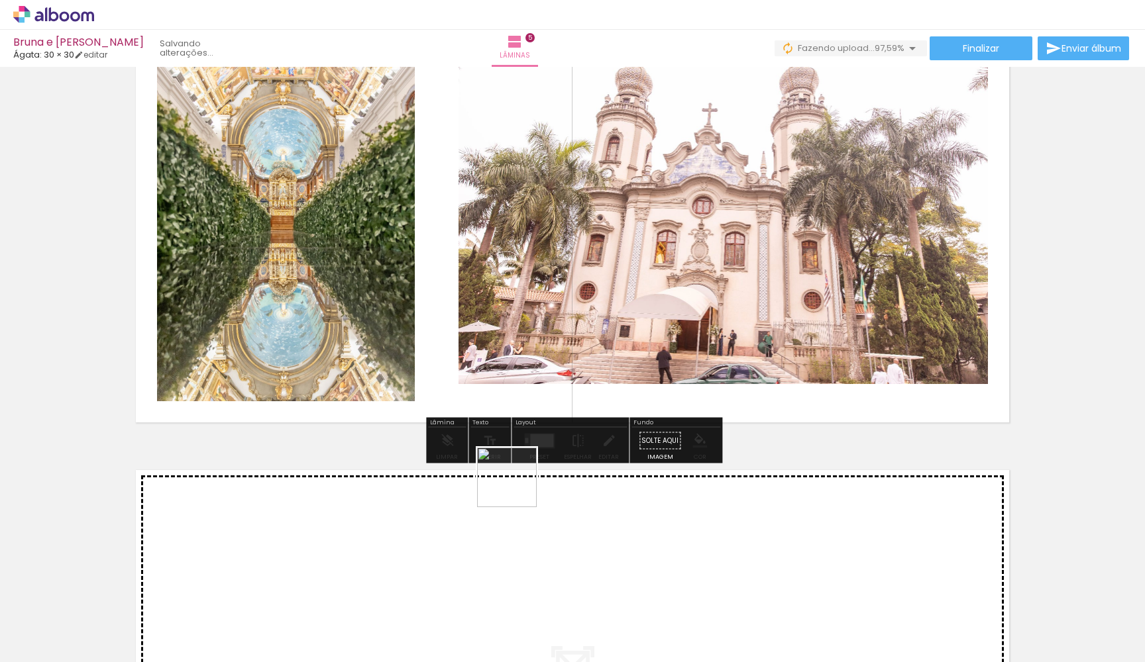
drag, startPoint x: 517, startPoint y: 488, endPoint x: 604, endPoint y: 460, distance: 91.8
click at [521, 376] on quentale-workspace at bounding box center [572, 331] width 1145 height 662
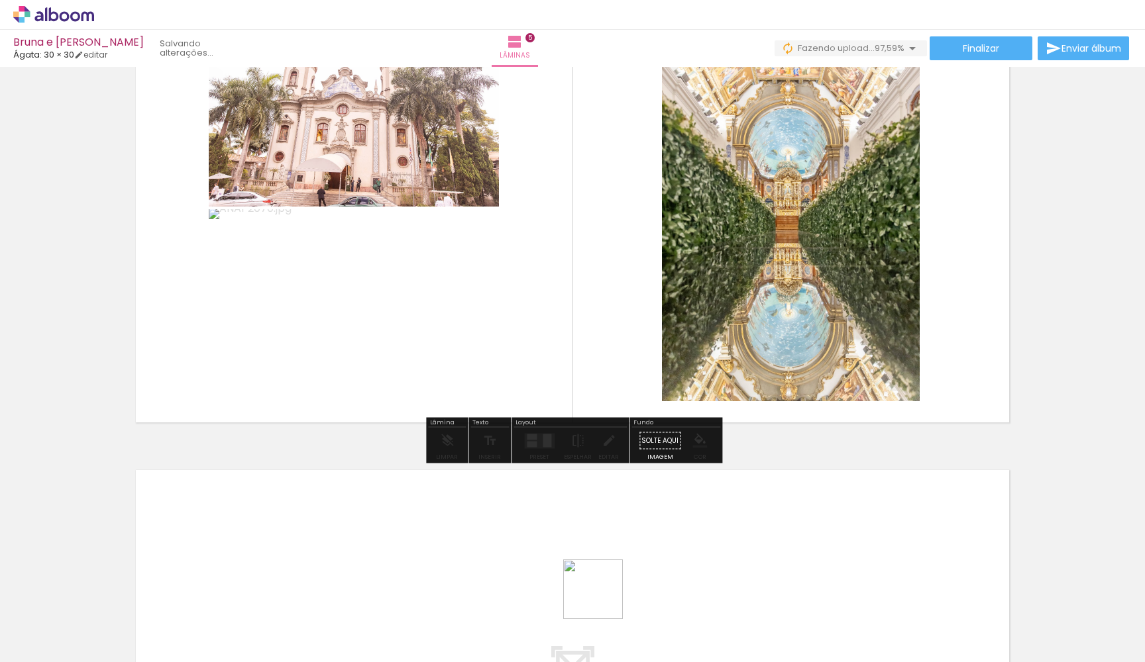
drag, startPoint x: 603, startPoint y: 600, endPoint x: 614, endPoint y: 374, distance: 226.2
click at [611, 367] on quentale-workspace at bounding box center [572, 331] width 1145 height 662
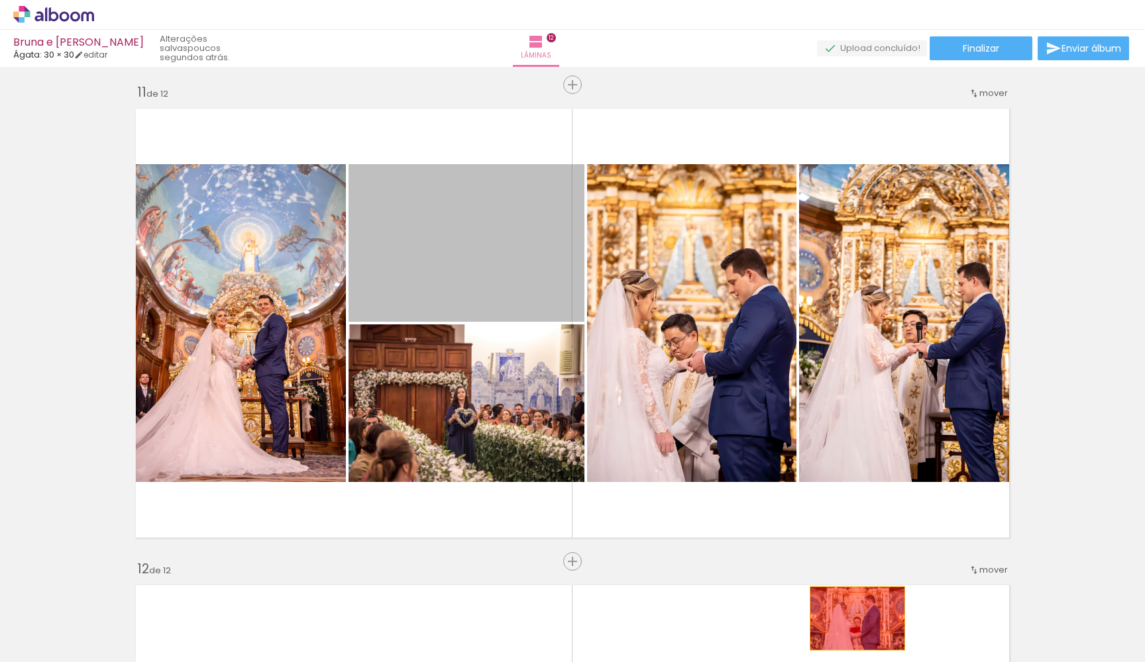
drag, startPoint x: 503, startPoint y: 278, endPoint x: 776, endPoint y: 619, distance: 436.5
click at [776, 619] on quentale-workspace at bounding box center [572, 331] width 1145 height 662
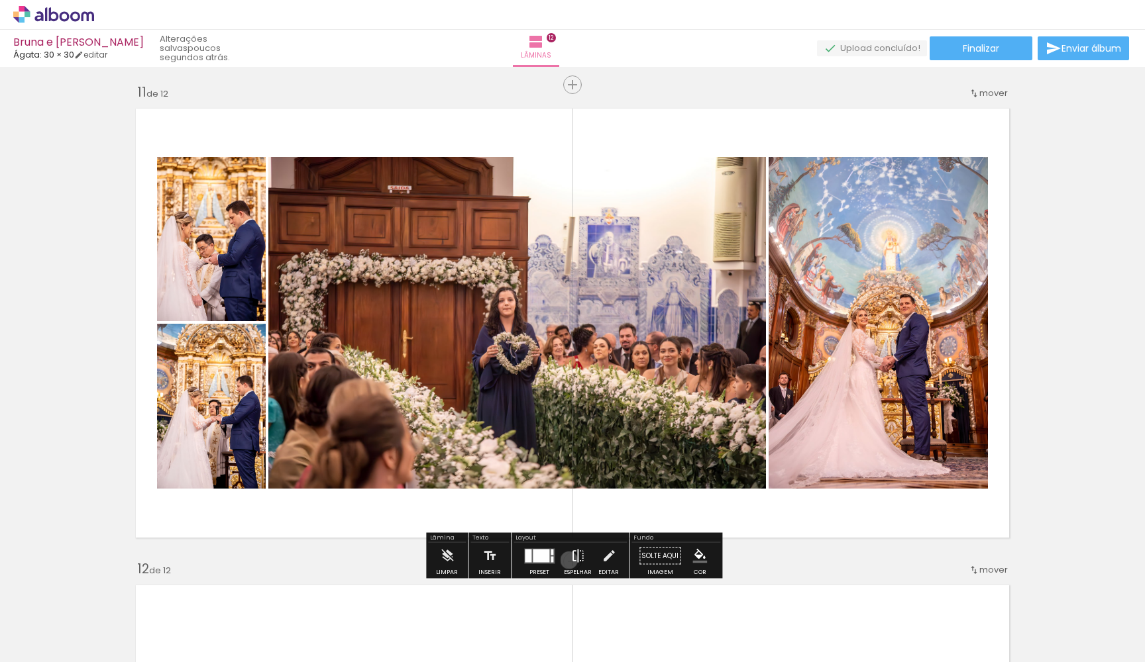
click at [566, 560] on paper-button "Espelhar" at bounding box center [577, 560] width 34 height 34
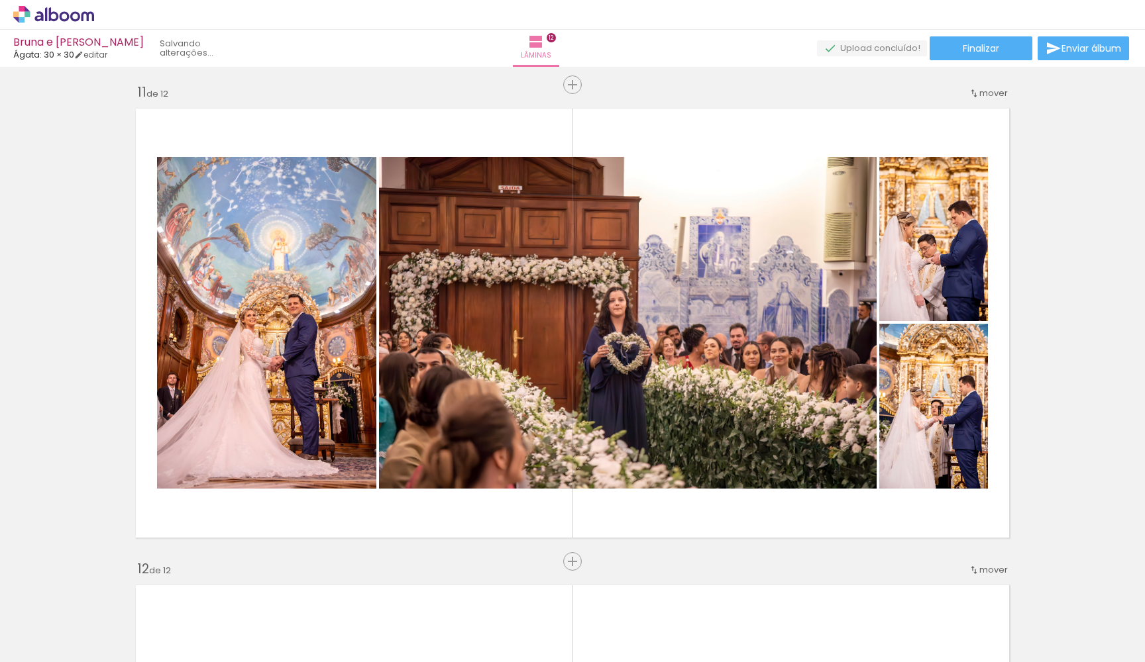
scroll to position [0, 7519]
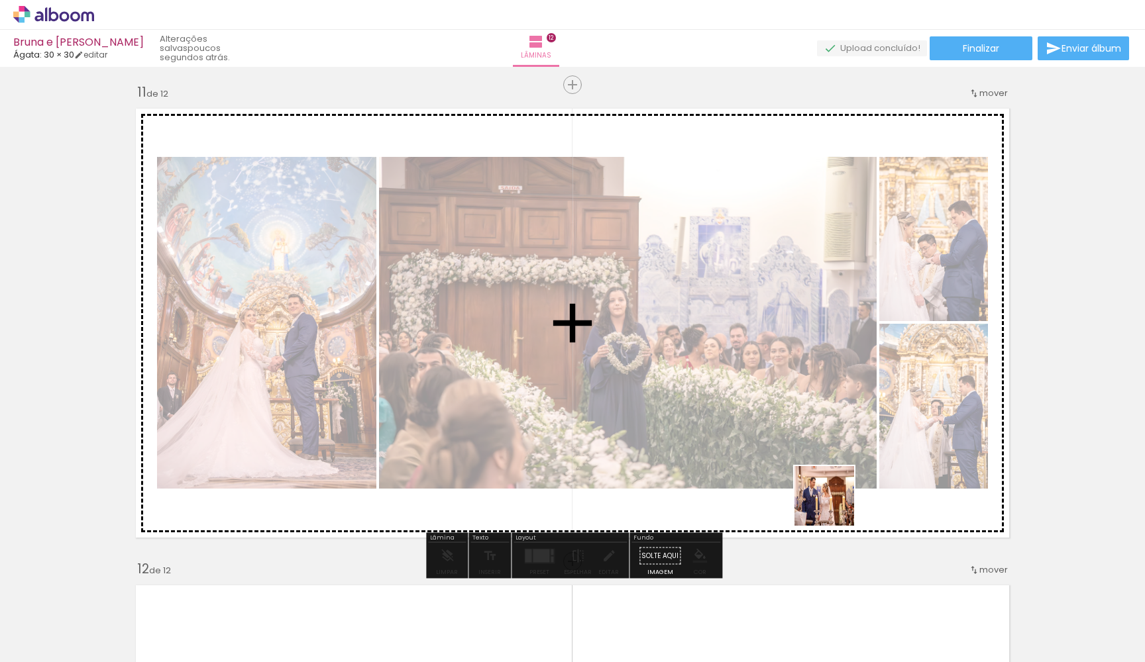
drag, startPoint x: 637, startPoint y: 627, endPoint x: 848, endPoint y: 484, distance: 255.2
click at [849, 484] on quentale-workspace at bounding box center [572, 331] width 1145 height 662
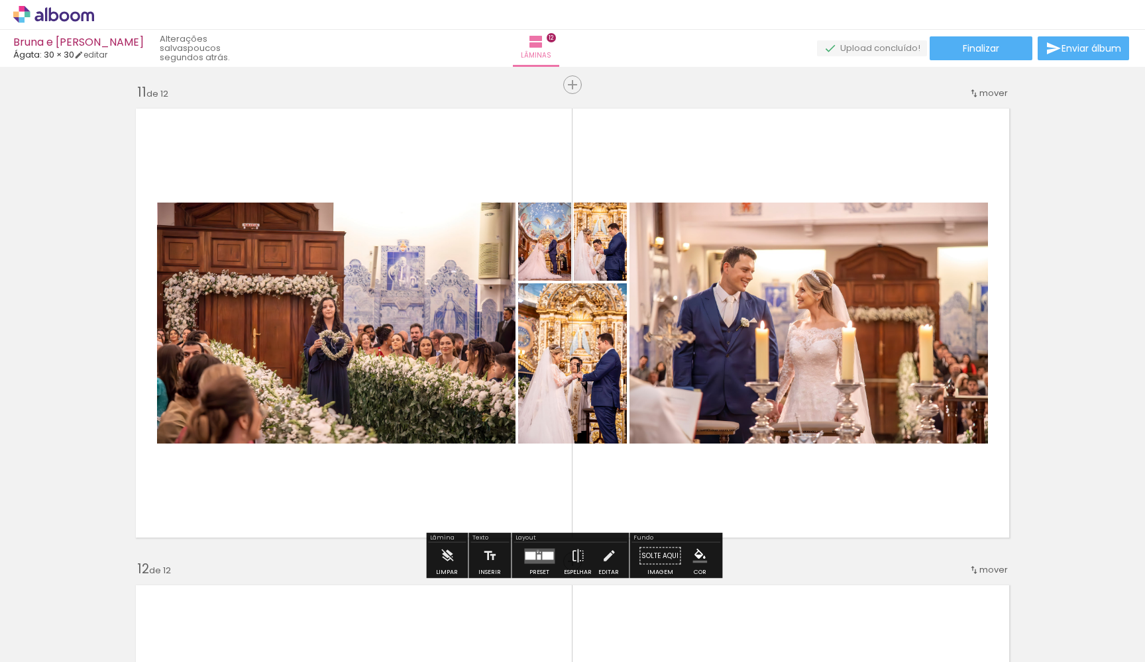
click at [535, 551] on quentale-layouter at bounding box center [539, 555] width 30 height 15
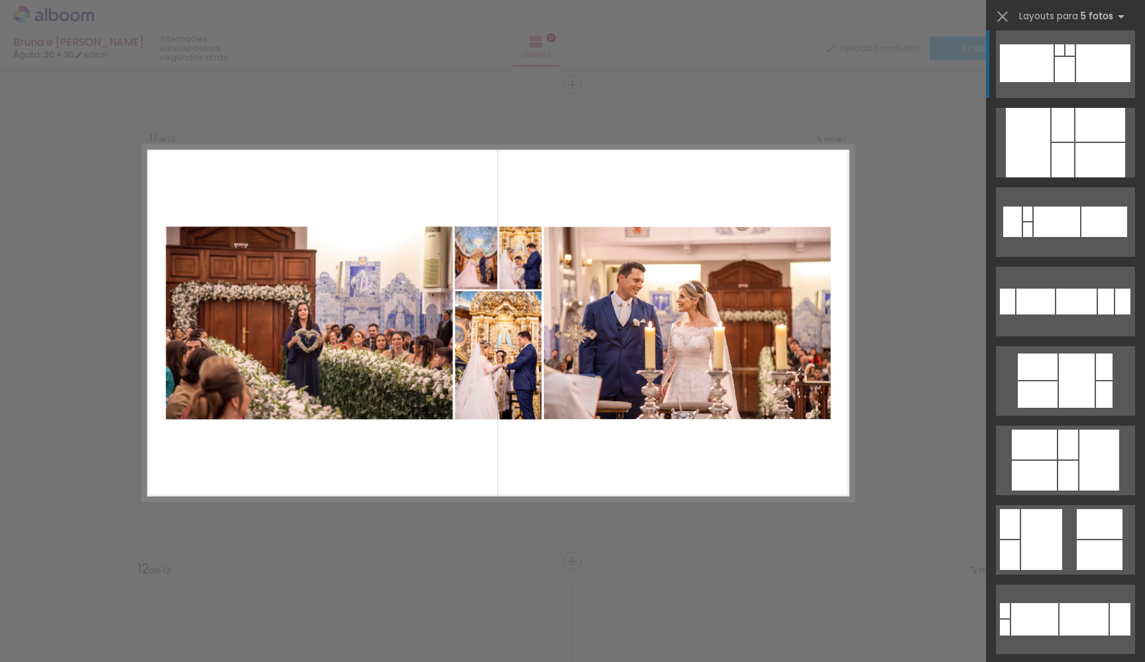
scroll to position [14, 0]
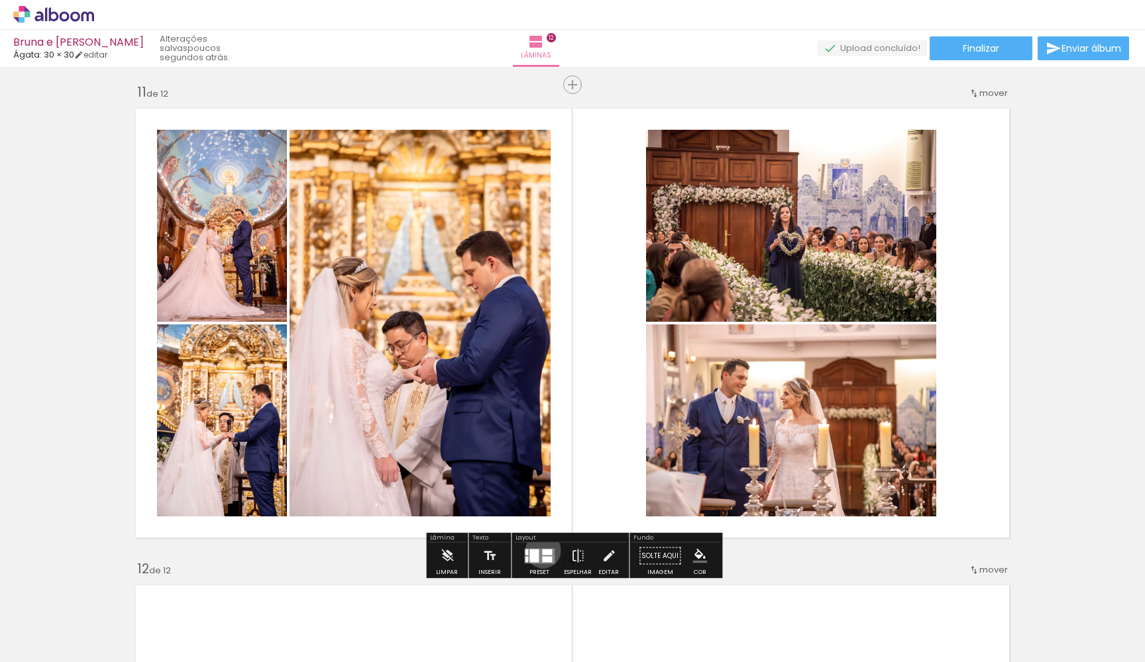
click at [542, 550] on div at bounding box center [547, 552] width 10 height 6
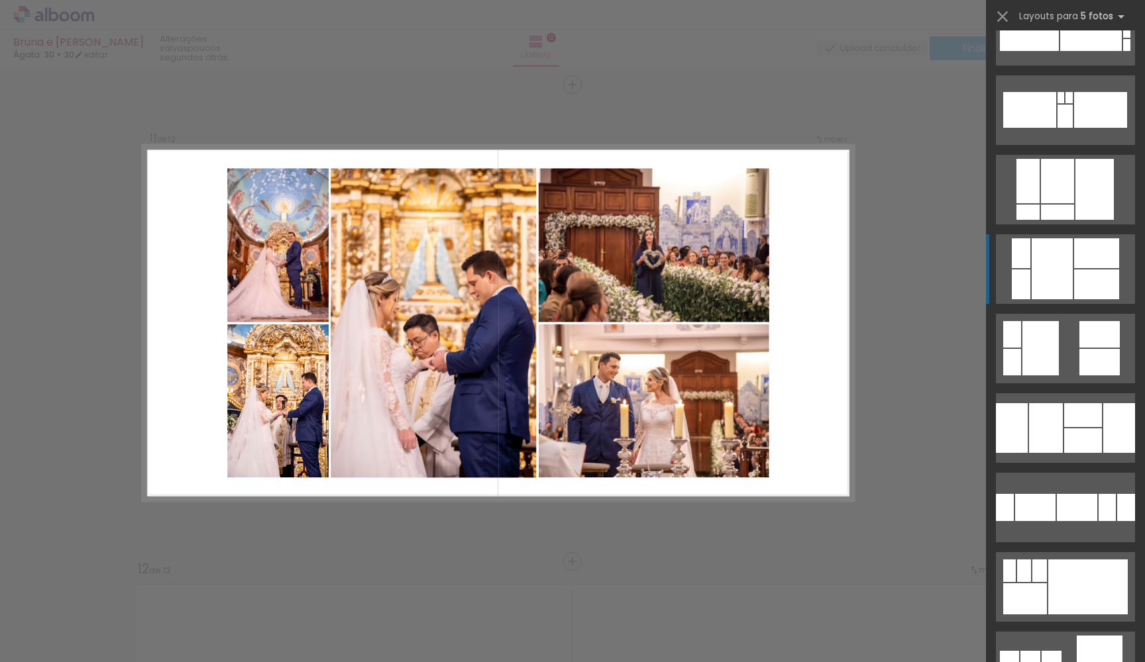
scroll to position [685, 0]
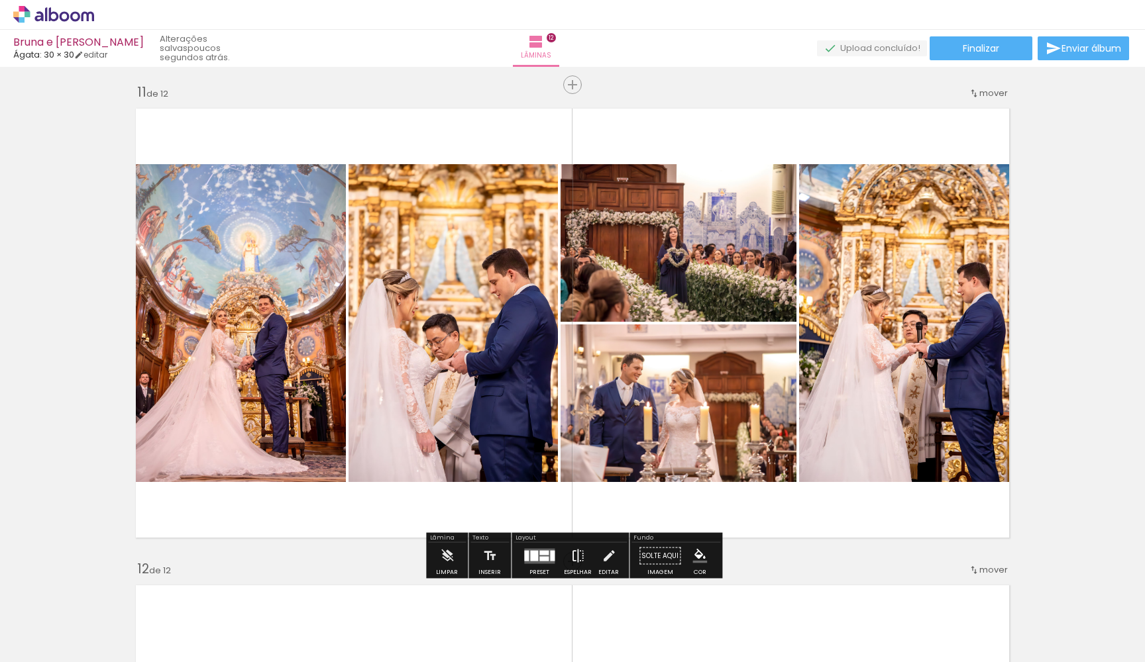
click at [570, 558] on iron-icon at bounding box center [577, 556] width 15 height 26
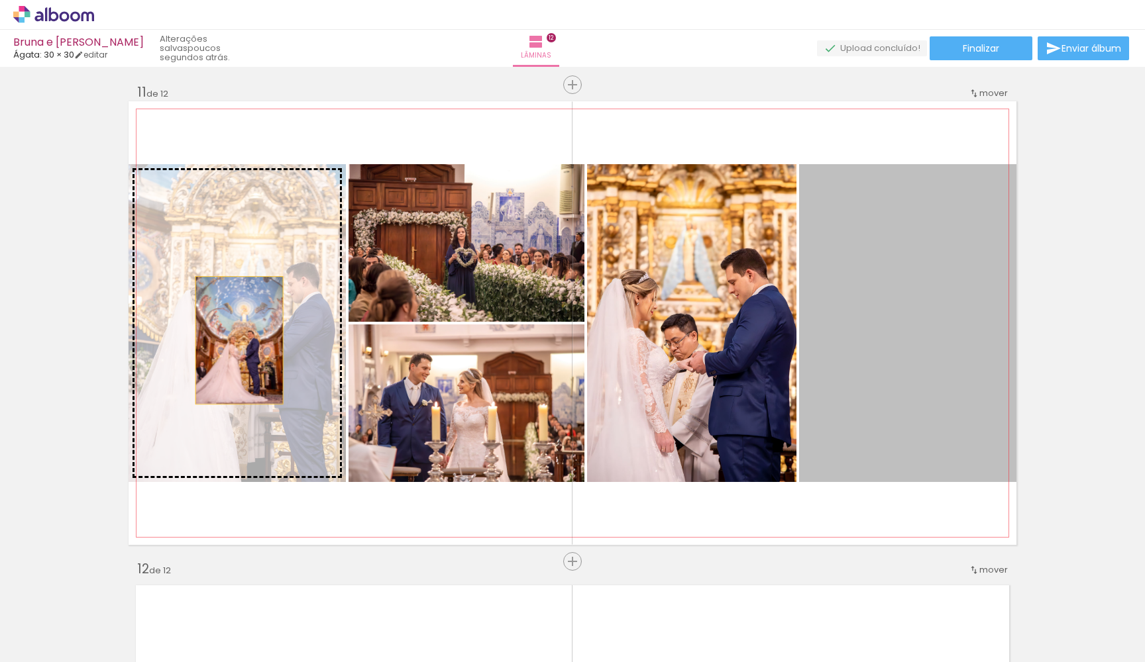
drag, startPoint x: 661, startPoint y: 348, endPoint x: 233, endPoint y: 340, distance: 428.0
click at [0, 0] on slot at bounding box center [0, 0] width 0 height 0
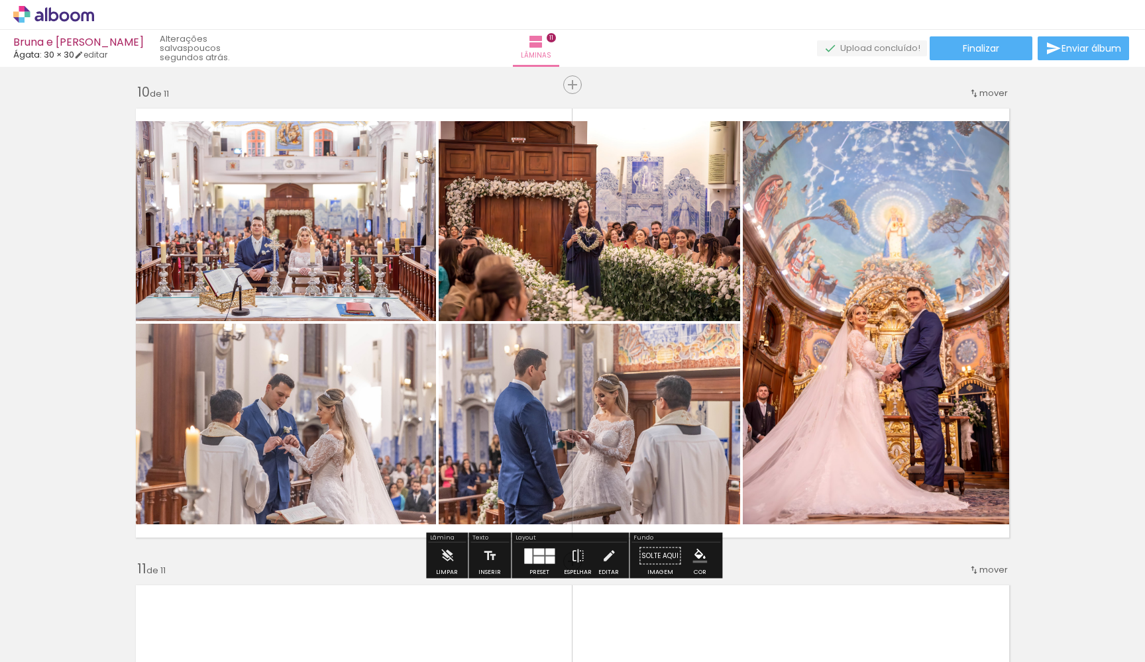
click at [536, 557] on quentale-layouter at bounding box center [539, 555] width 30 height 15
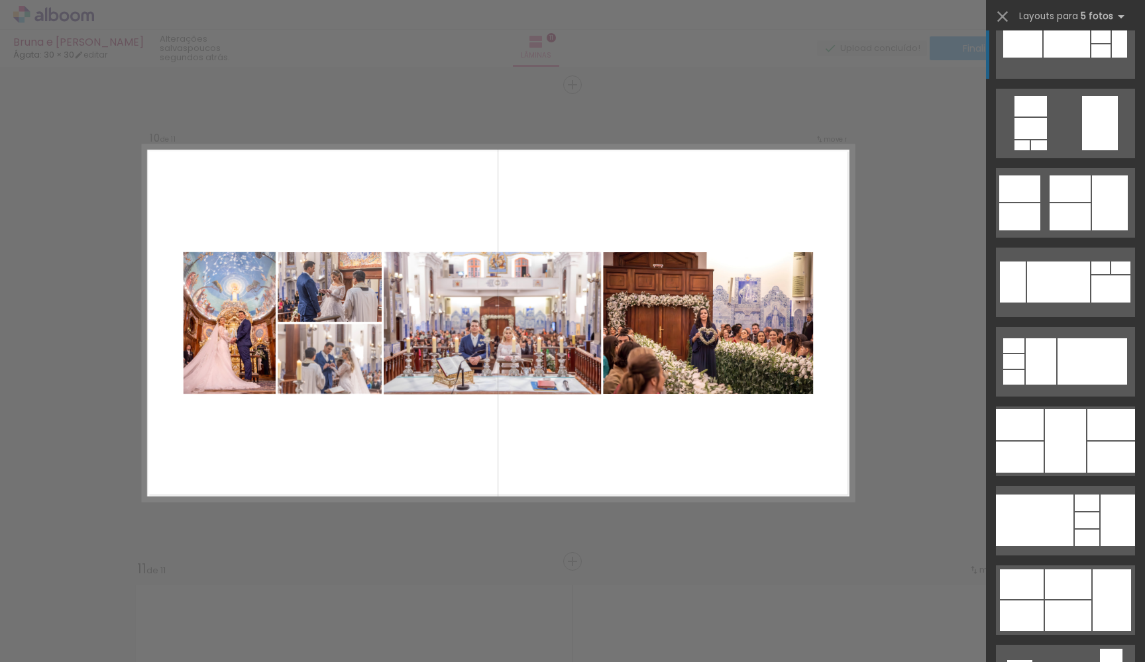
scroll to position [668, 0]
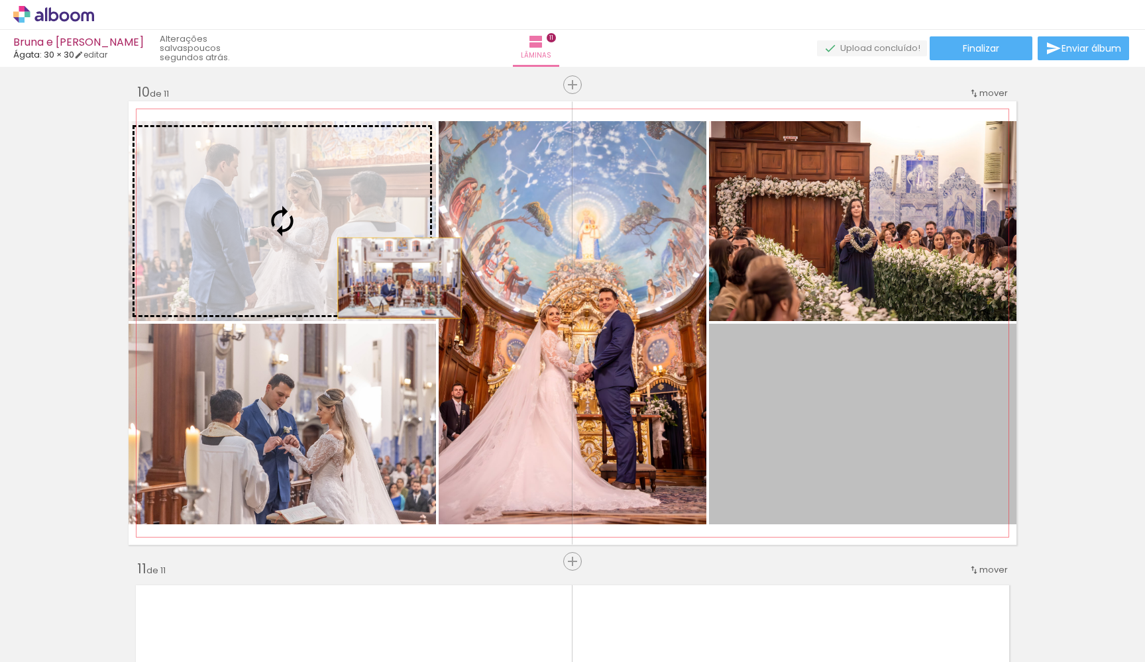
drag, startPoint x: 859, startPoint y: 443, endPoint x: 315, endPoint y: 233, distance: 582.8
click at [0, 0] on slot at bounding box center [0, 0] width 0 height 0
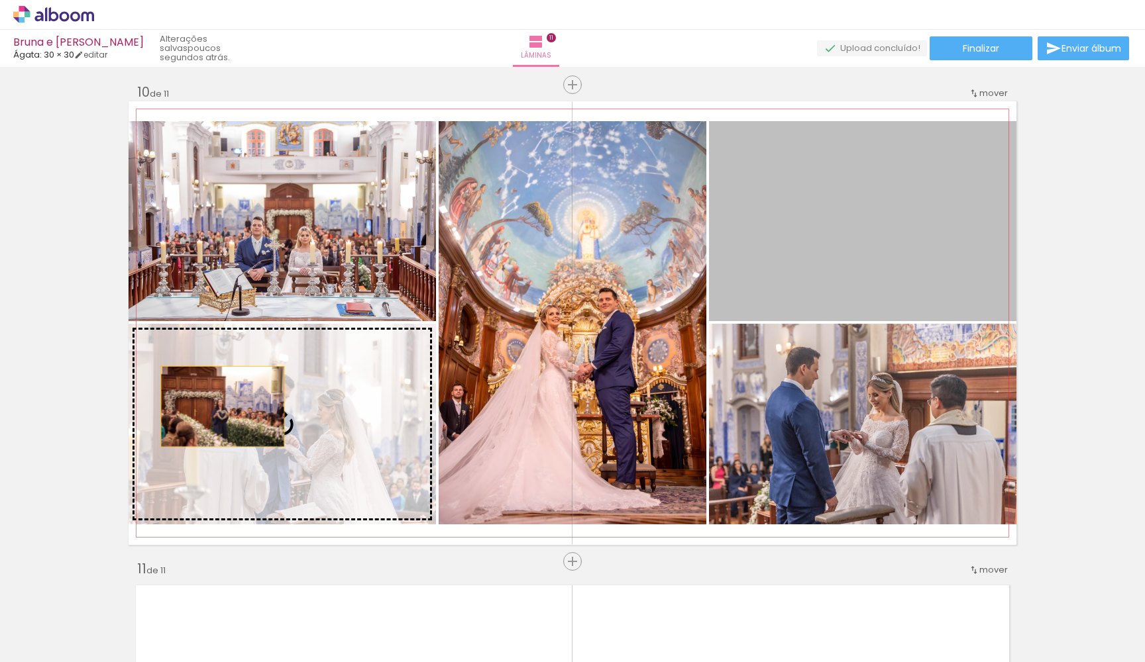
drag, startPoint x: 828, startPoint y: 233, endPoint x: 227, endPoint y: 407, distance: 625.4
click at [0, 0] on slot at bounding box center [0, 0] width 0 height 0
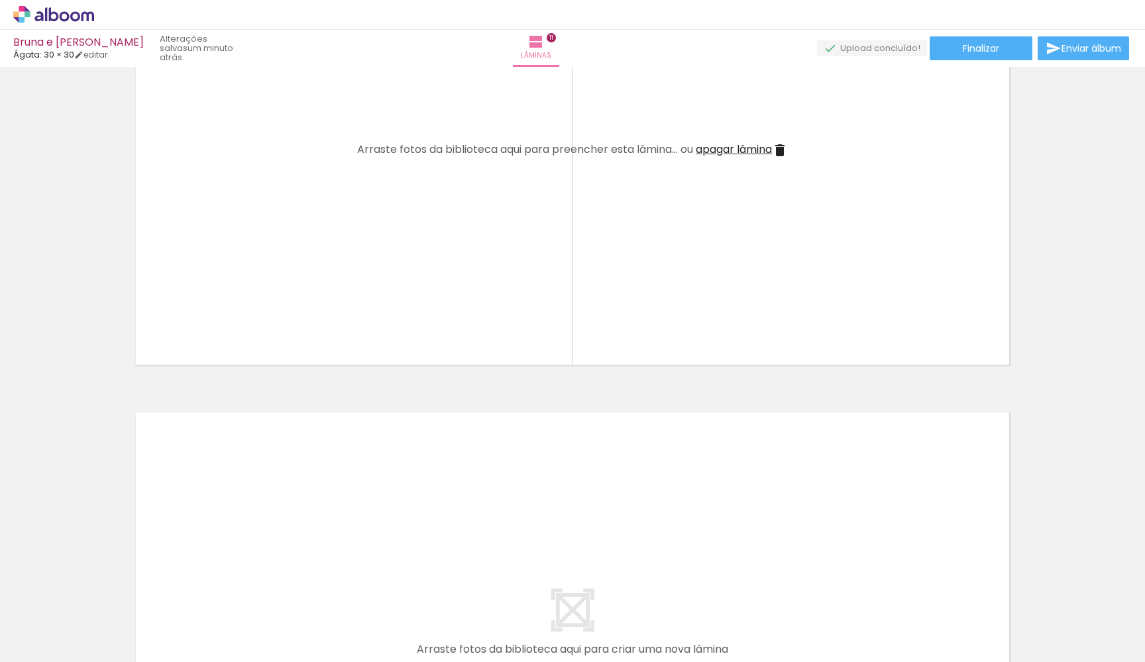
scroll to position [0, 10407]
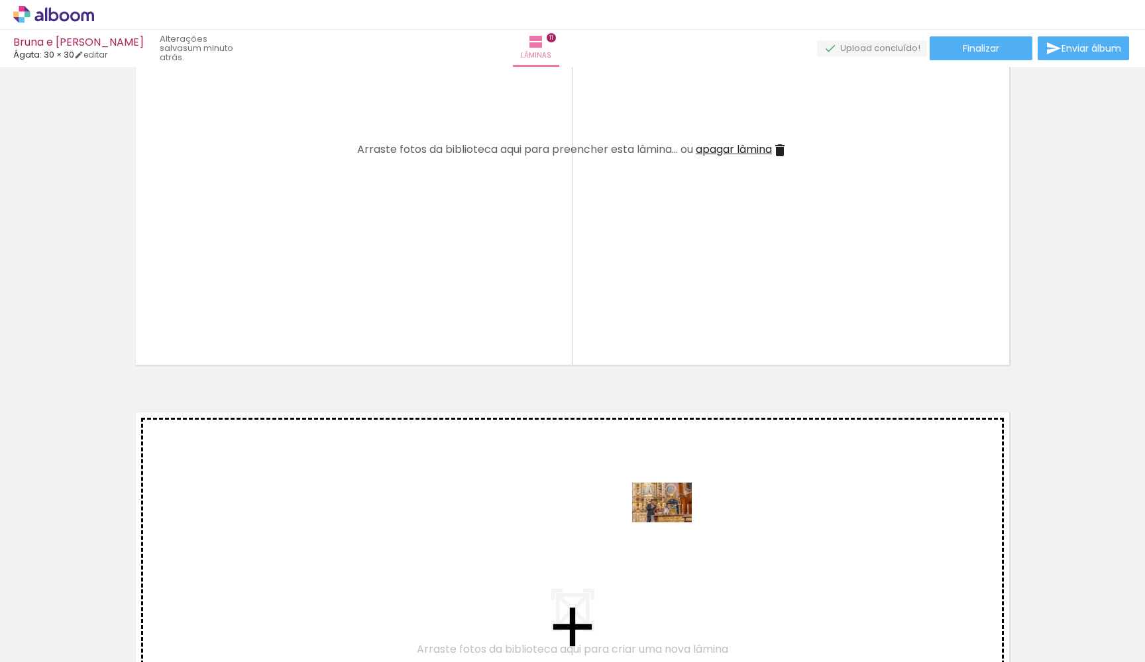
drag, startPoint x: 859, startPoint y: 629, endPoint x: 672, endPoint y: 523, distance: 215.4
click at [672, 523] on quentale-workspace at bounding box center [572, 331] width 1145 height 662
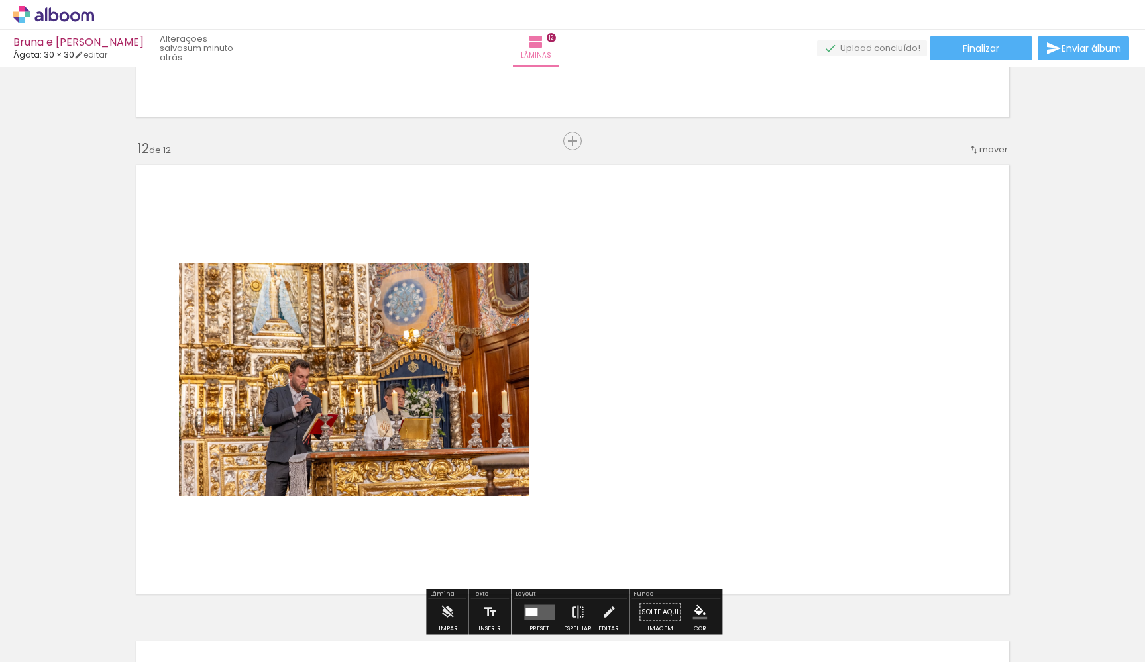
scroll to position [5250, 0]
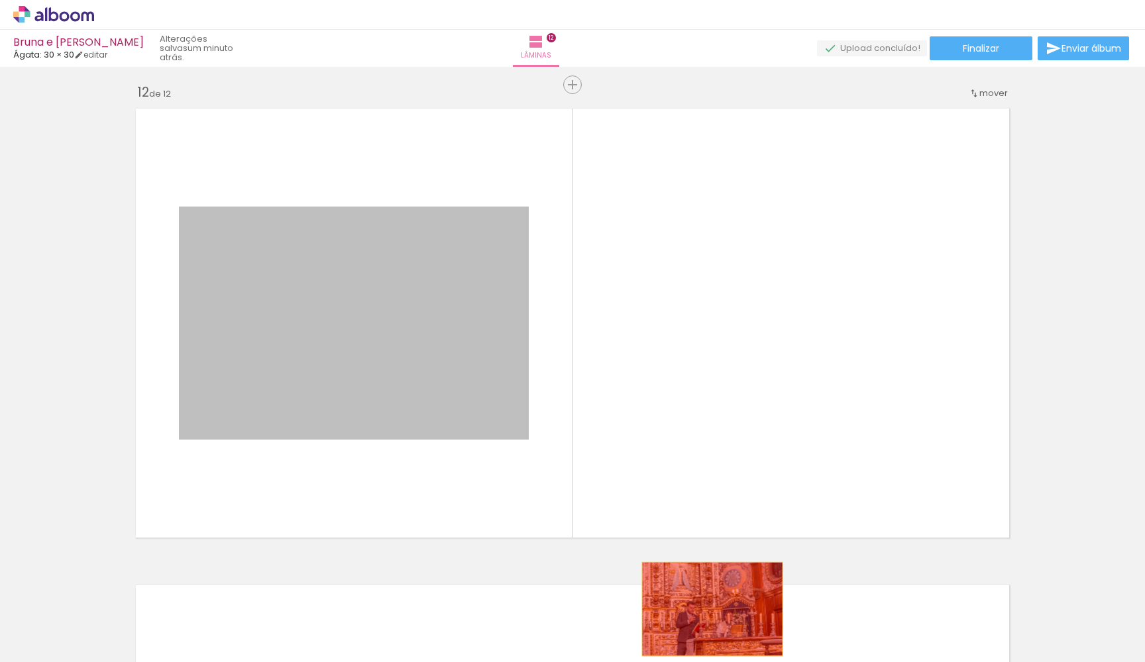
drag, startPoint x: 393, startPoint y: 373, endPoint x: 711, endPoint y: 616, distance: 400.3
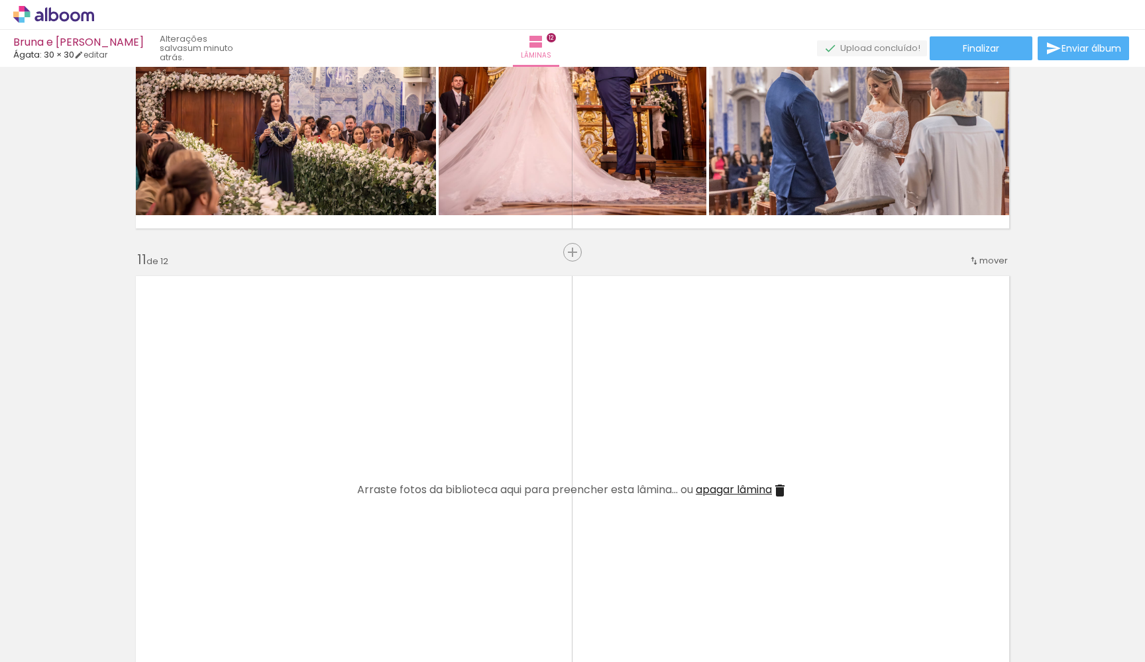
scroll to position [4621, 0]
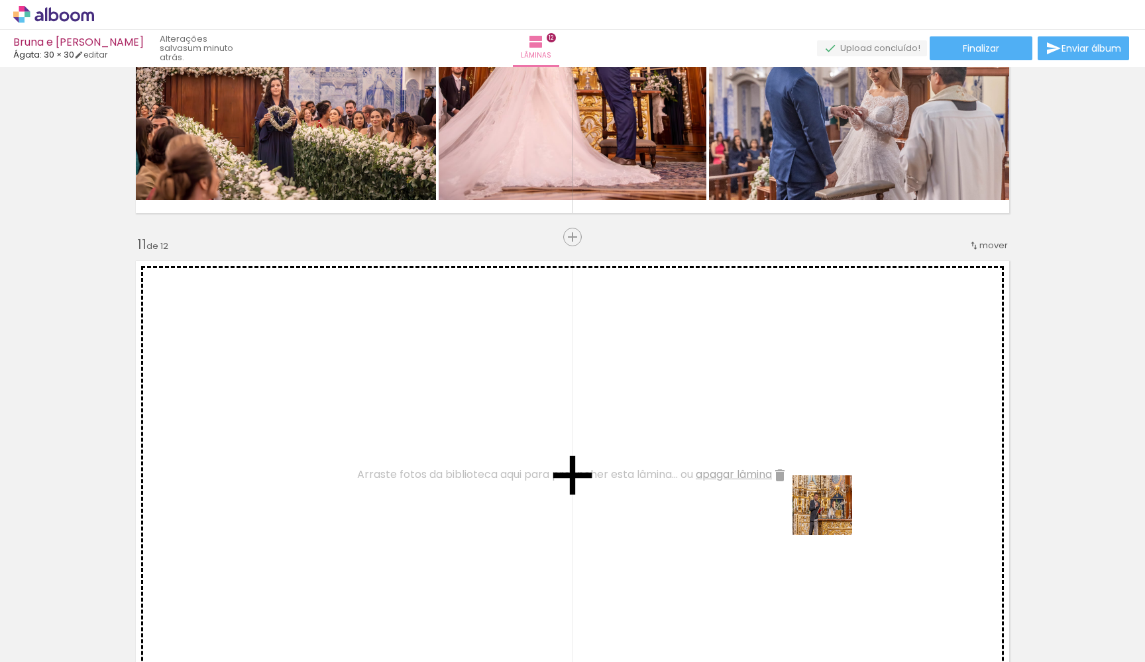
drag, startPoint x: 945, startPoint y: 620, endPoint x: 931, endPoint y: 582, distance: 40.6
click at [788, 484] on quentale-workspace at bounding box center [572, 331] width 1145 height 662
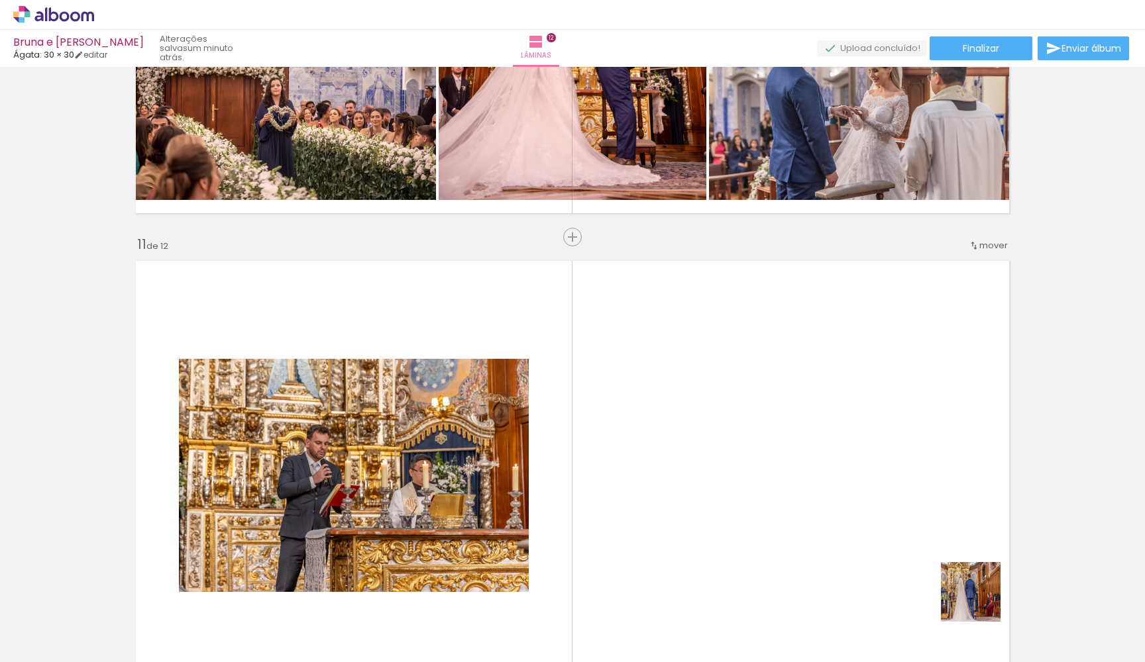
drag, startPoint x: 987, startPoint y: 607, endPoint x: 688, endPoint y: 462, distance: 332.1
click at [688, 462] on quentale-workspace at bounding box center [572, 331] width 1145 height 662
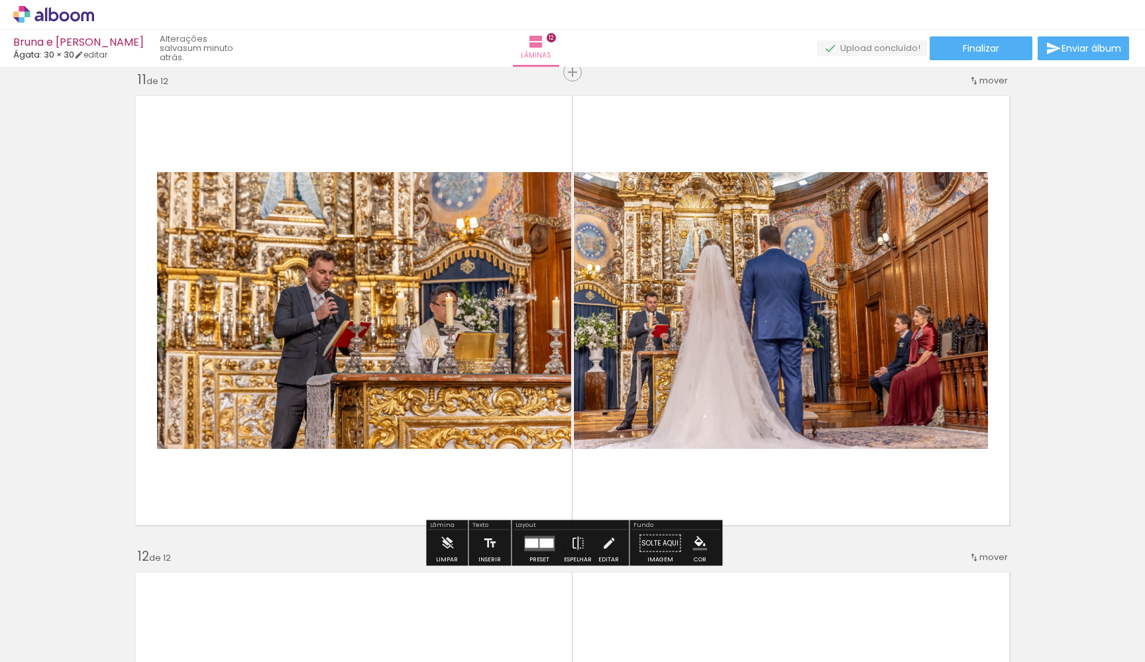
scroll to position [4787, 0]
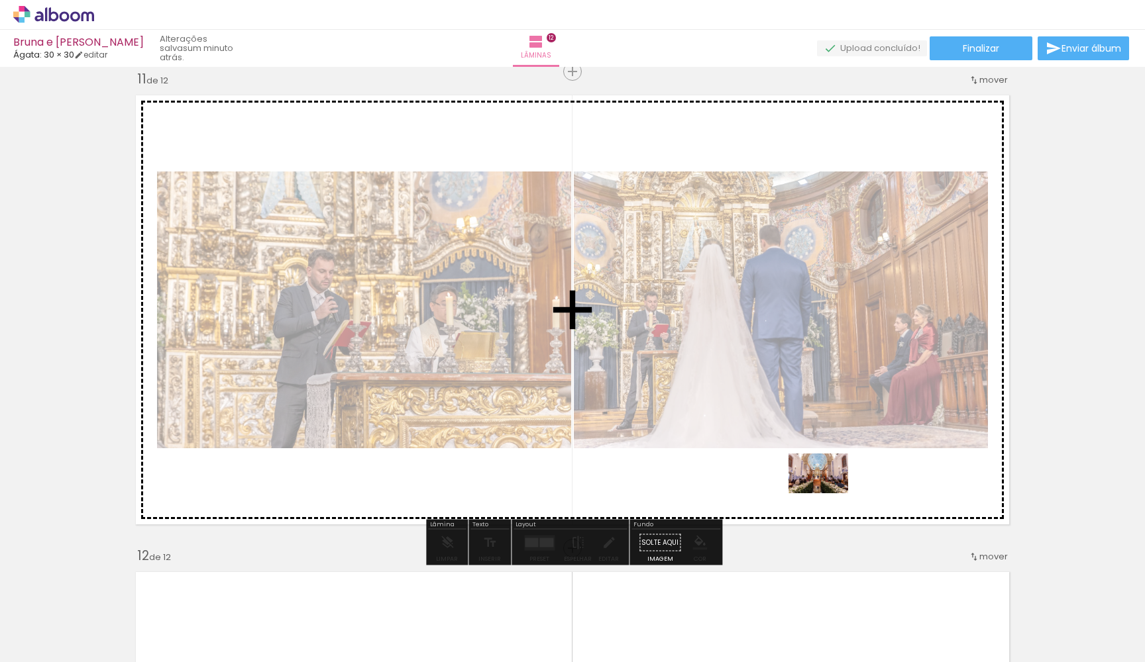
drag, startPoint x: 1074, startPoint y: 624, endPoint x: 828, endPoint y: 494, distance: 278.8
click at [828, 494] on quentale-workspace at bounding box center [572, 331] width 1145 height 662
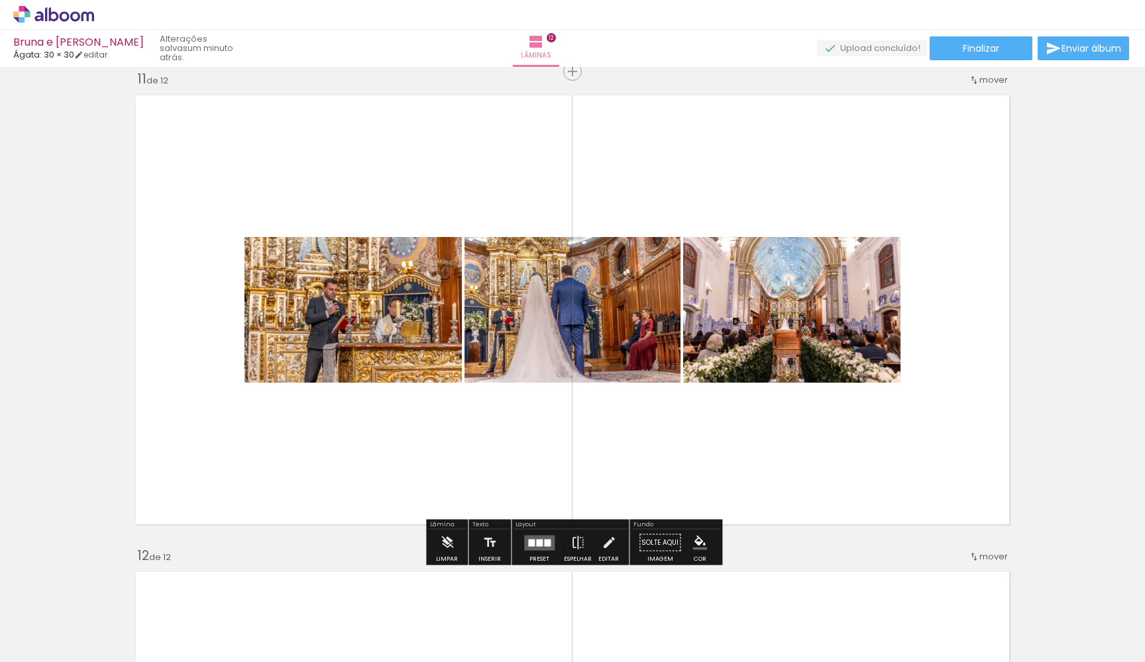
click at [521, 546] on div at bounding box center [539, 543] width 36 height 26
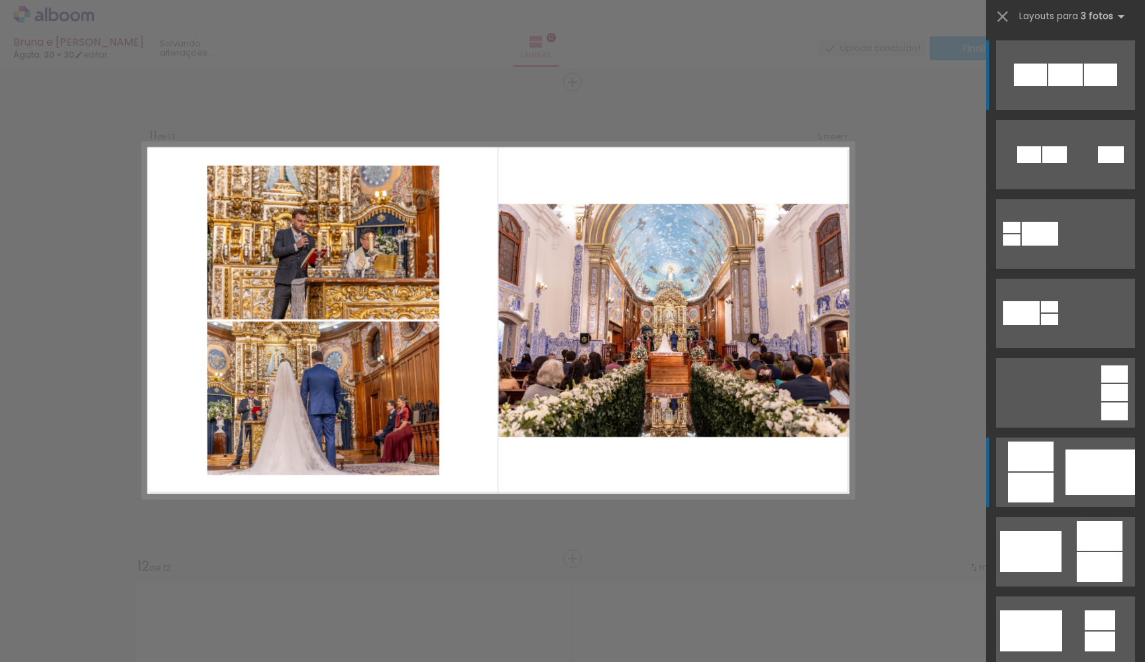
scroll to position [4773, 0]
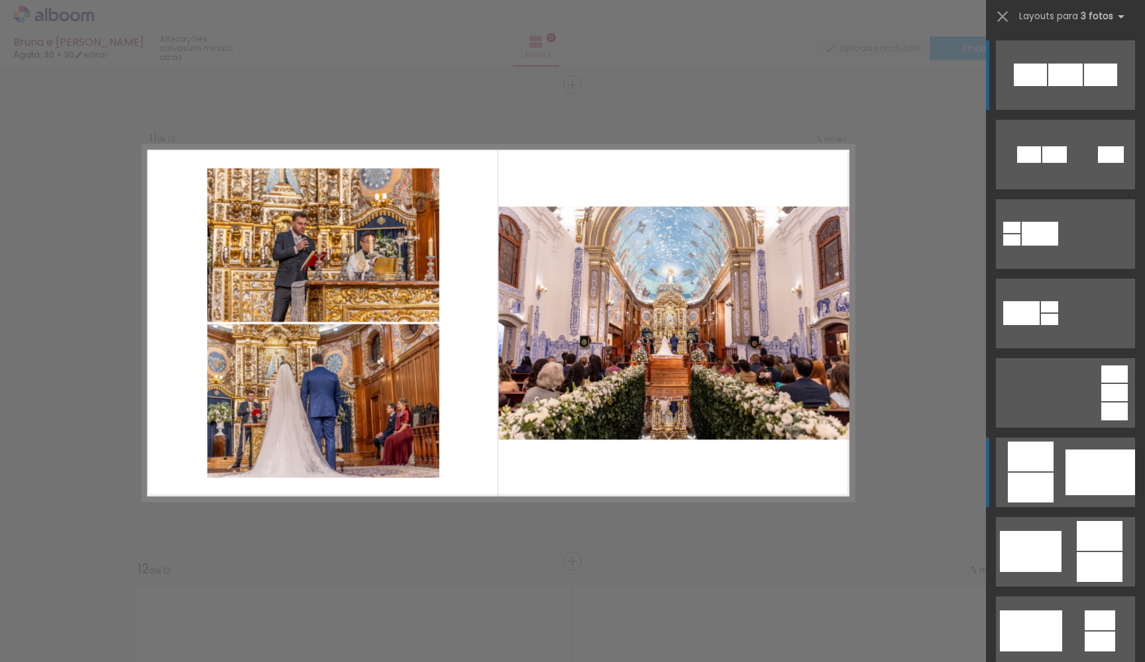
click at [1072, 474] on div at bounding box center [1100, 473] width 70 height 46
